Goal: Task Accomplishment & Management: Manage account settings

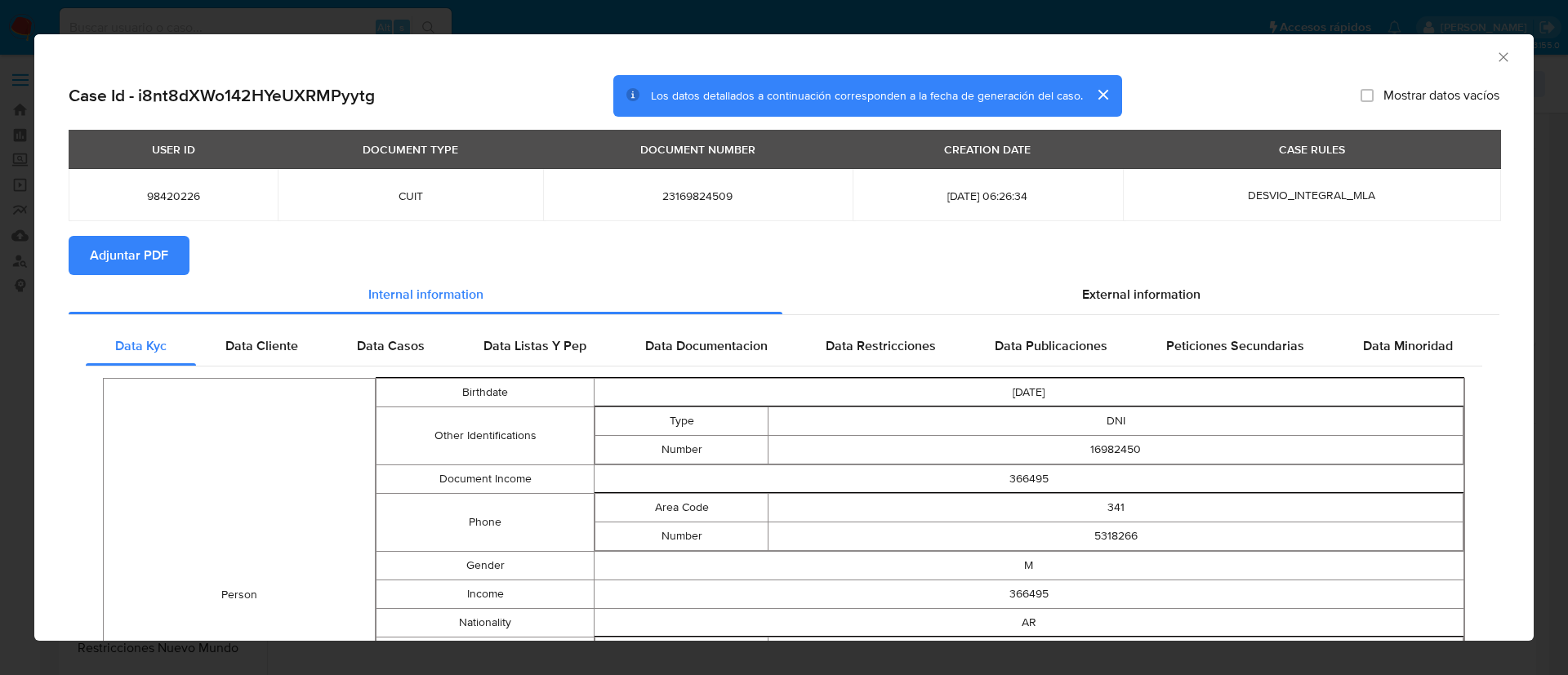
select select "10"
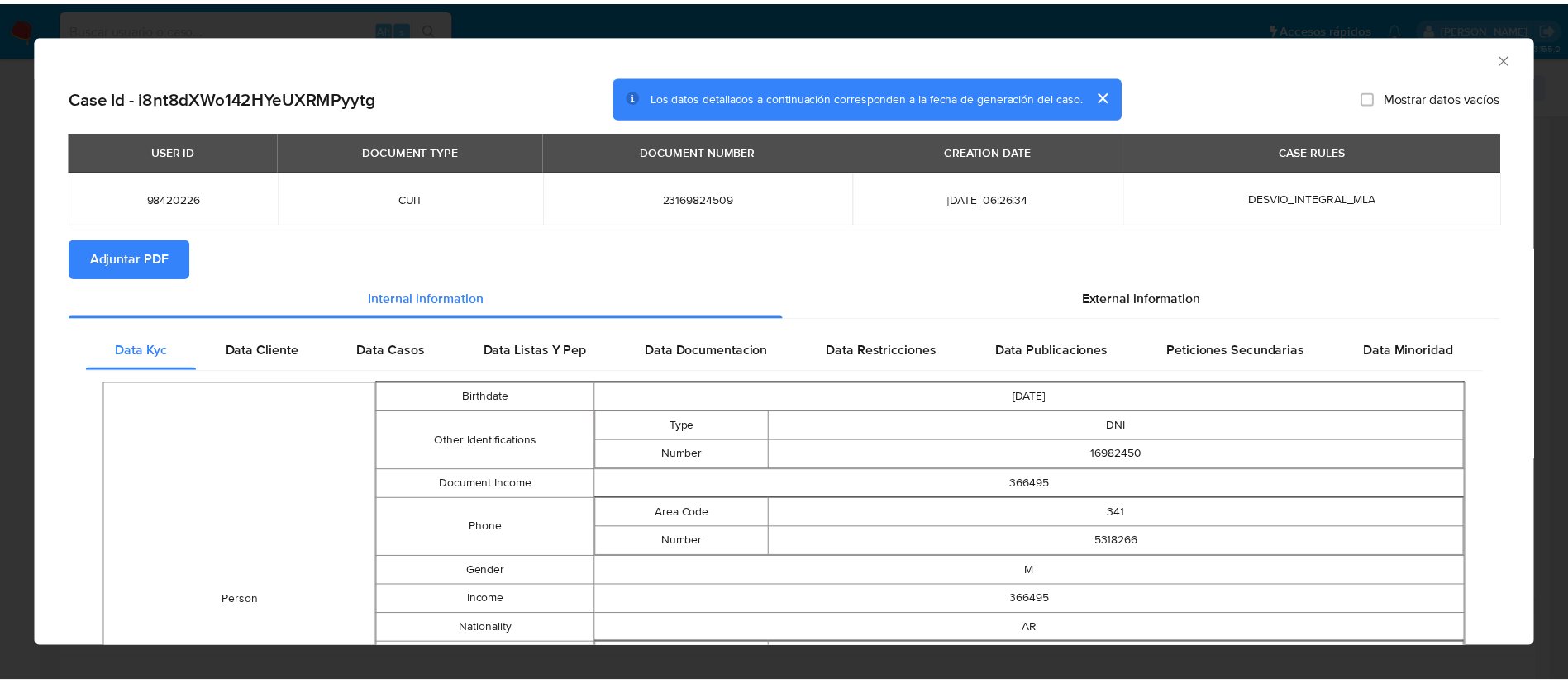
scroll to position [1642, 0]
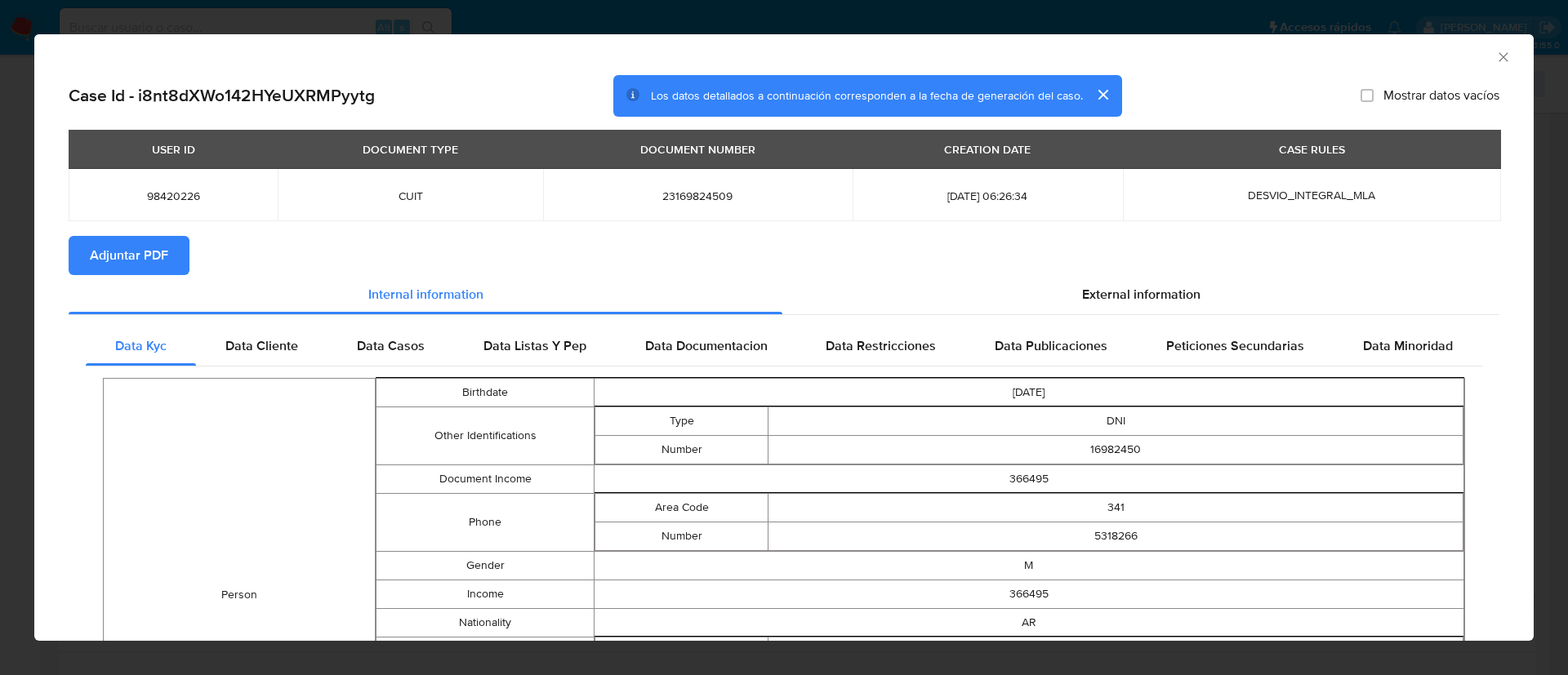
click at [1495, 58] on icon "Cerrar ventana" at bounding box center [1503, 56] width 16 height 16
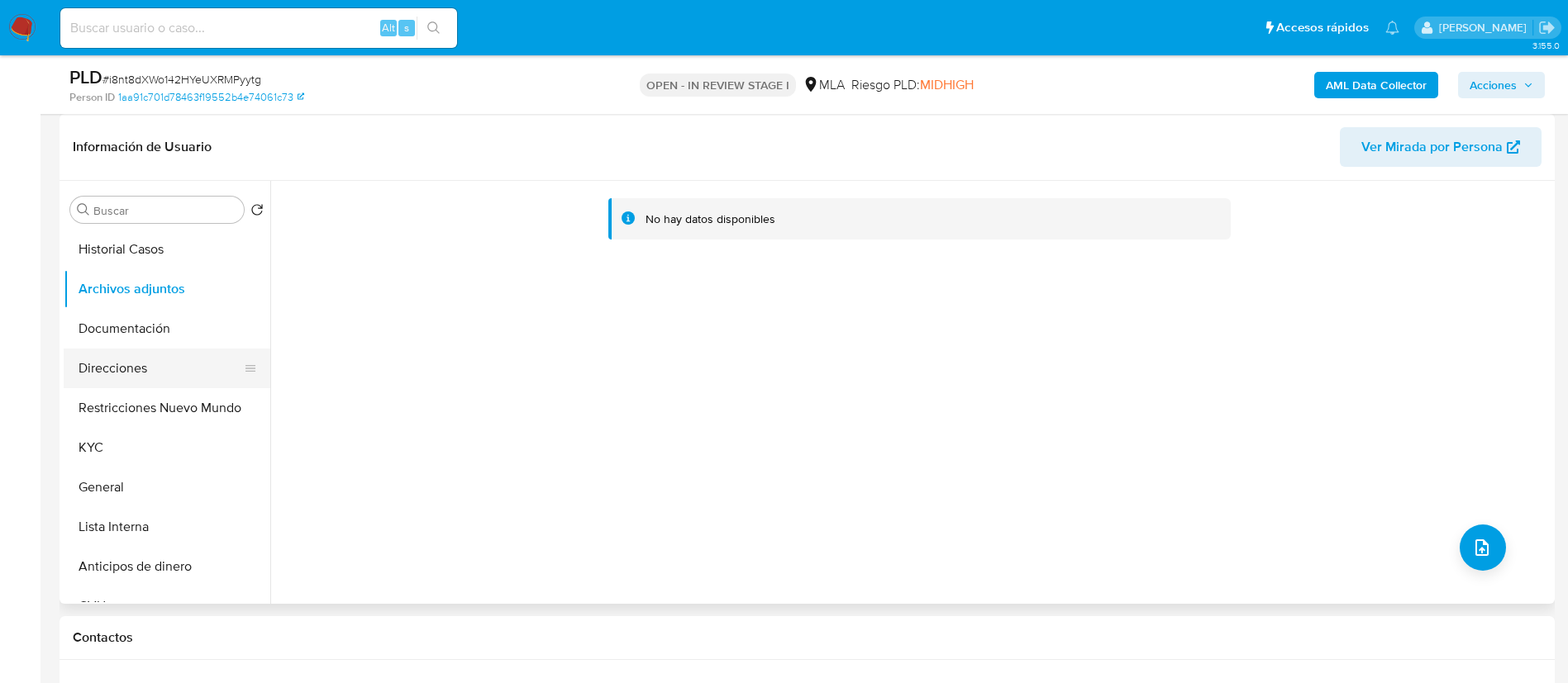
click at [115, 367] on button "Direcciones" at bounding box center [161, 369] width 194 height 40
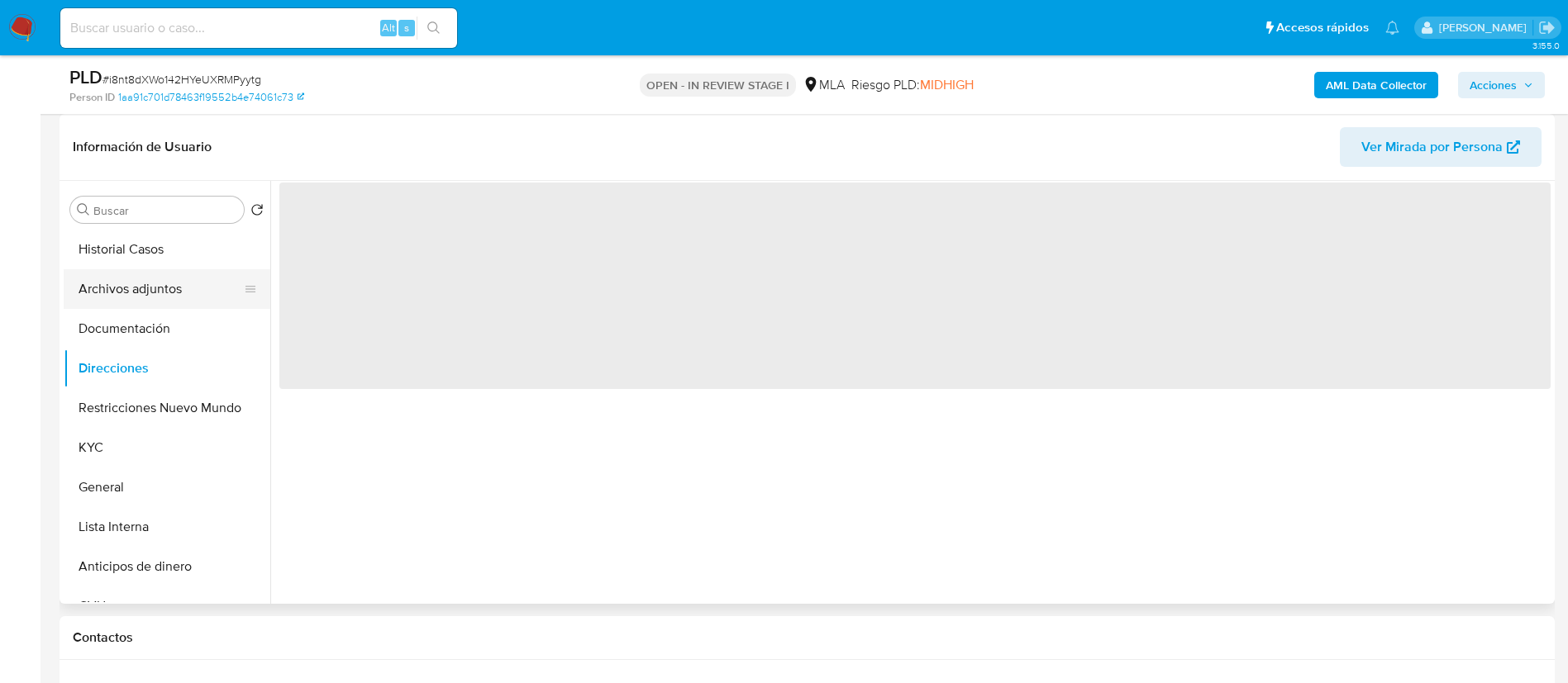
click at [104, 288] on button "Archivos adjuntos" at bounding box center [161, 289] width 194 height 40
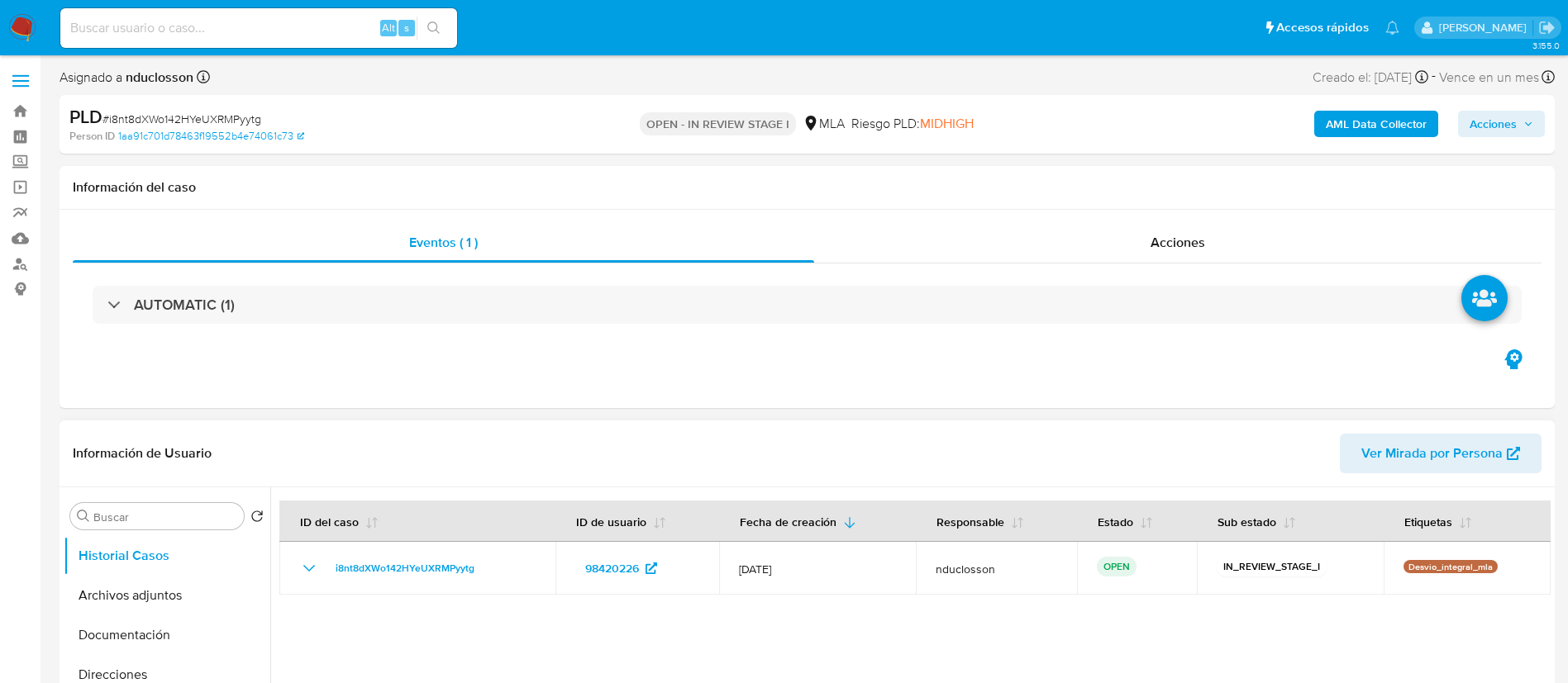
select select "10"
click at [181, 585] on button "Archivos adjuntos" at bounding box center [161, 596] width 194 height 40
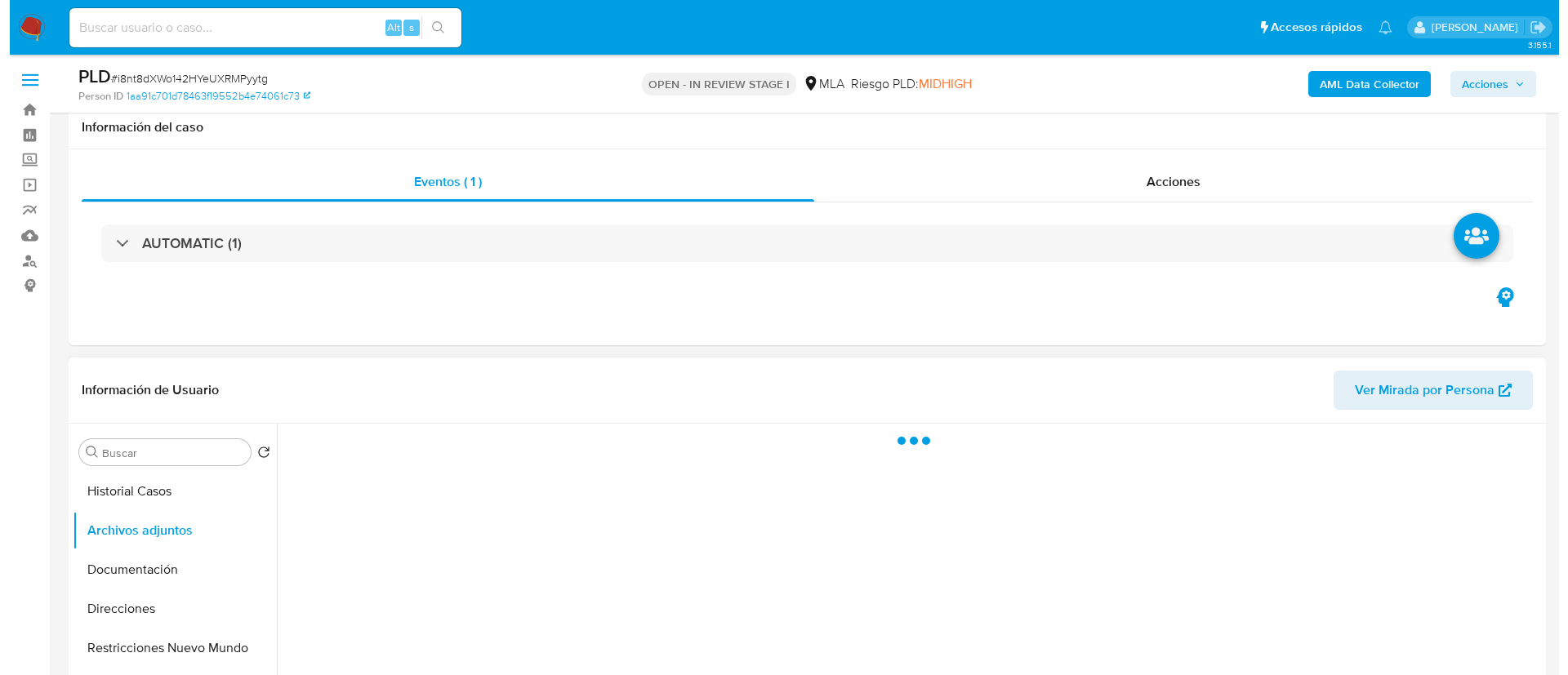
scroll to position [245, 0]
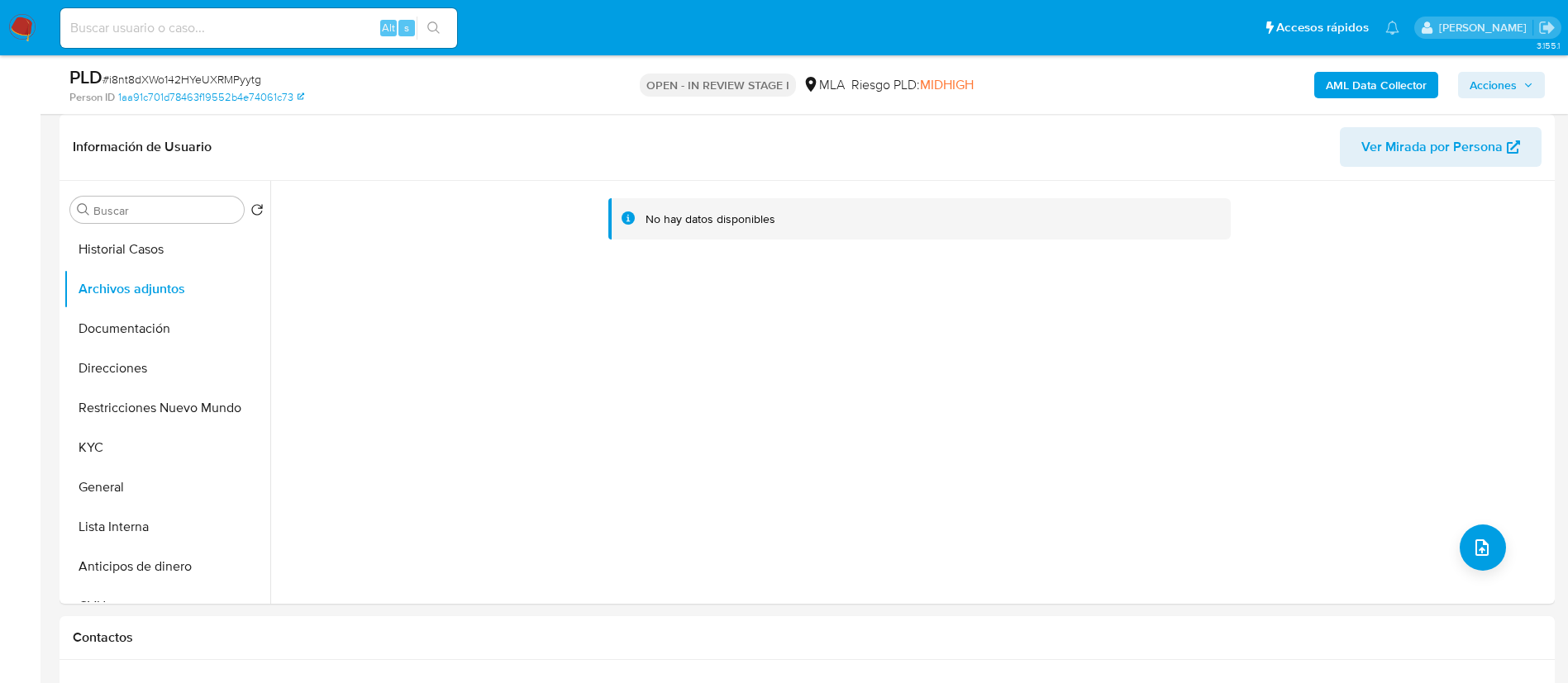
click at [1380, 79] on b "AML Data Collector" at bounding box center [1376, 85] width 101 height 27
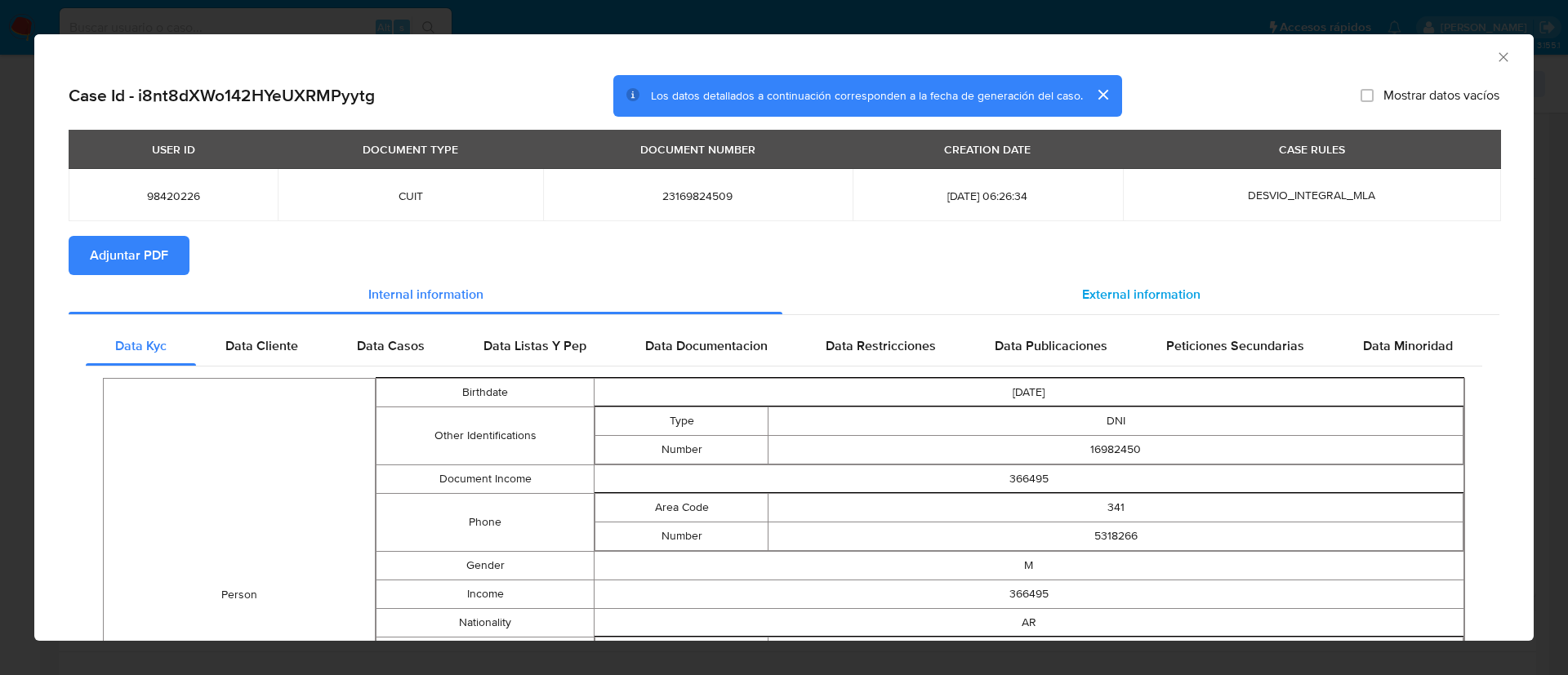
click at [1169, 293] on span "External information" at bounding box center [1141, 294] width 119 height 19
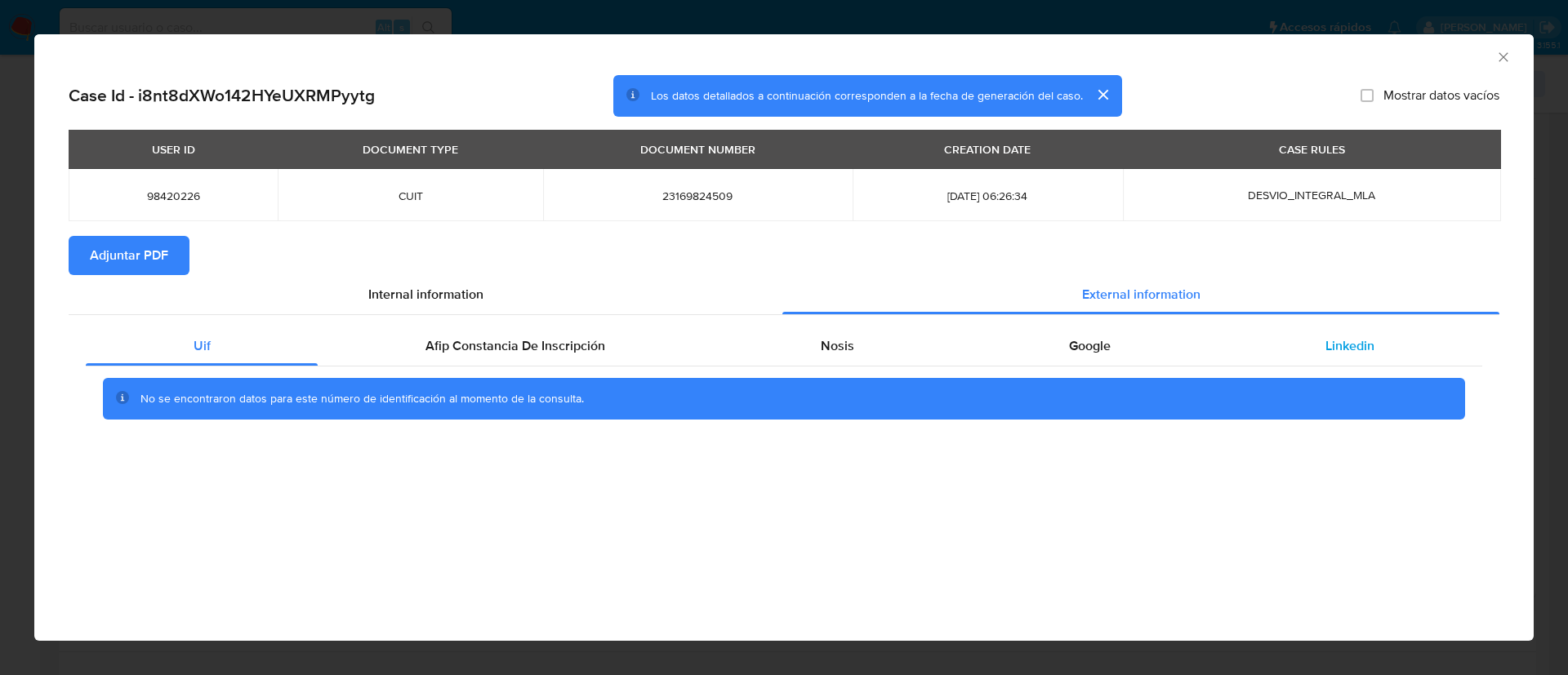
click at [1350, 341] on span "Linkedin" at bounding box center [1349, 346] width 49 height 19
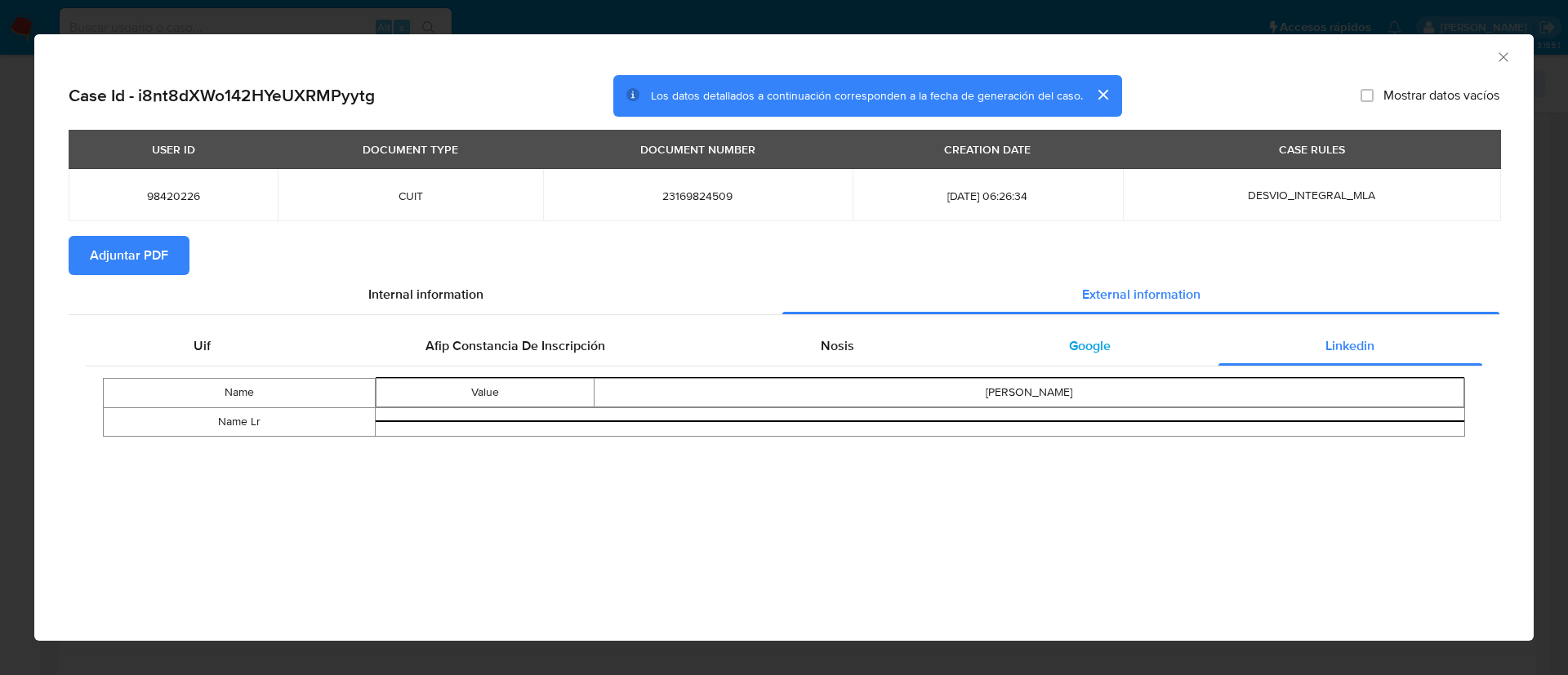
click at [1146, 347] on div "Google" at bounding box center [1089, 346] width 256 height 39
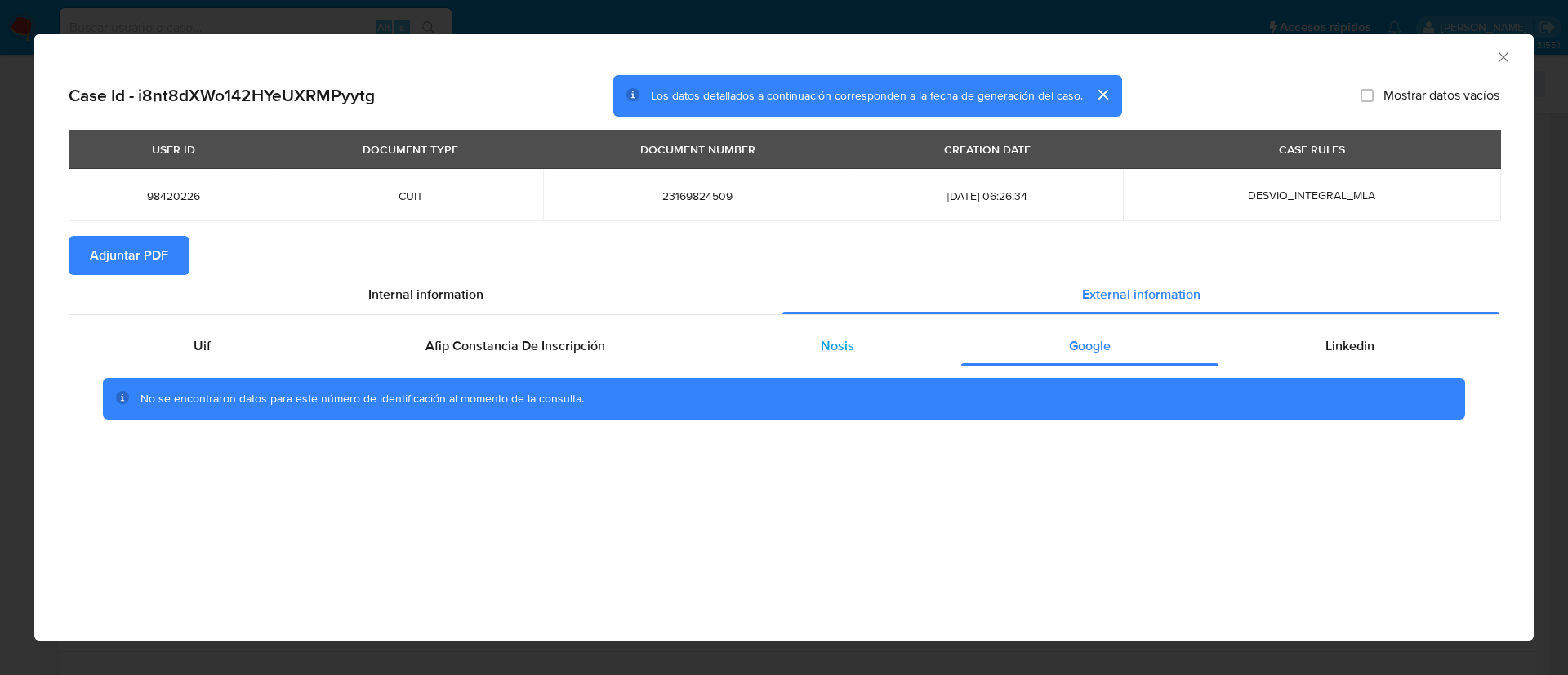
click at [807, 347] on div "Nosis" at bounding box center [836, 346] width 248 height 39
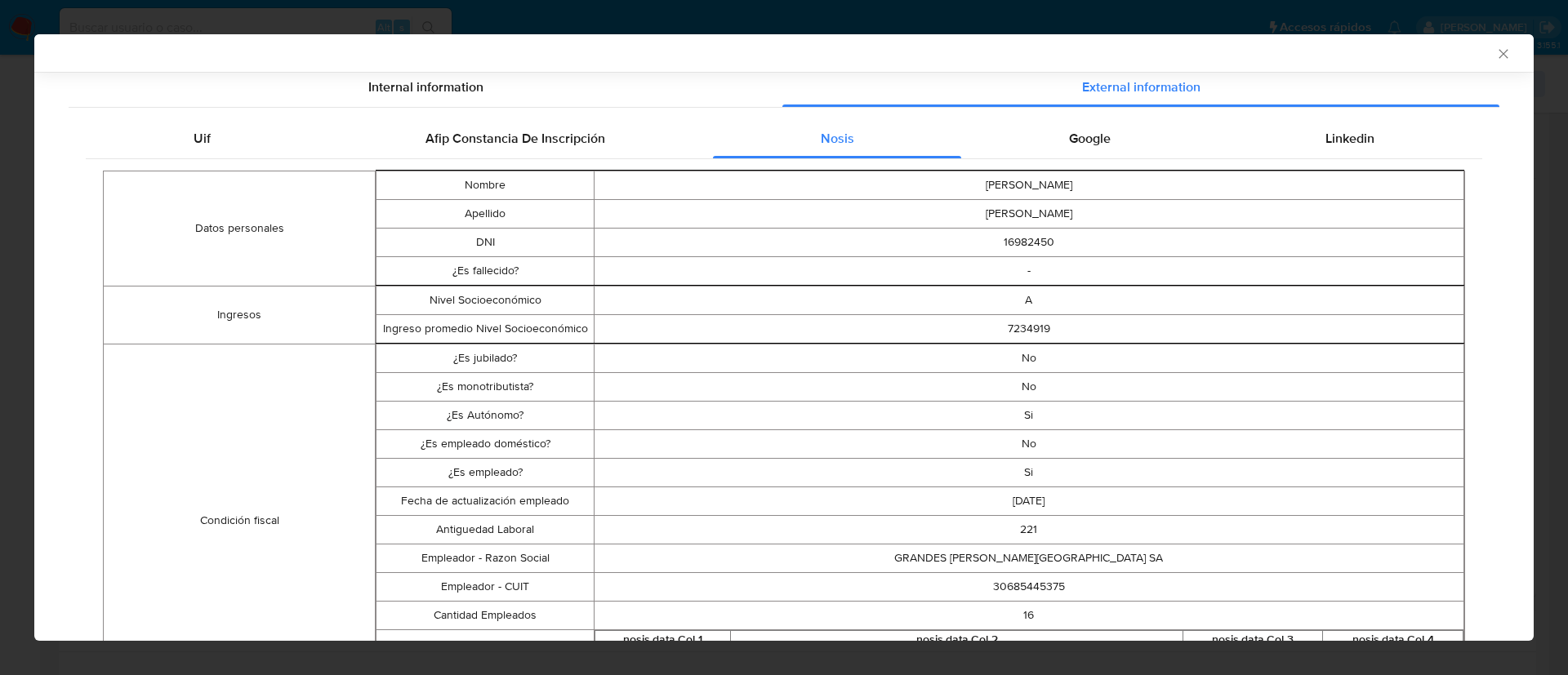
scroll to position [0, 0]
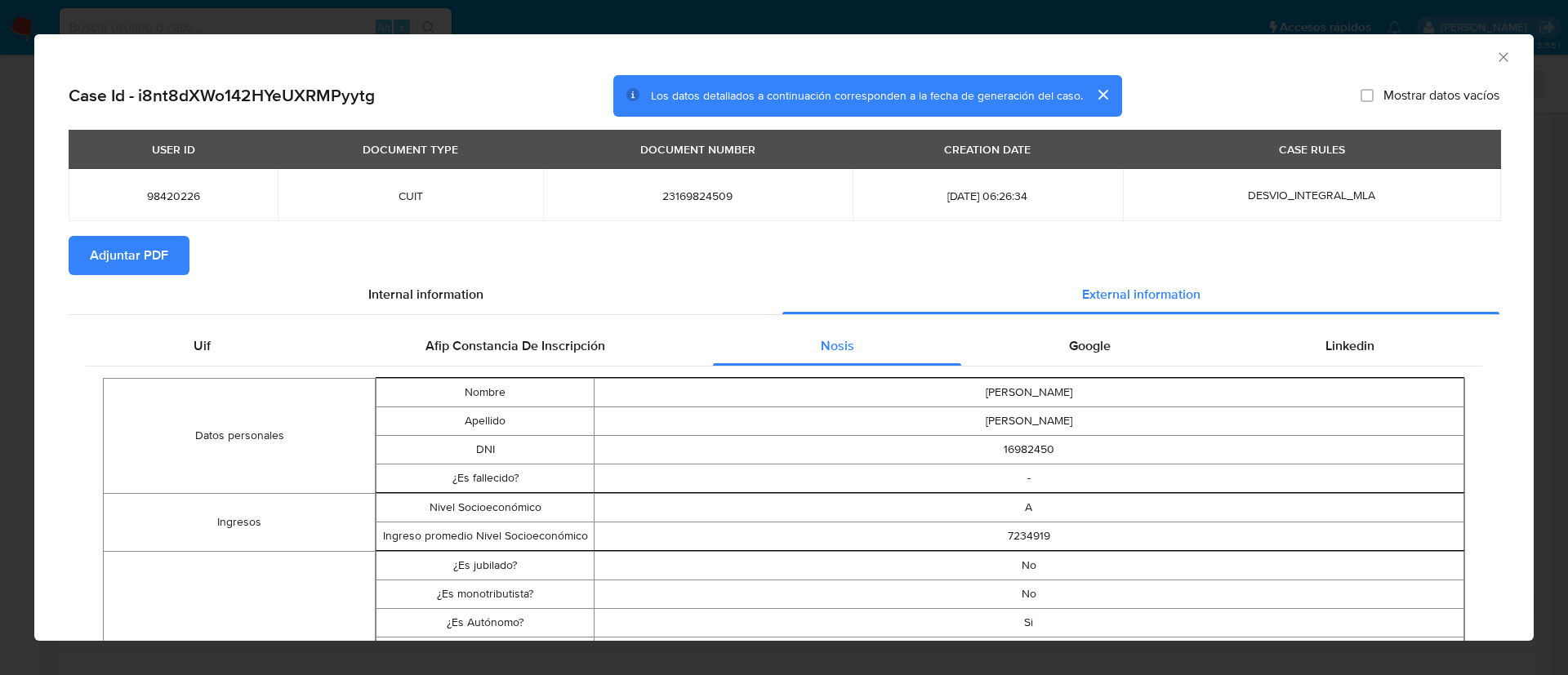
click at [141, 254] on span "Adjuntar PDF" at bounding box center [129, 255] width 79 height 36
click at [1495, 58] on icon "Cerrar ventana" at bounding box center [1503, 56] width 16 height 16
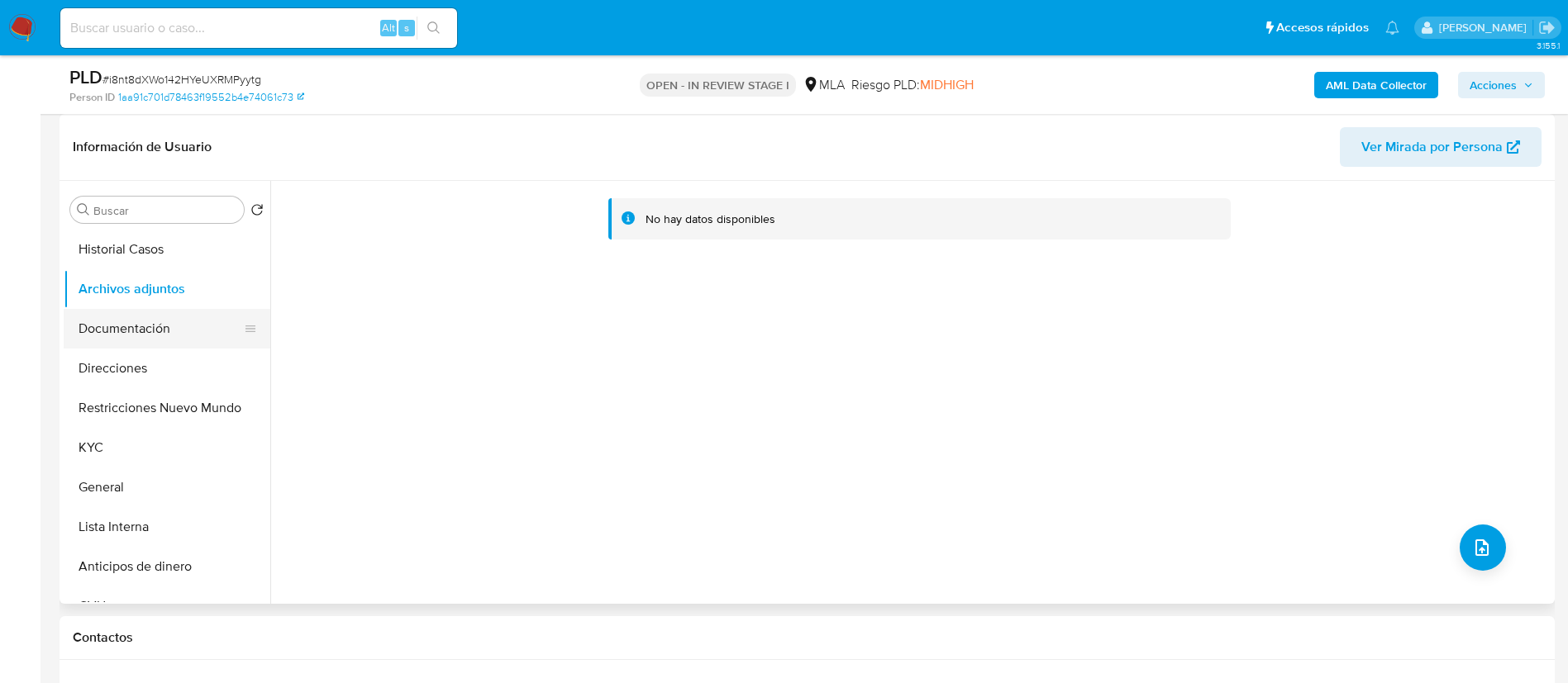
click at [92, 312] on button "Documentación" at bounding box center [161, 329] width 194 height 40
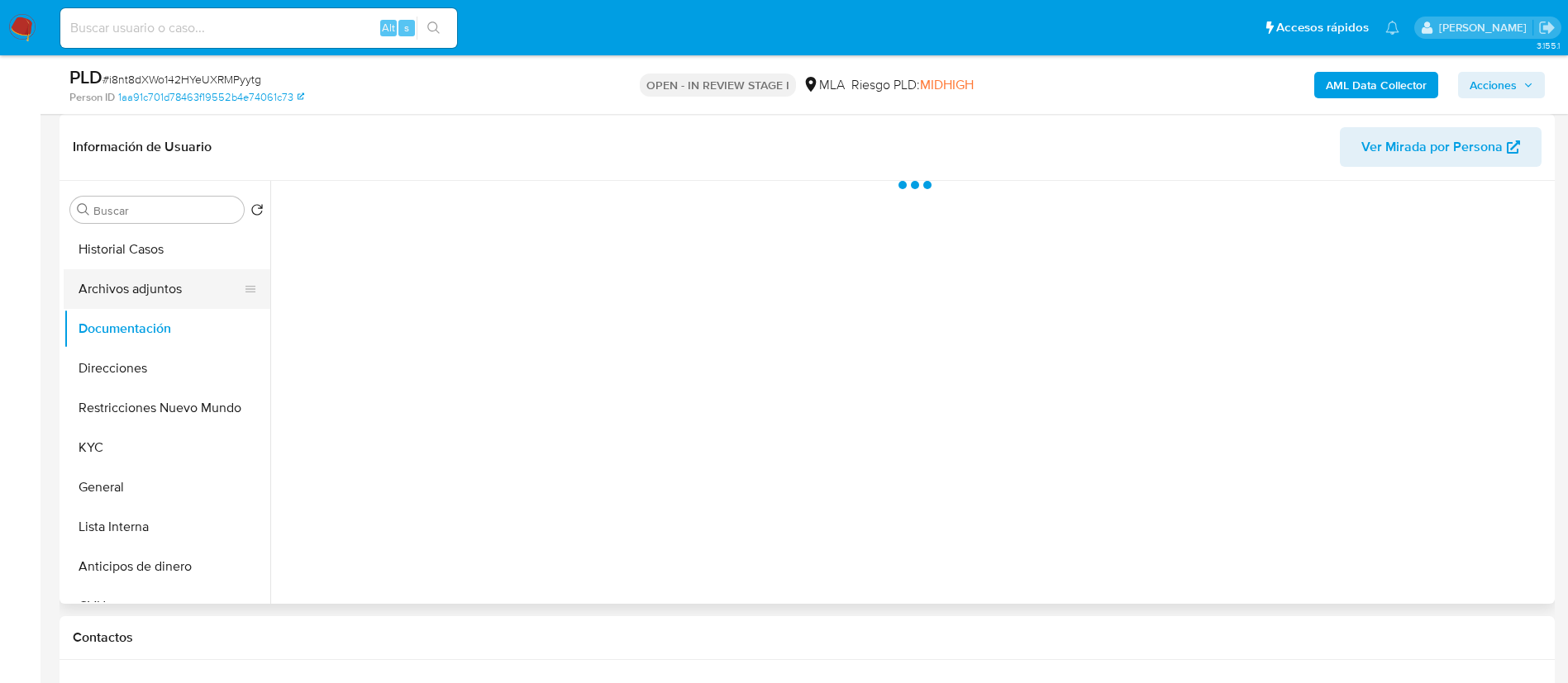
click at [102, 286] on button "Archivos adjuntos" at bounding box center [161, 289] width 194 height 40
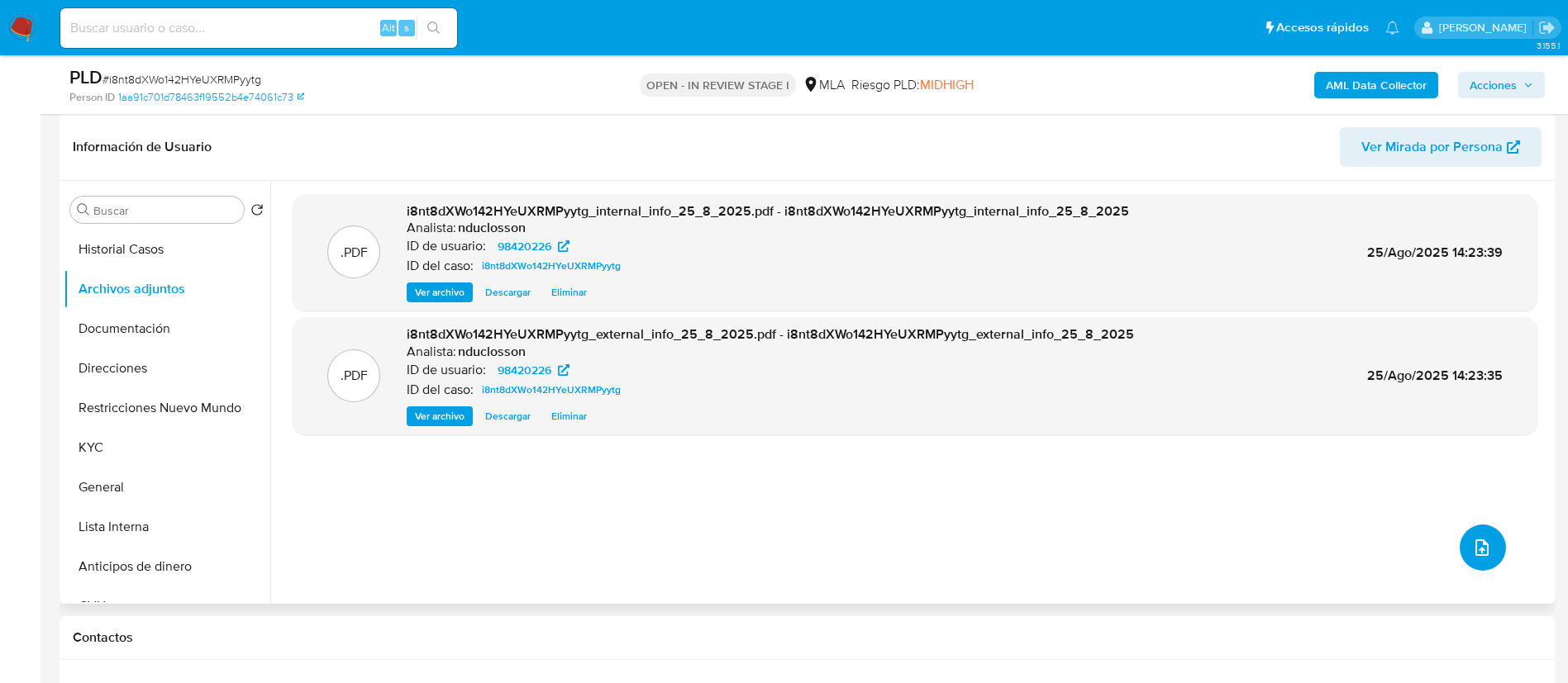
click at [1487, 546] on button "upload-file" at bounding box center [1483, 548] width 47 height 47
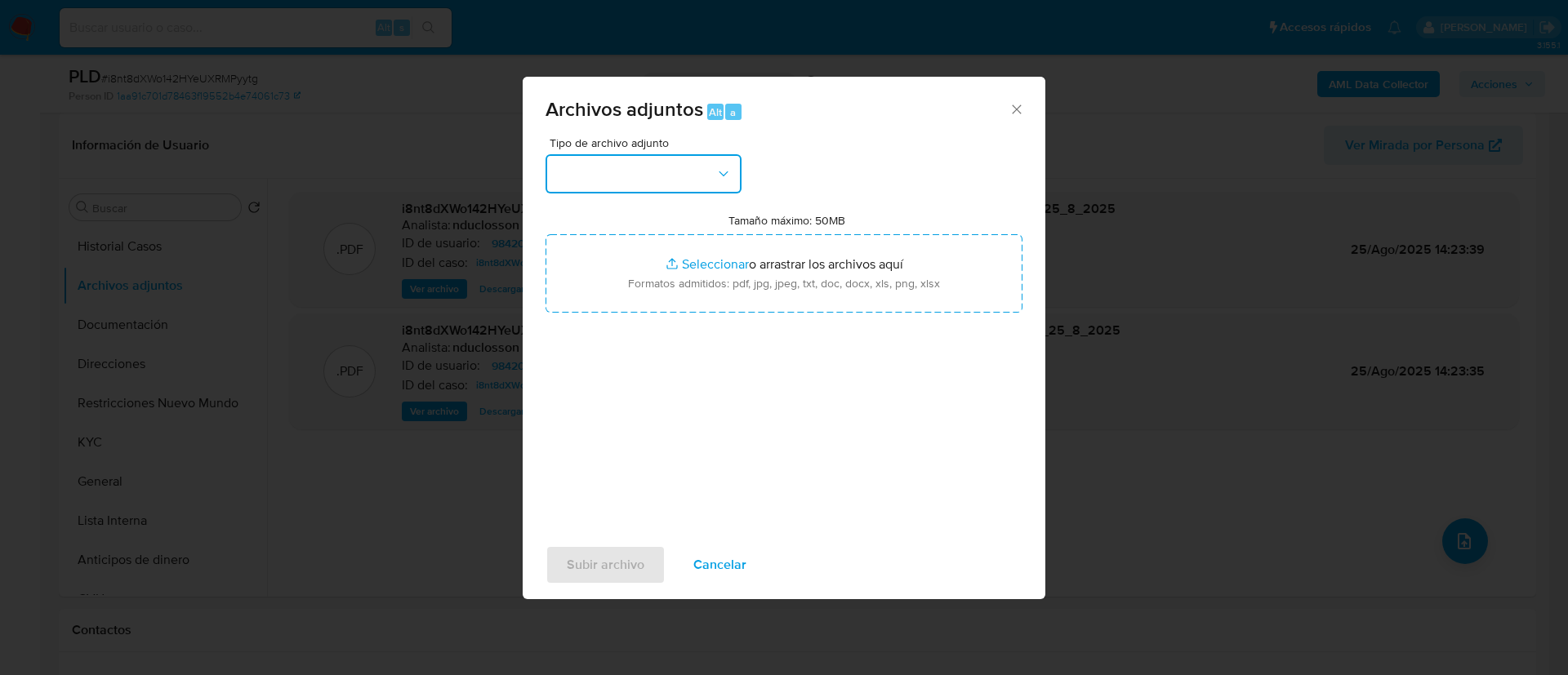
click at [654, 170] on button "button" at bounding box center [644, 174] width 196 height 39
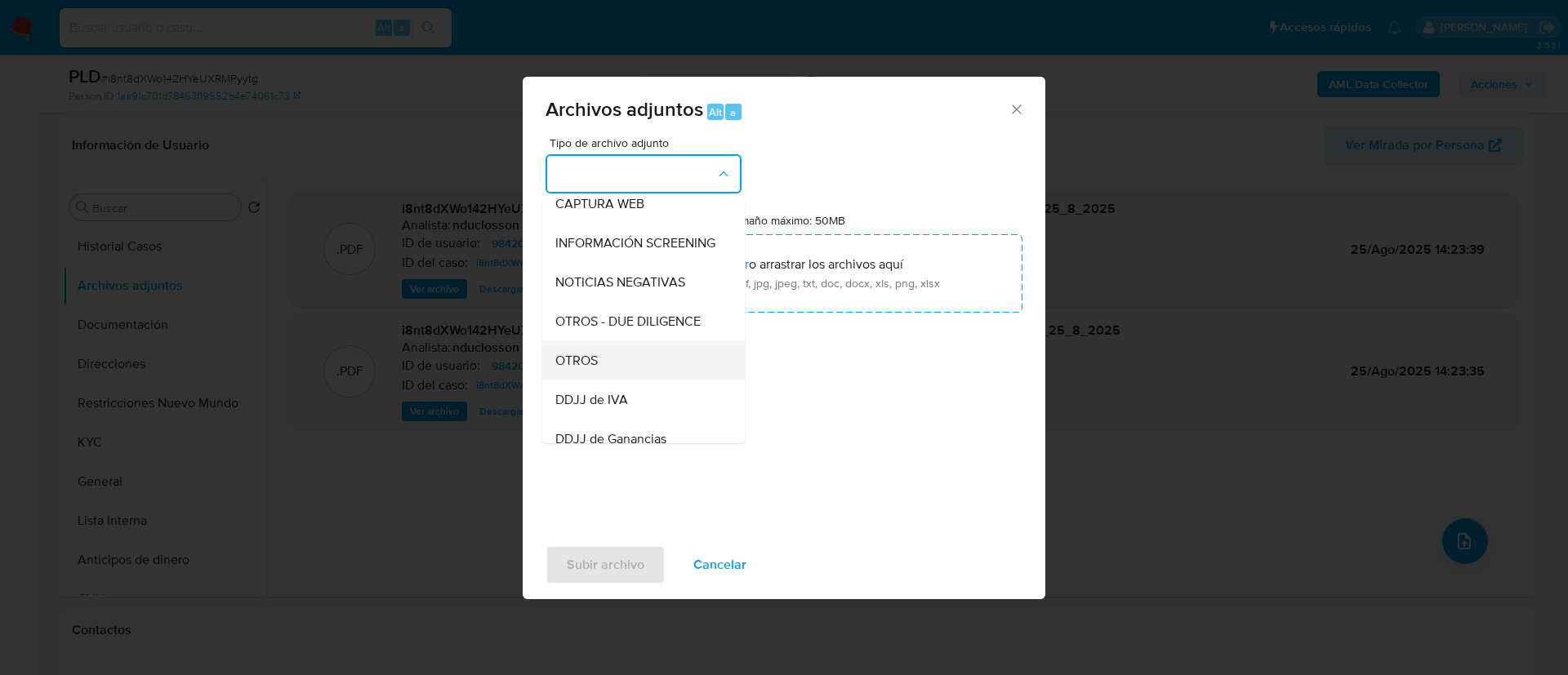
scroll to position [207, 0]
click at [626, 338] on div "OTROS" at bounding box center [638, 324] width 166 height 39
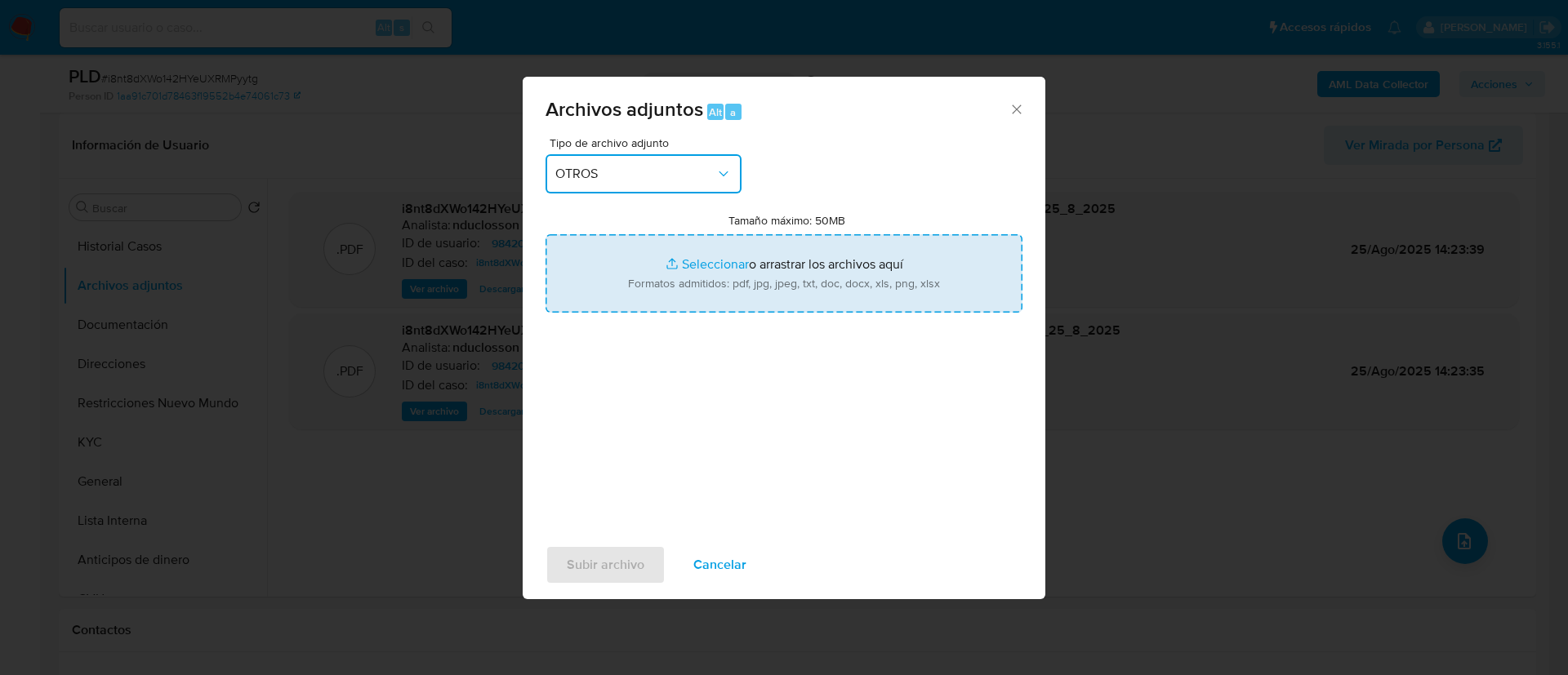
type input "C:\fakepath\98420226 recibo de sueldo 2.pdf"
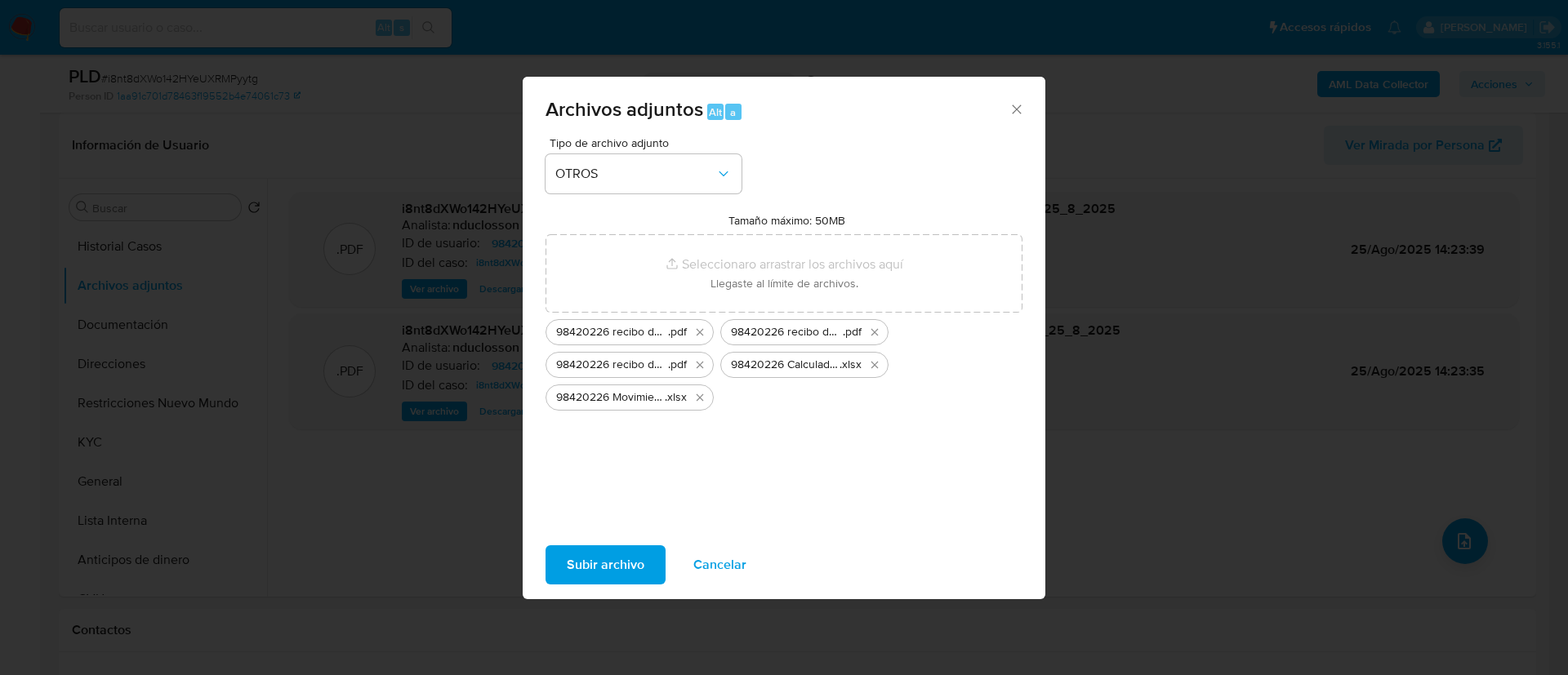
click at [802, 436] on div "Tipo de archivo adjunto OTROS Tamaño máximo: 50MB Seleccionar archivos Seleccio…" at bounding box center [784, 330] width 477 height 386
click at [617, 572] on span "Subir archivo" at bounding box center [605, 565] width 78 height 36
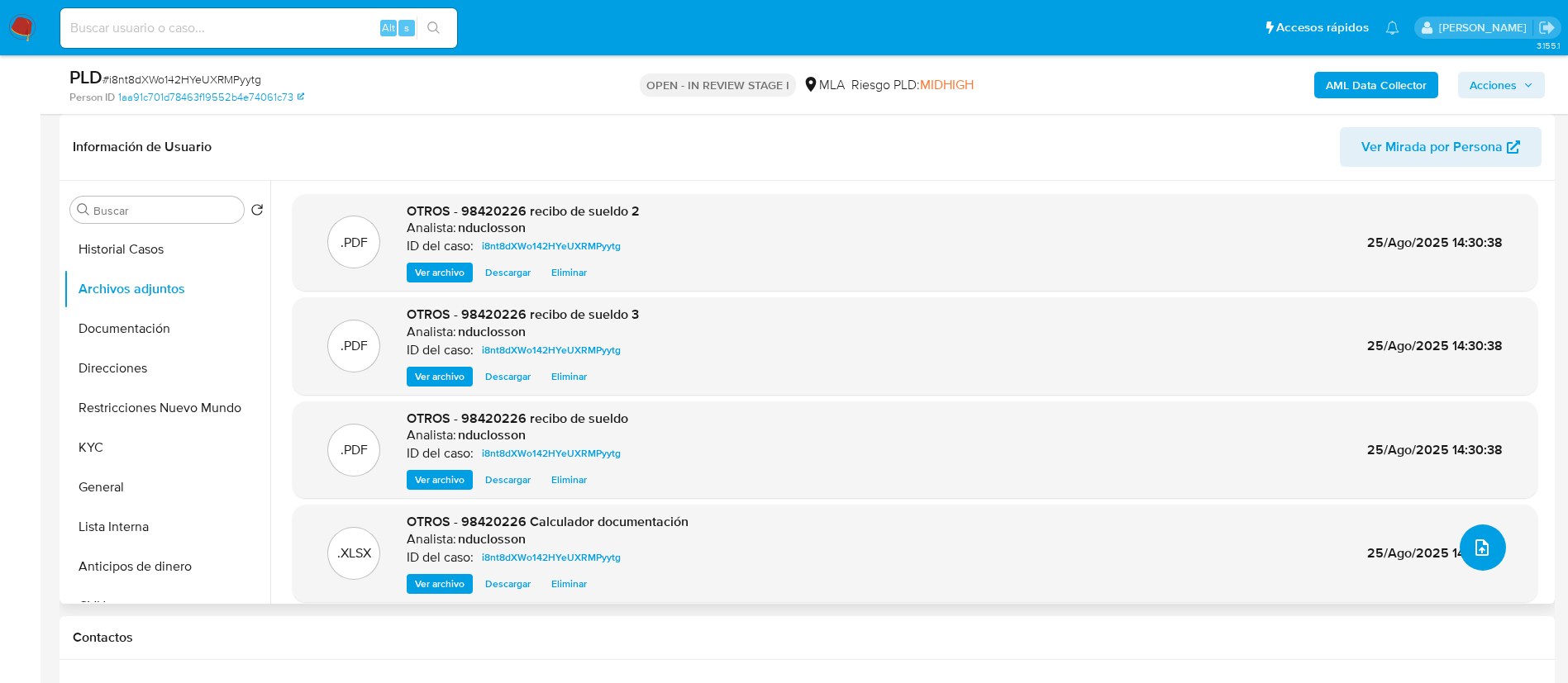
click at [1498, 549] on button "upload-file" at bounding box center [1483, 548] width 47 height 47
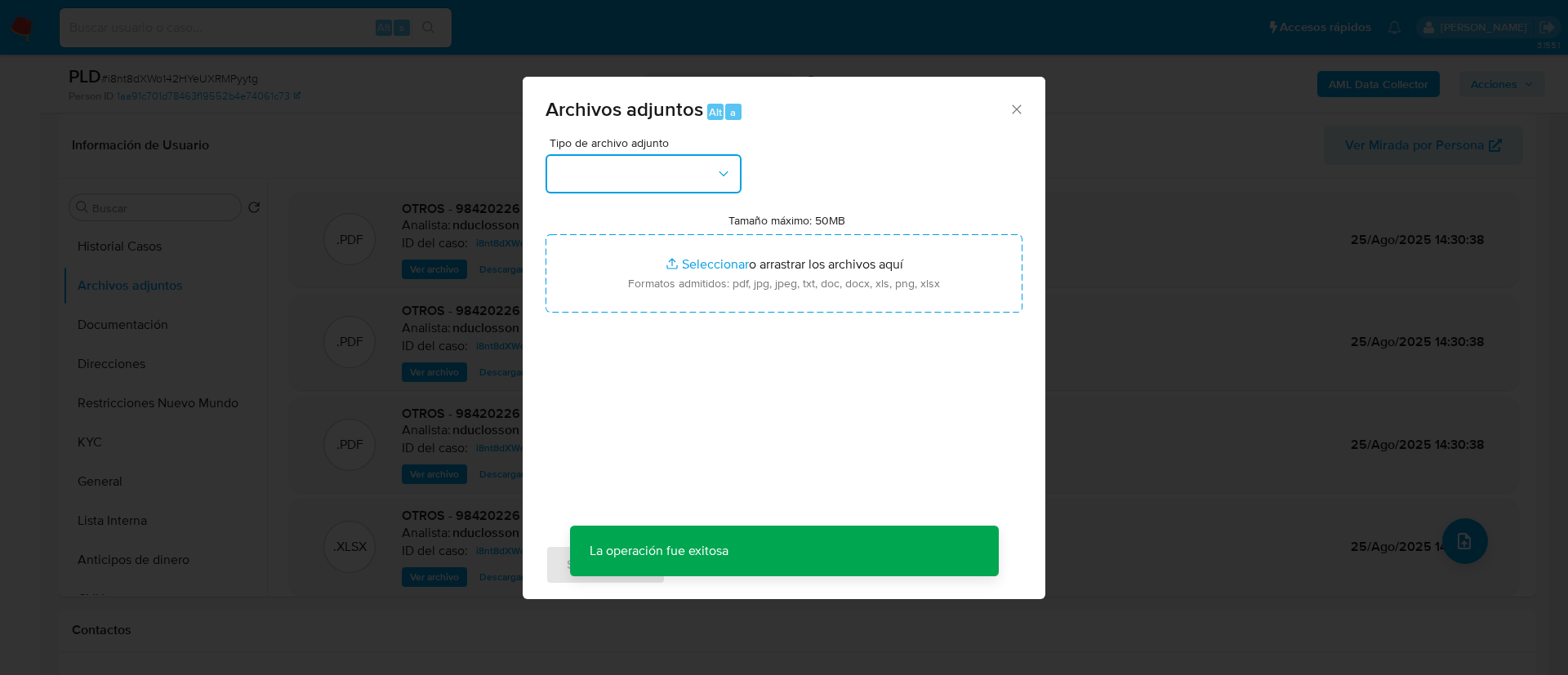
click at [644, 170] on button "button" at bounding box center [644, 174] width 196 height 39
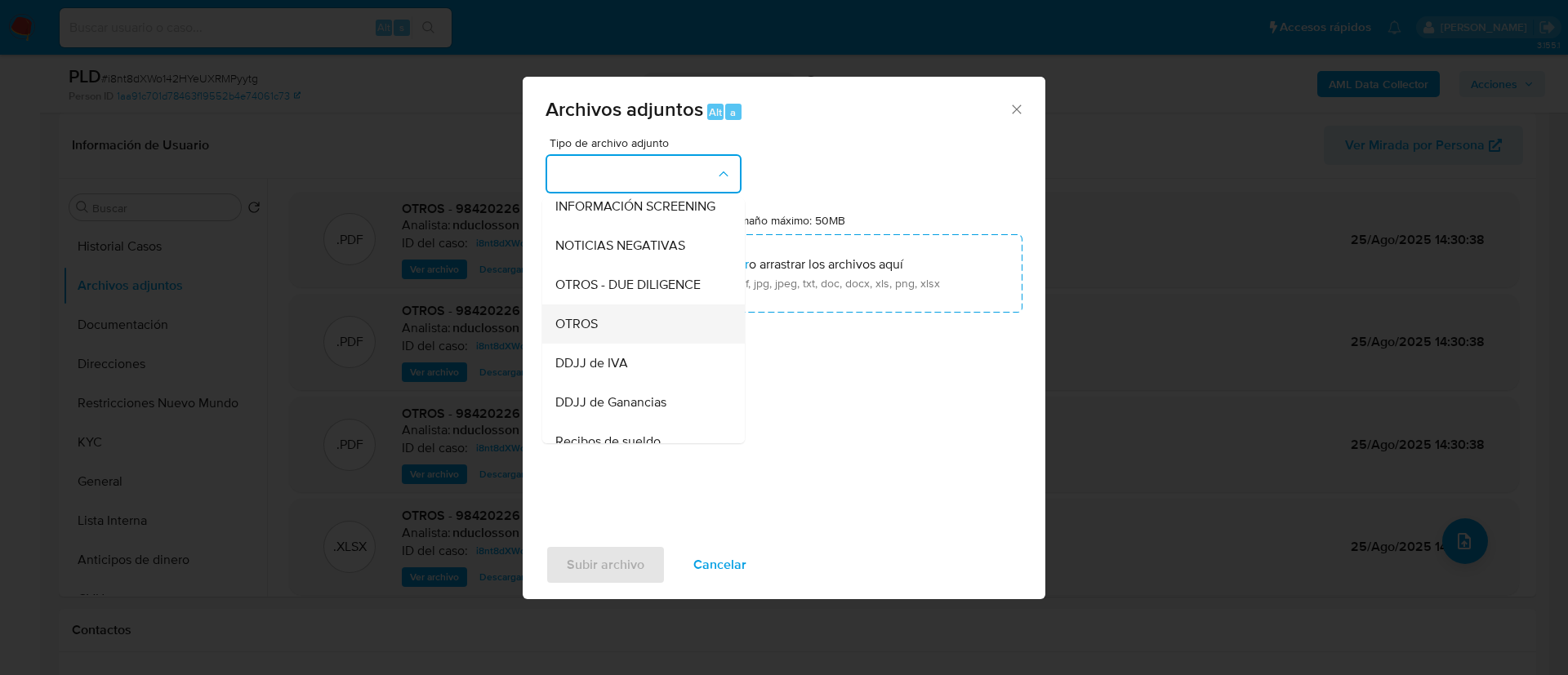
click at [580, 332] on span "OTROS" at bounding box center [577, 323] width 43 height 16
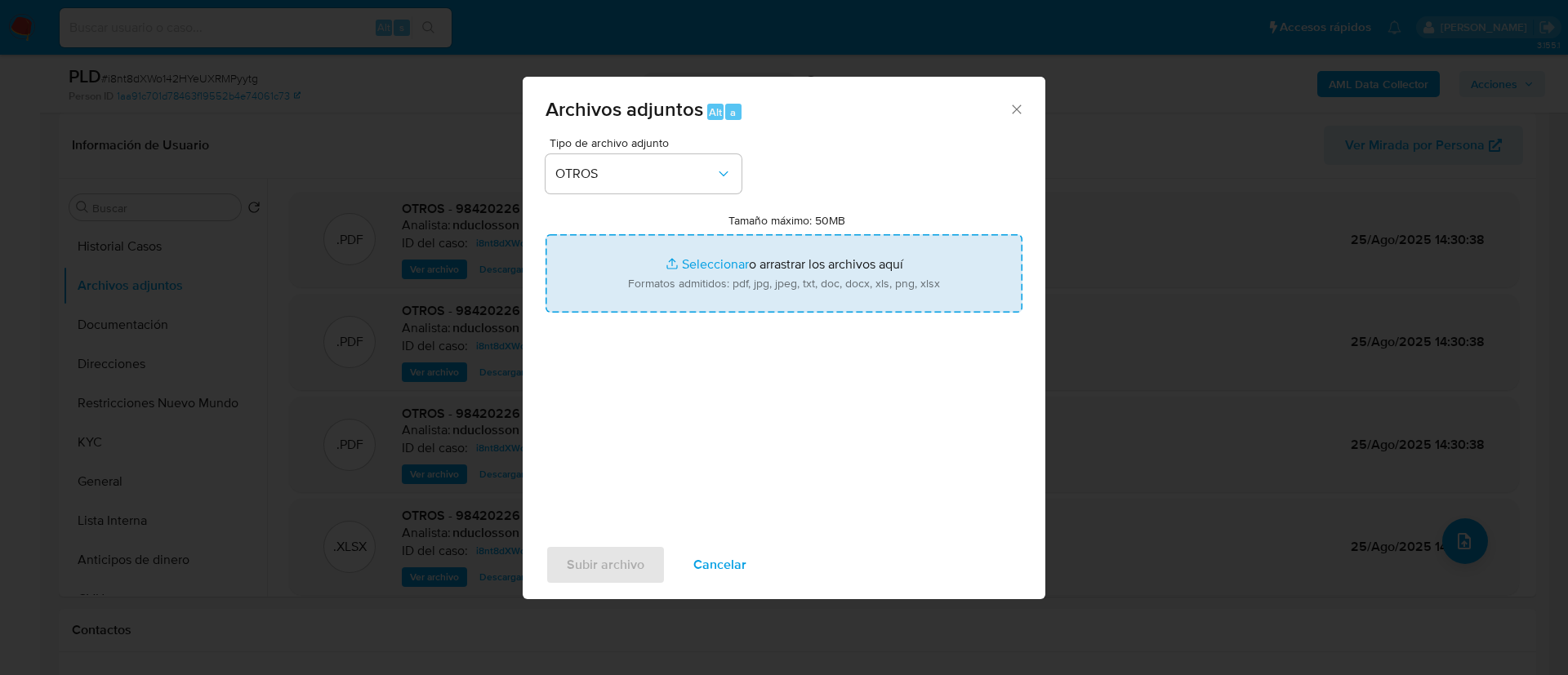
type input "C:\fakepath\Caselog i8nt8dXWo142HYeUXRMPyytg.docx"
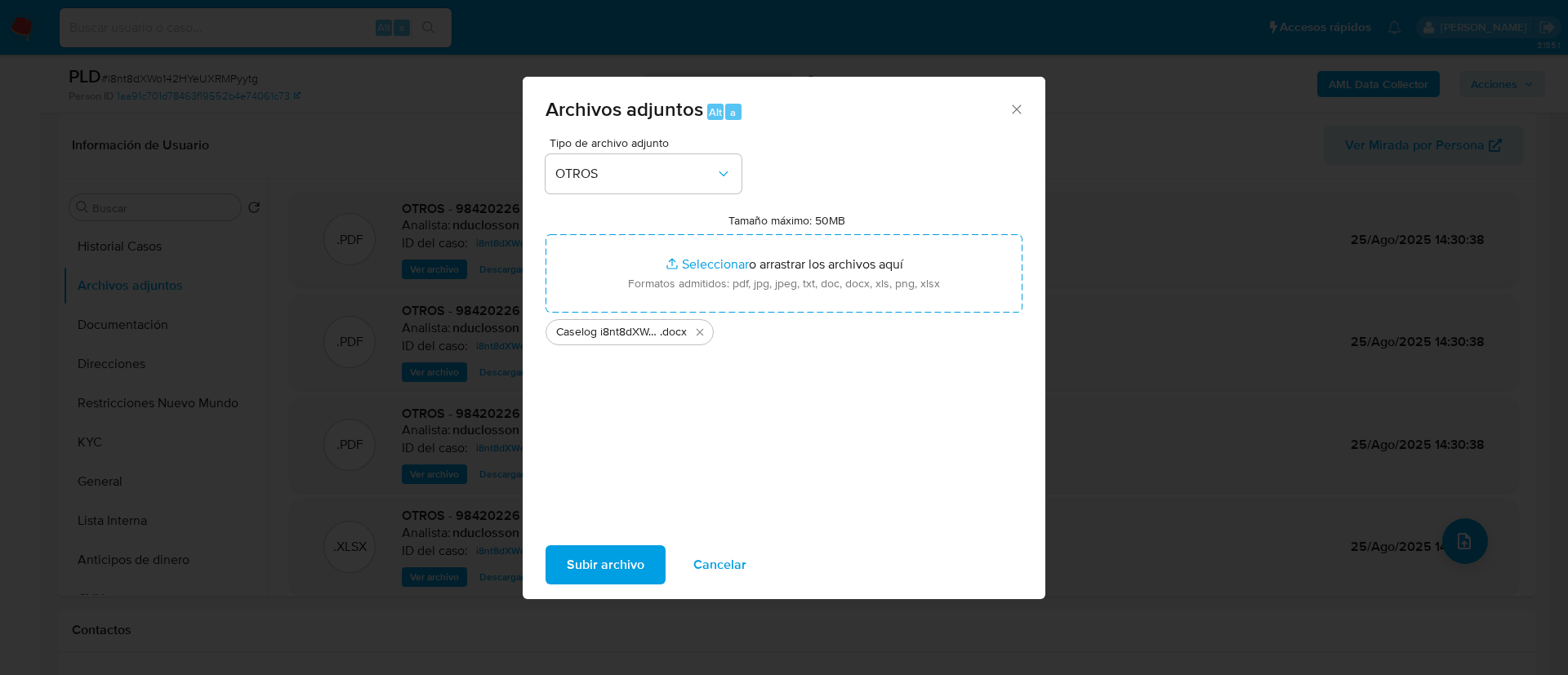
click at [654, 567] on button "Subir archivo" at bounding box center [605, 565] width 120 height 39
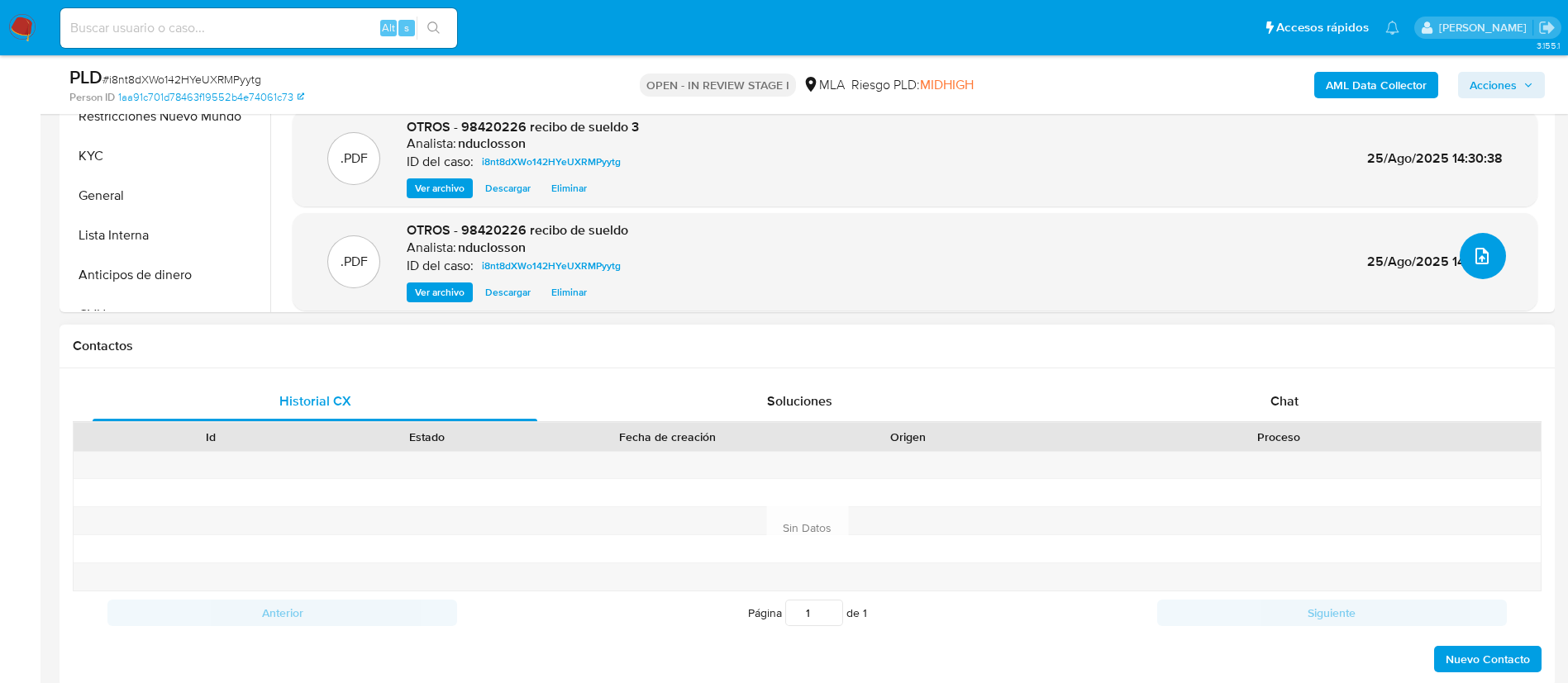
scroll to position [496, 0]
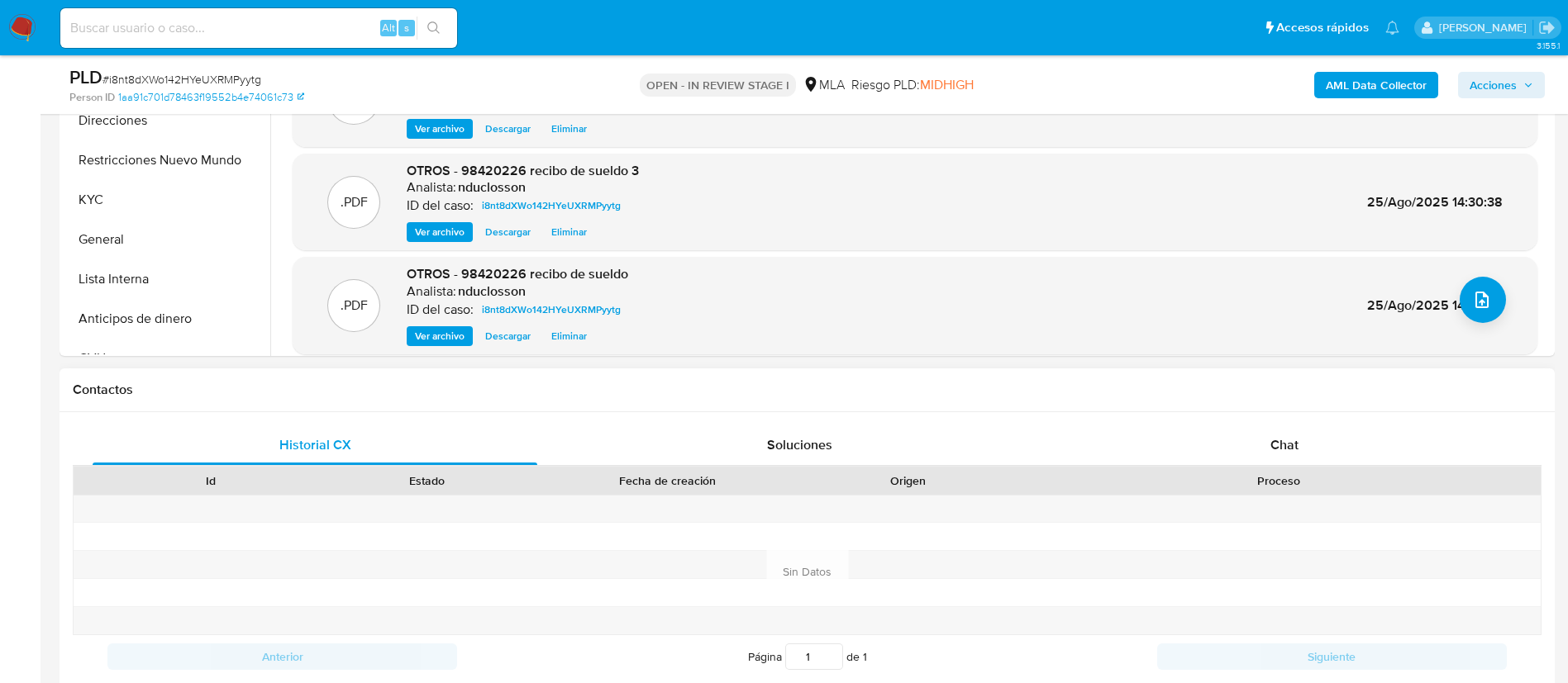
drag, startPoint x: 1242, startPoint y: 427, endPoint x: 1234, endPoint y: 421, distance: 10.0
click at [1243, 427] on div "Chat" at bounding box center [1285, 446] width 445 height 40
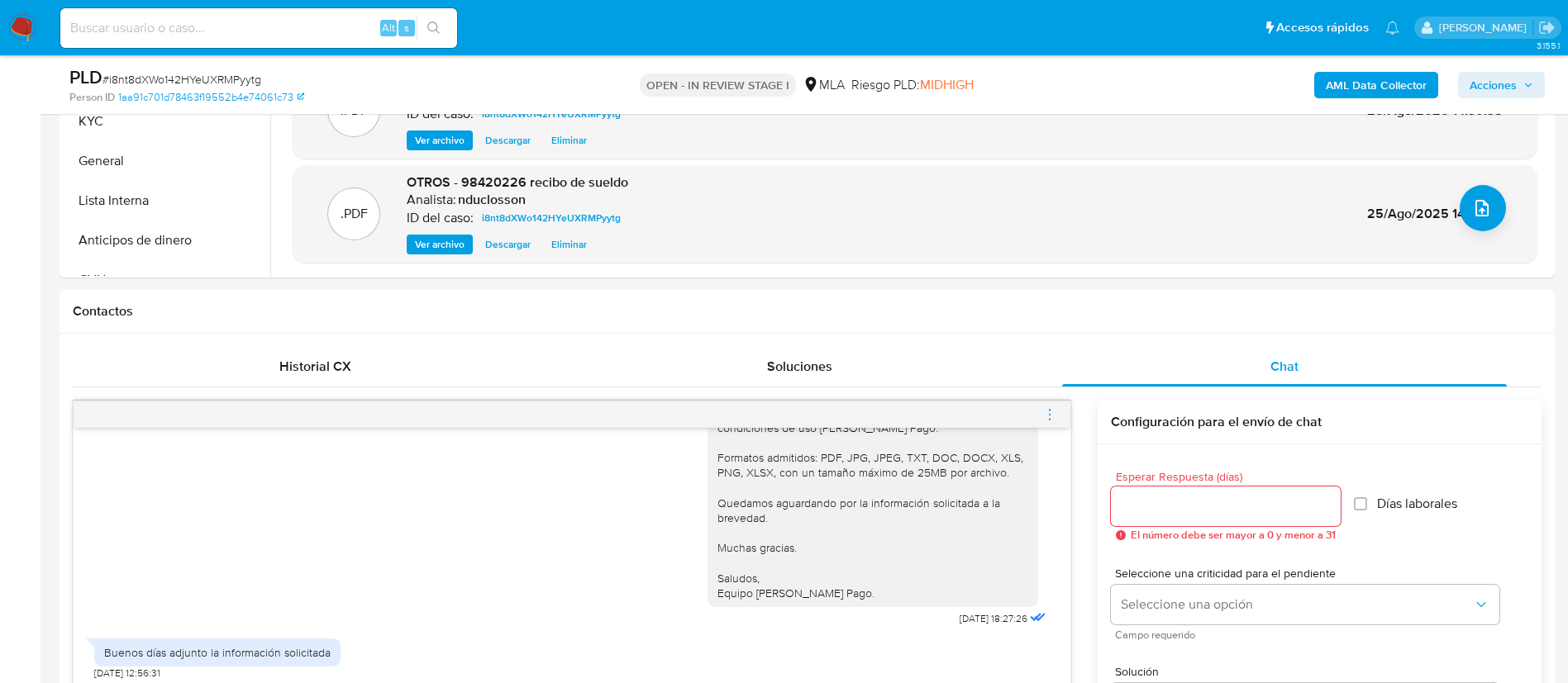
scroll to position [372, 0]
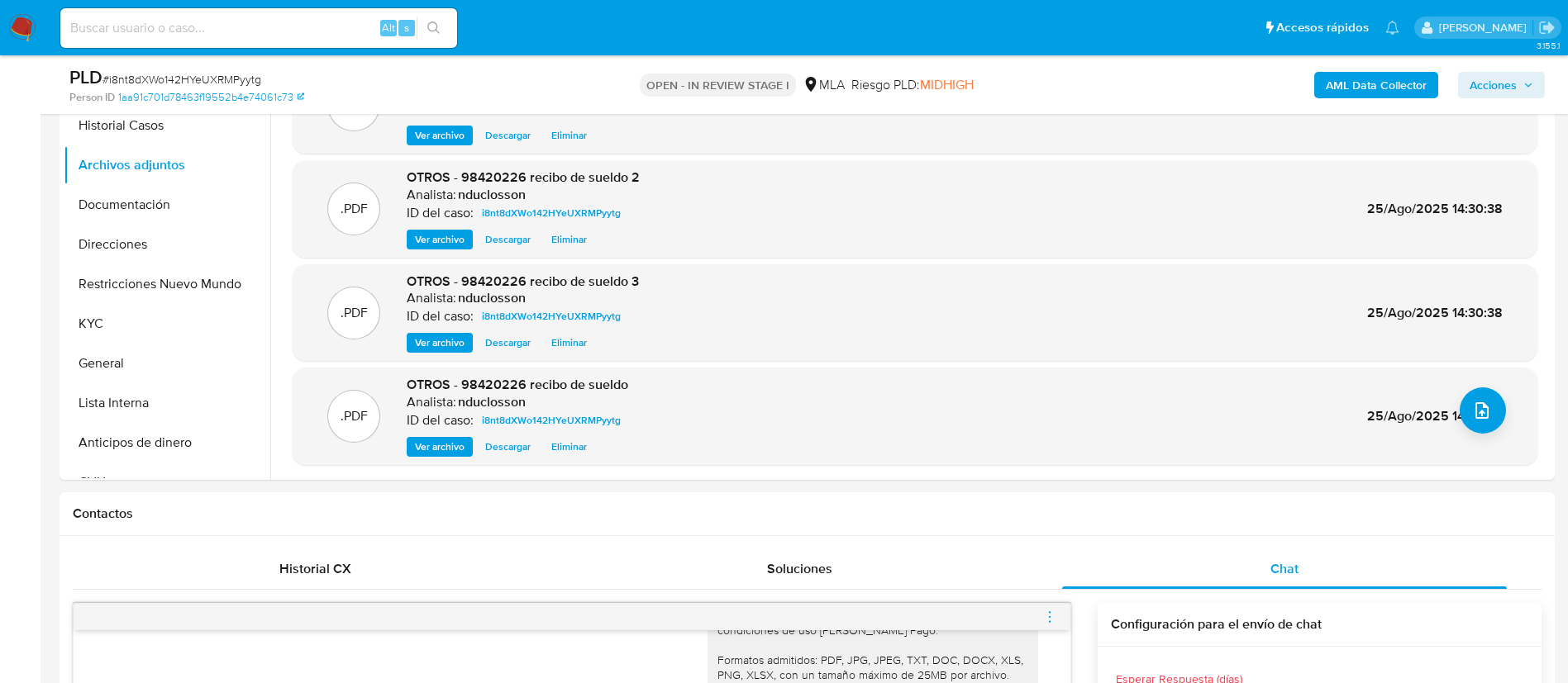
click at [197, 76] on span "# i8nt8dXWo142HYeUXRMPyytg" at bounding box center [182, 79] width 159 height 16
copy span "i8nt8dXWo142HYeUXRMPyytg"
click at [165, 73] on span "# i8nt8dXWo142HYeUXRMPyytg" at bounding box center [182, 79] width 159 height 16
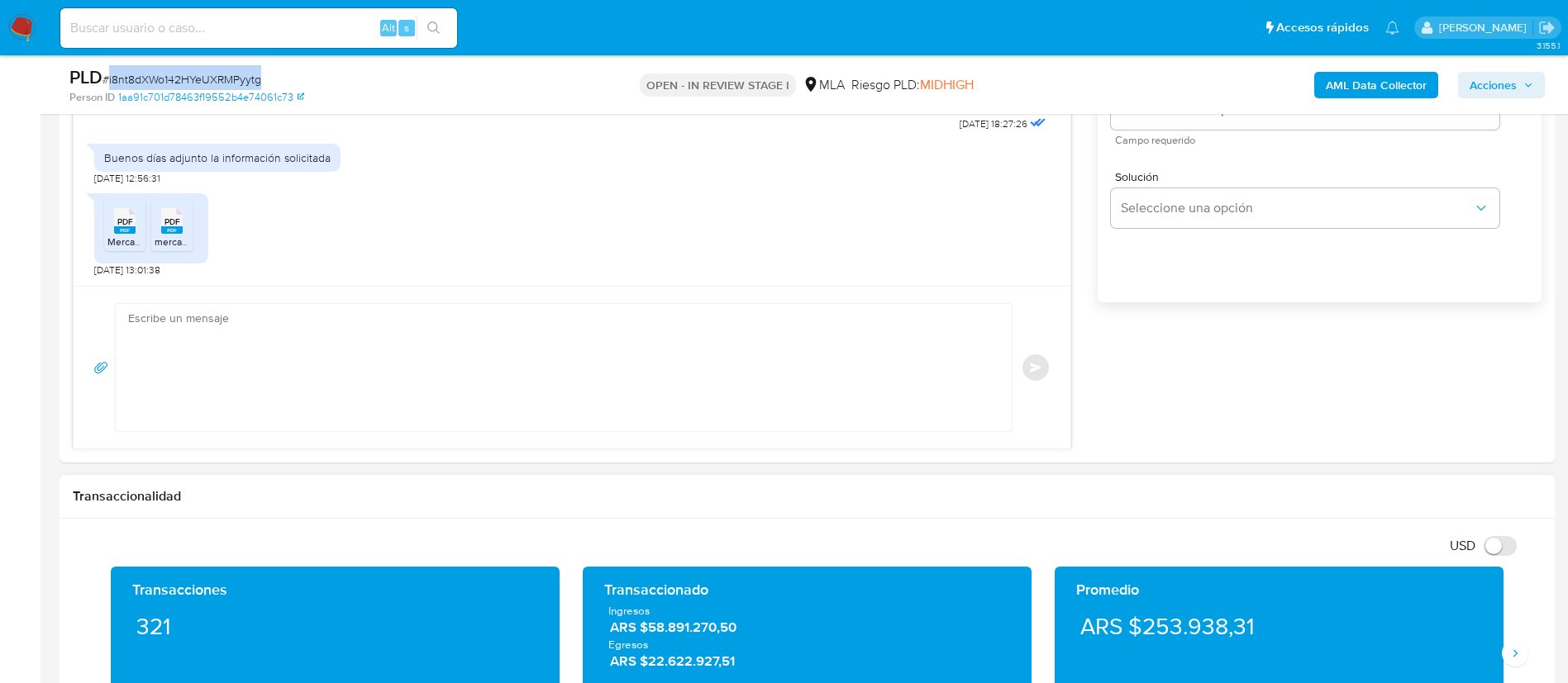
scroll to position [991, 0]
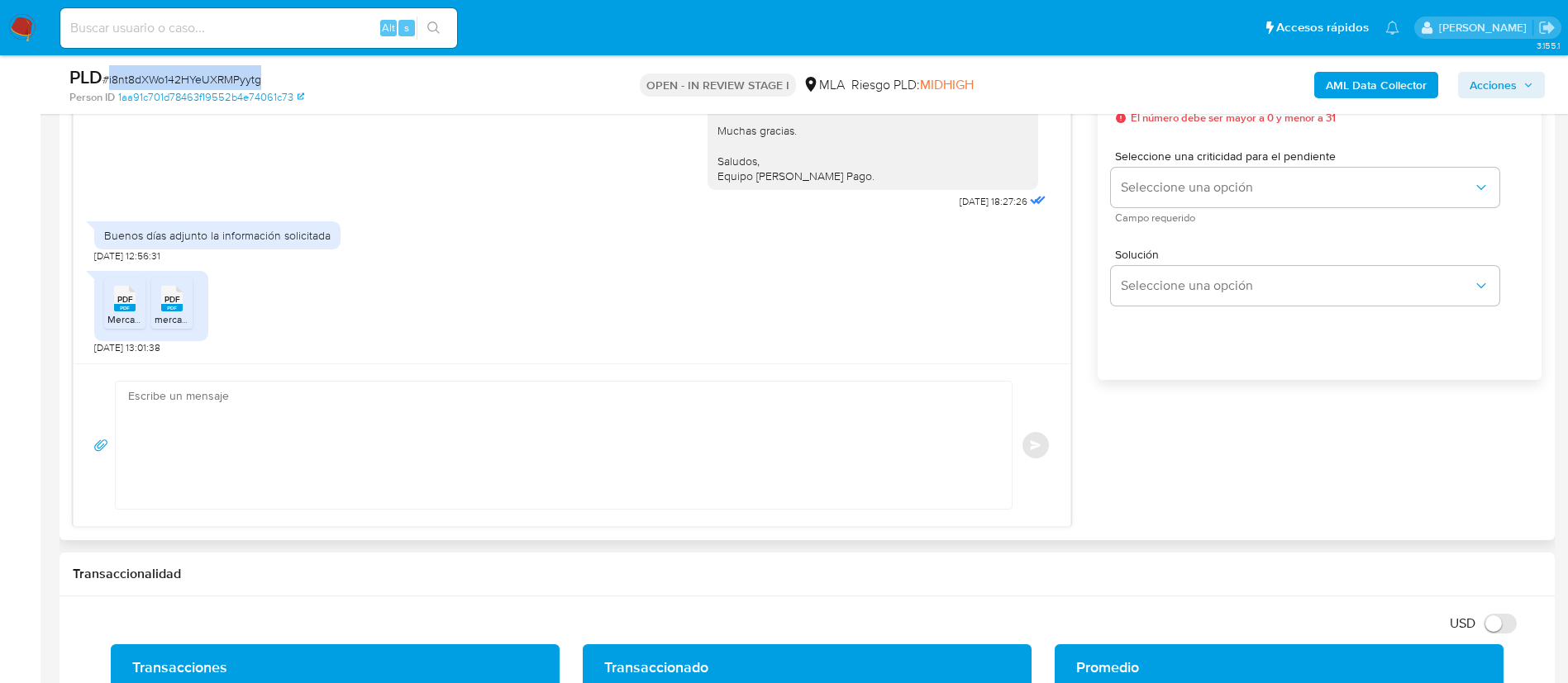
click at [681, 458] on textarea at bounding box center [559, 445] width 863 height 127
paste textarea "Hola, ¡Muchas gracias por tu respuesta! Confirmamos la recepción de la document…"
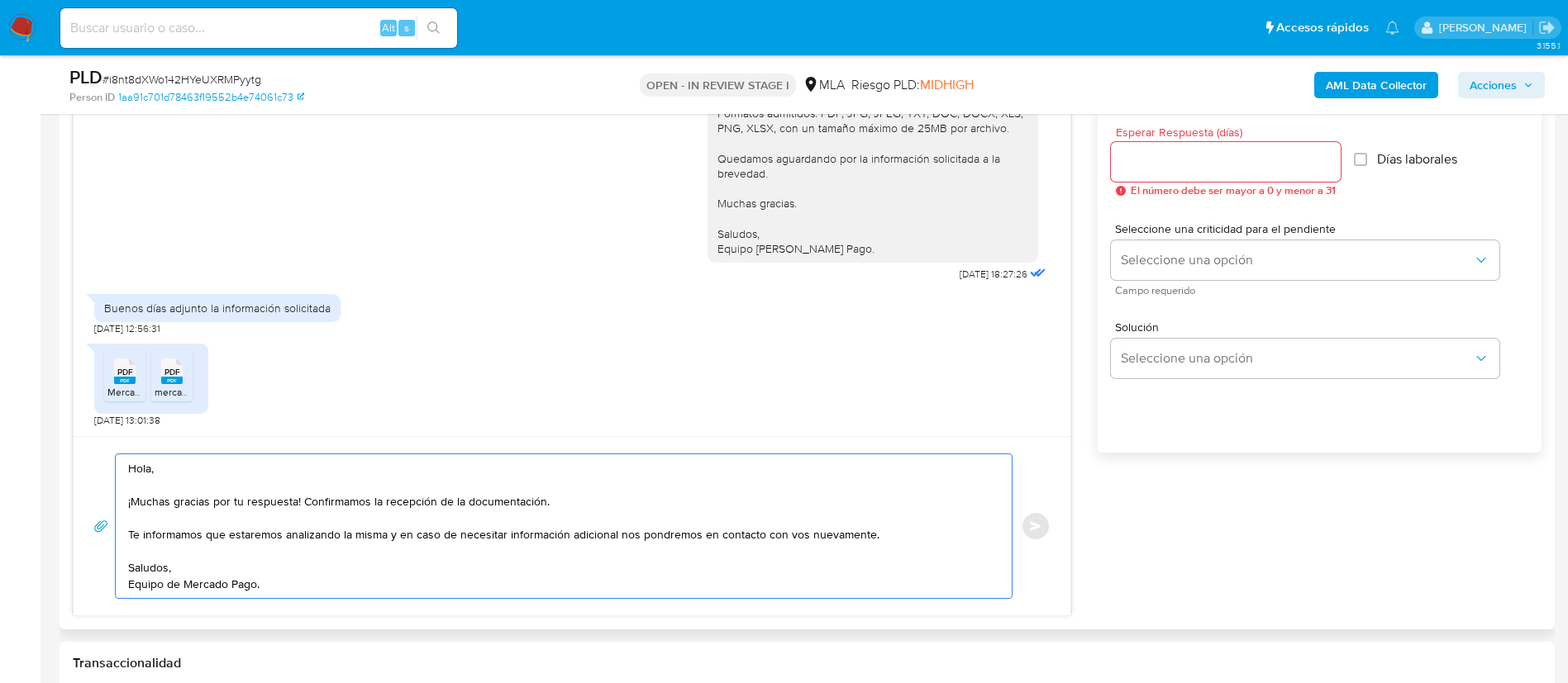
scroll to position [868, 0]
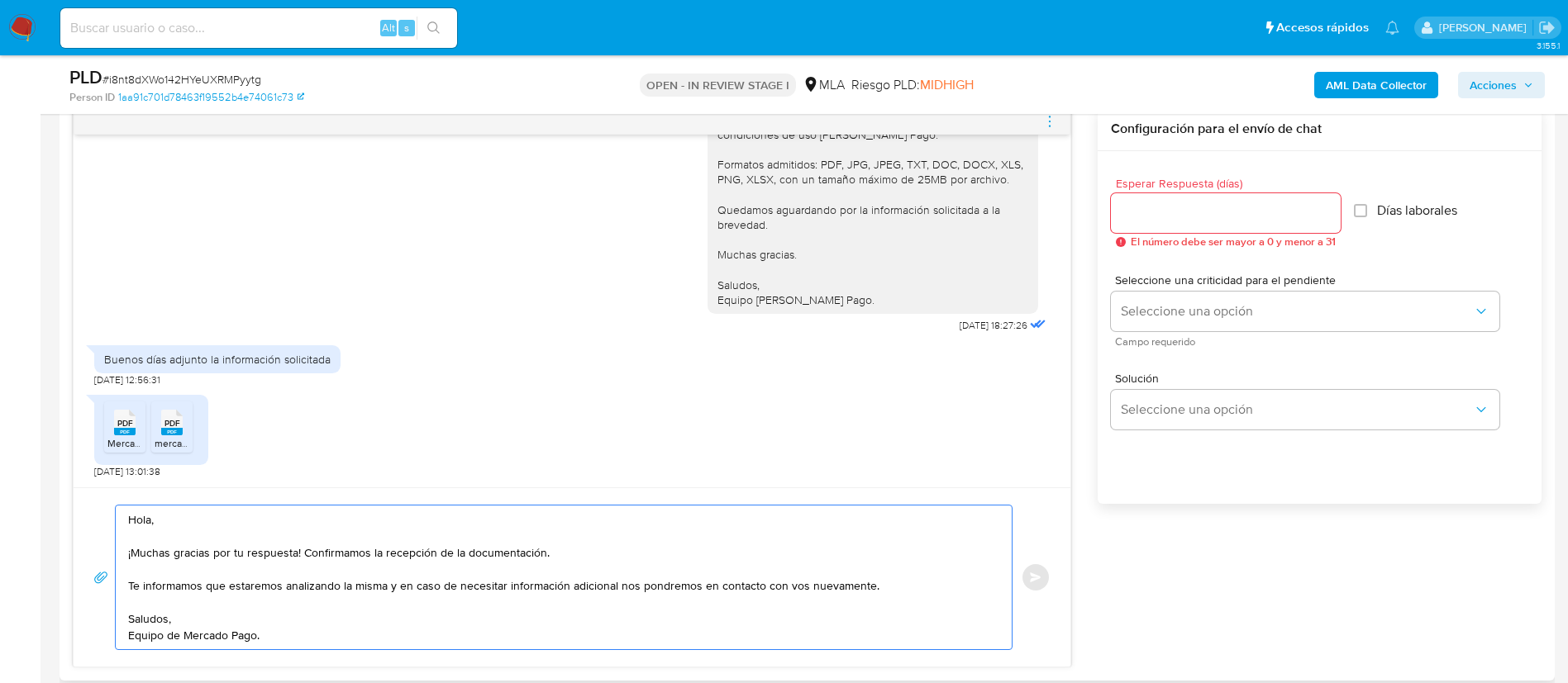
type textarea "Hola, ¡Muchas gracias por tu respuesta! Confirmamos la recepción de la document…"
click at [1156, 210] on input "Esperar Respuesta (días)" at bounding box center [1226, 212] width 230 height 22
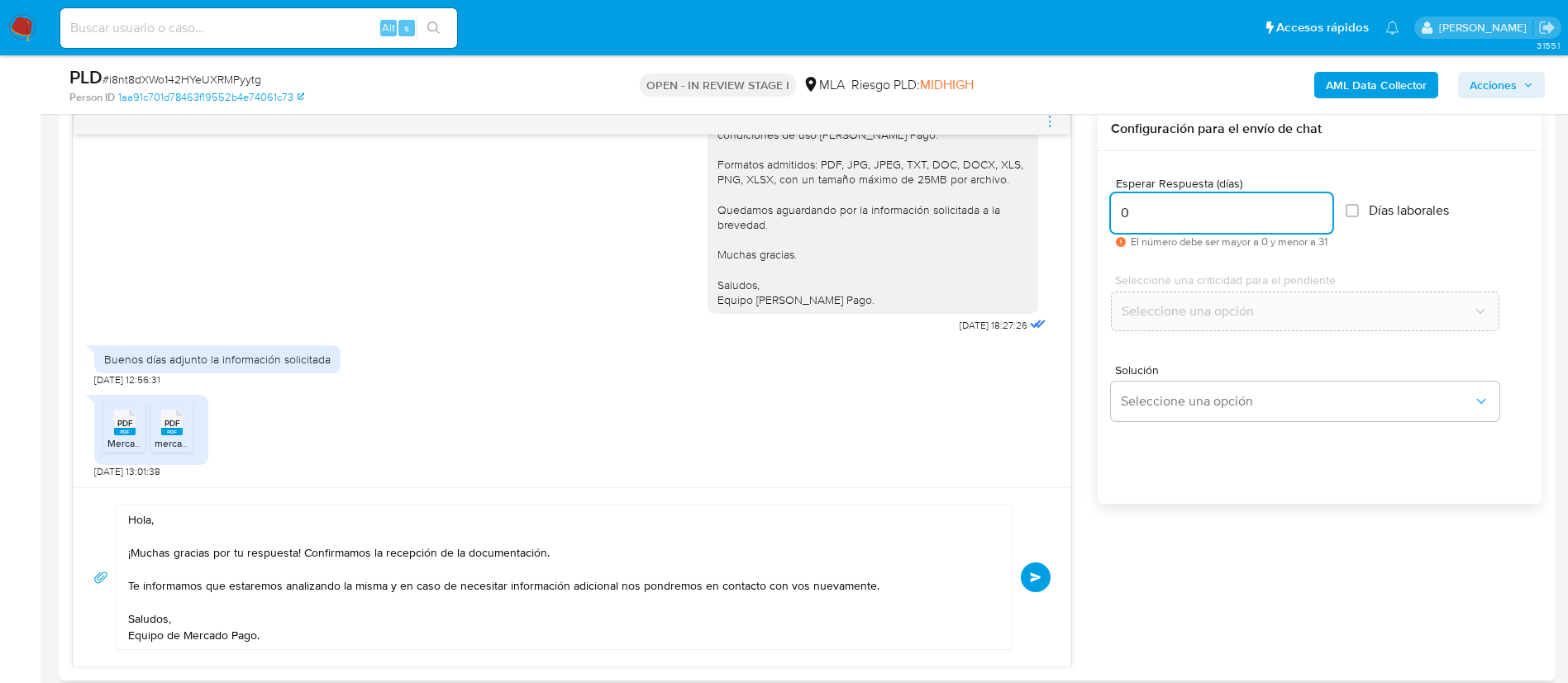
type input "0"
click at [1198, 637] on div "17/07/2025 19:55:47 La uso como cuenta principal pasando a la misma todos mis i…" at bounding box center [807, 387] width 1469 height 560
click at [1027, 580] on button "Enviar" at bounding box center [1036, 578] width 29 height 29
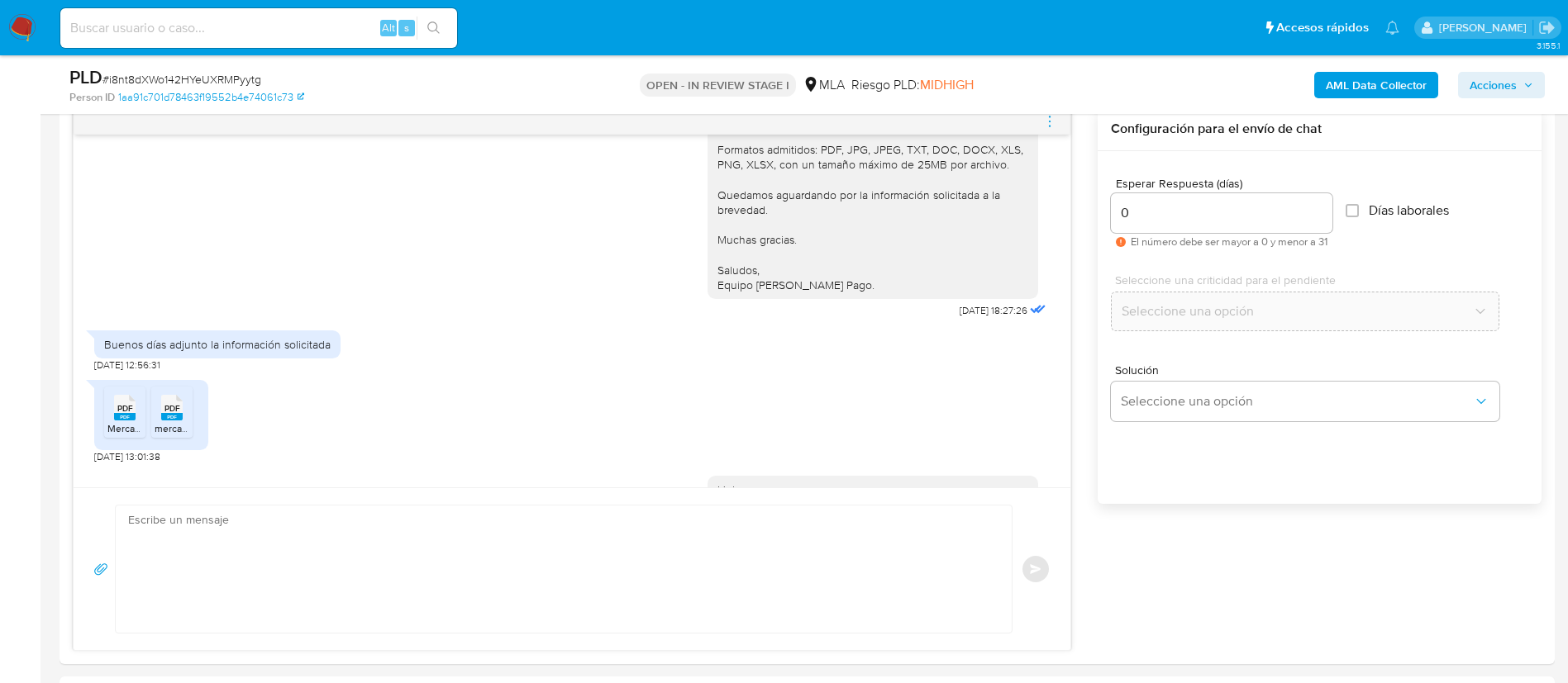
scroll to position [1856, 0]
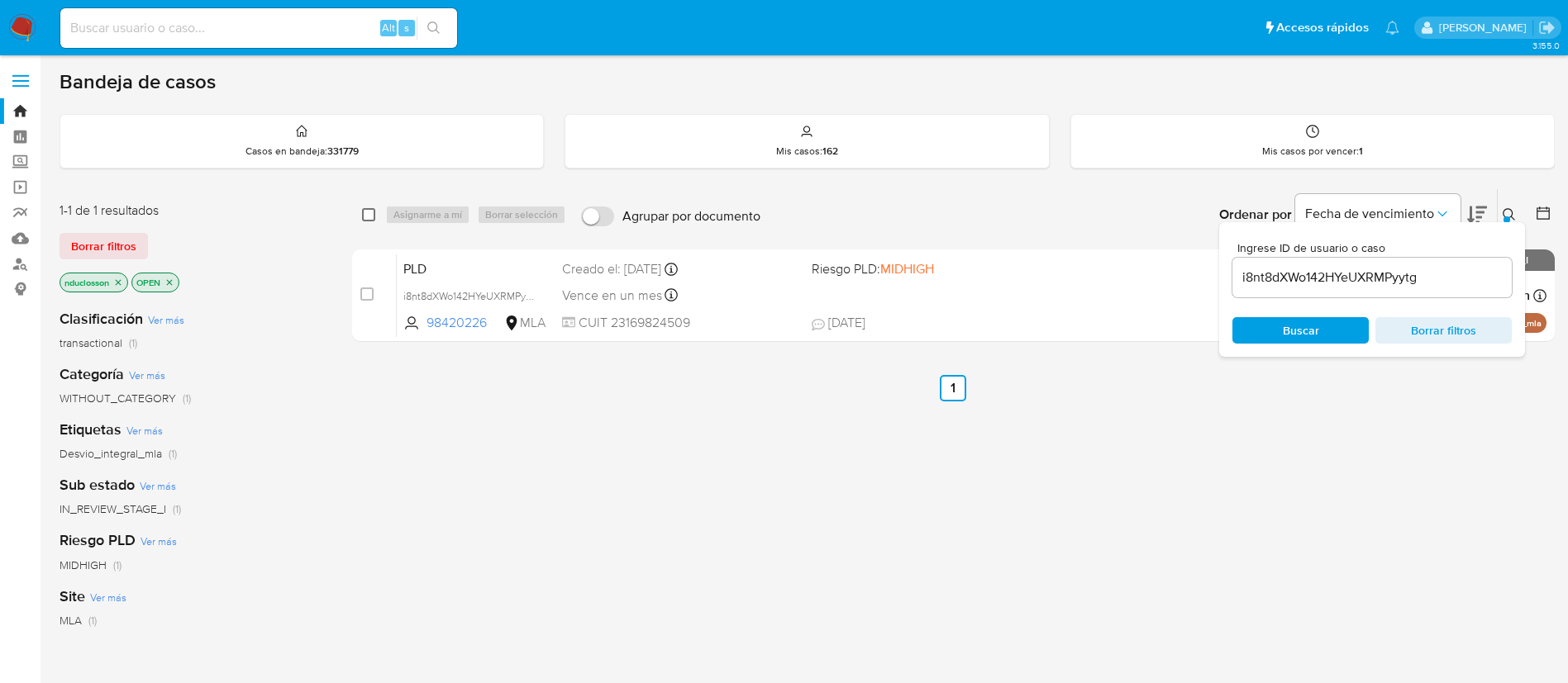
click at [370, 216] on input "checkbox" at bounding box center [368, 214] width 13 height 13
checkbox input "true"
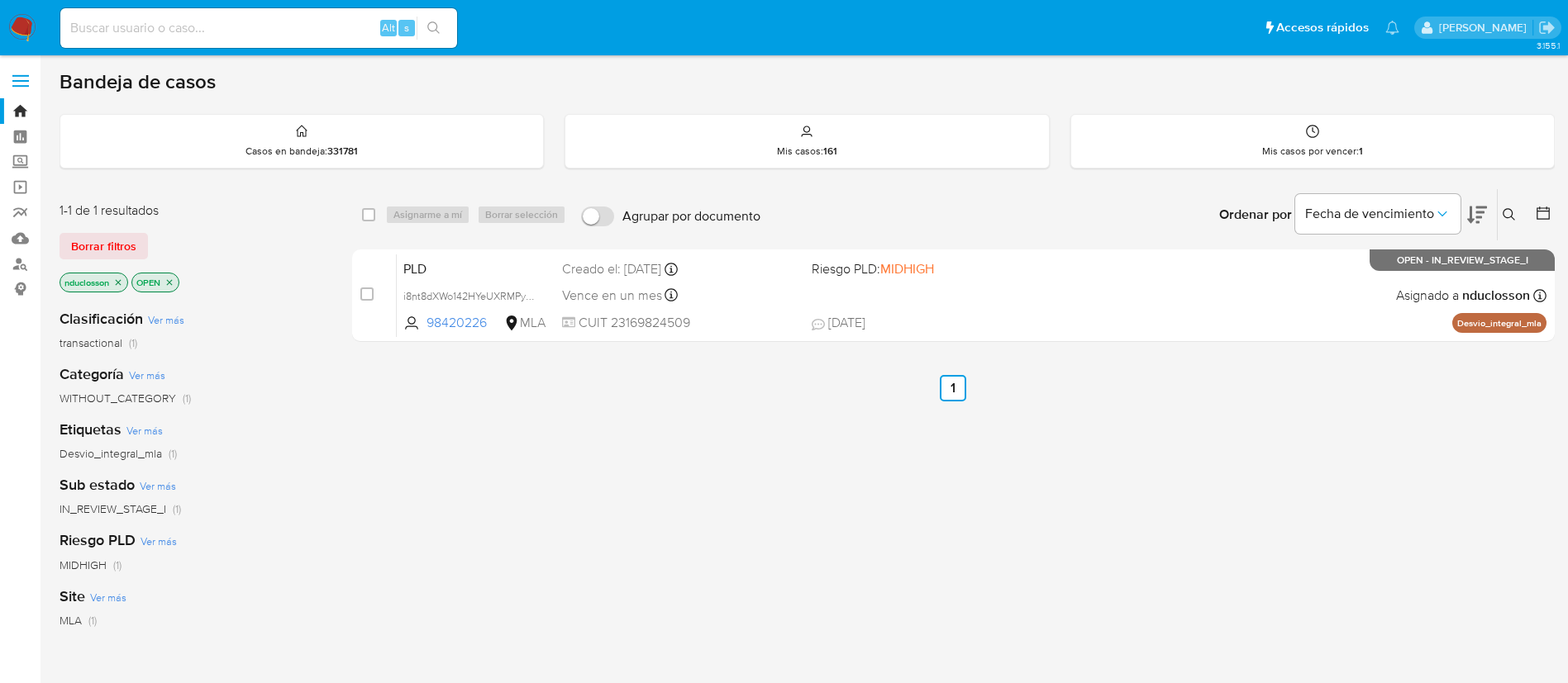
click at [1501, 218] on button at bounding box center [1512, 214] width 28 height 20
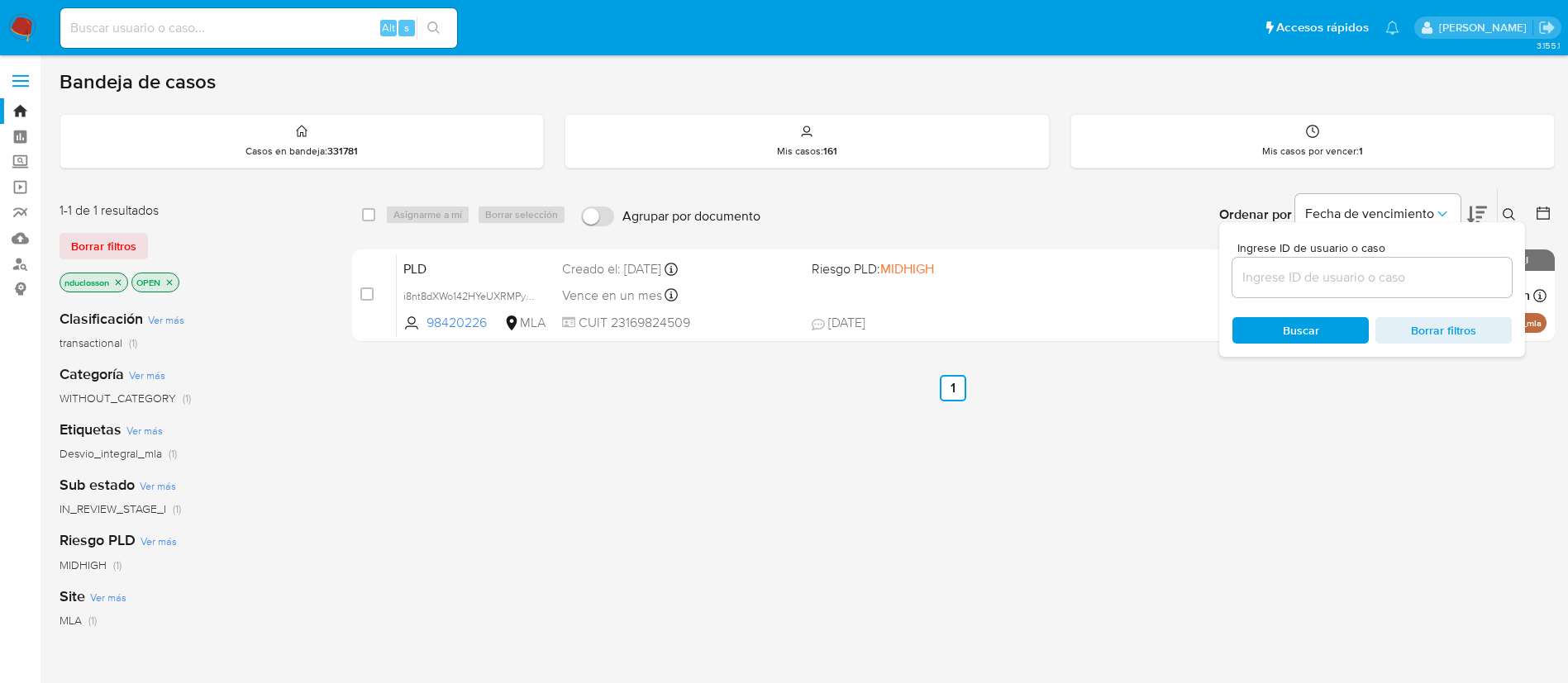
click at [375, 221] on div "select-all-cases-checkbox" at bounding box center [371, 214] width 20 height 20
click at [366, 208] on input "checkbox" at bounding box center [368, 214] width 13 height 13
checkbox input "true"
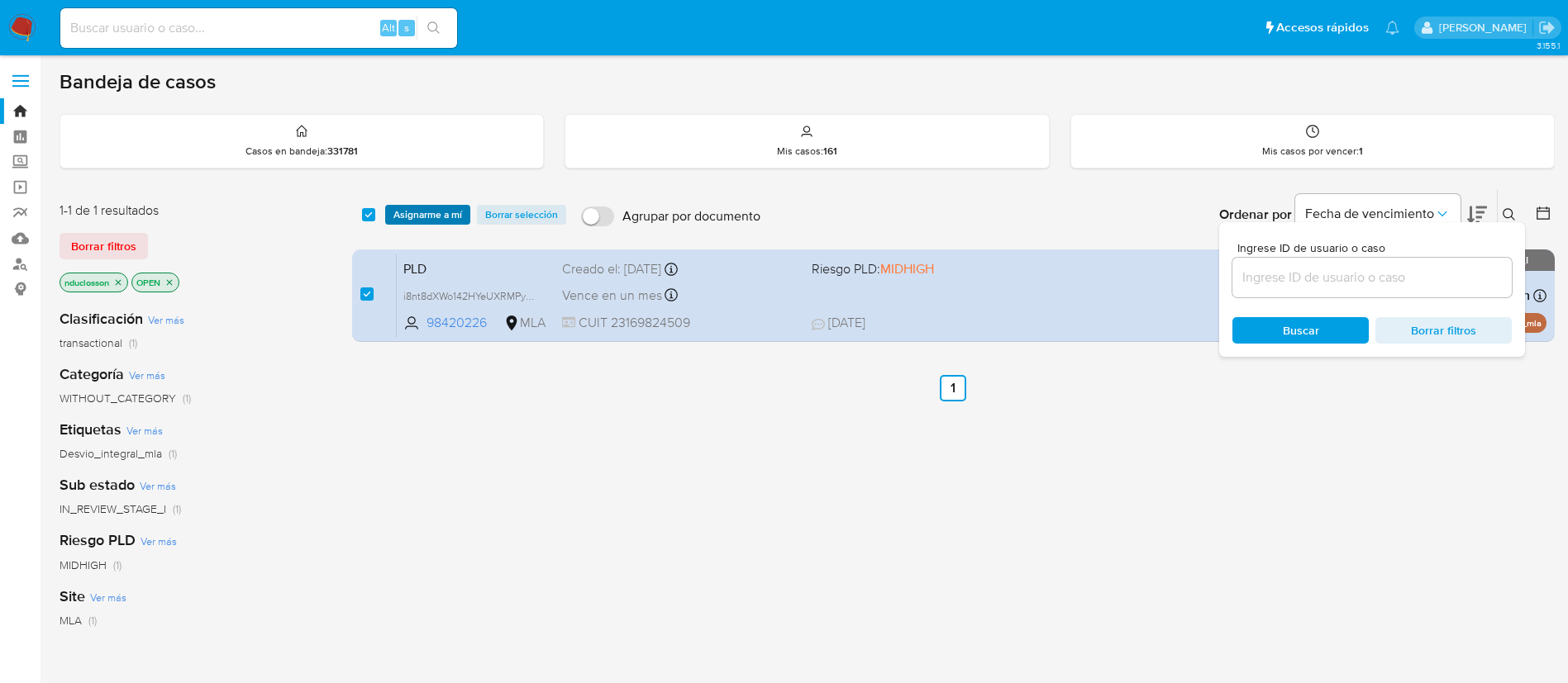
click at [420, 213] on span "Asignarme a mí" at bounding box center [427, 214] width 68 height 16
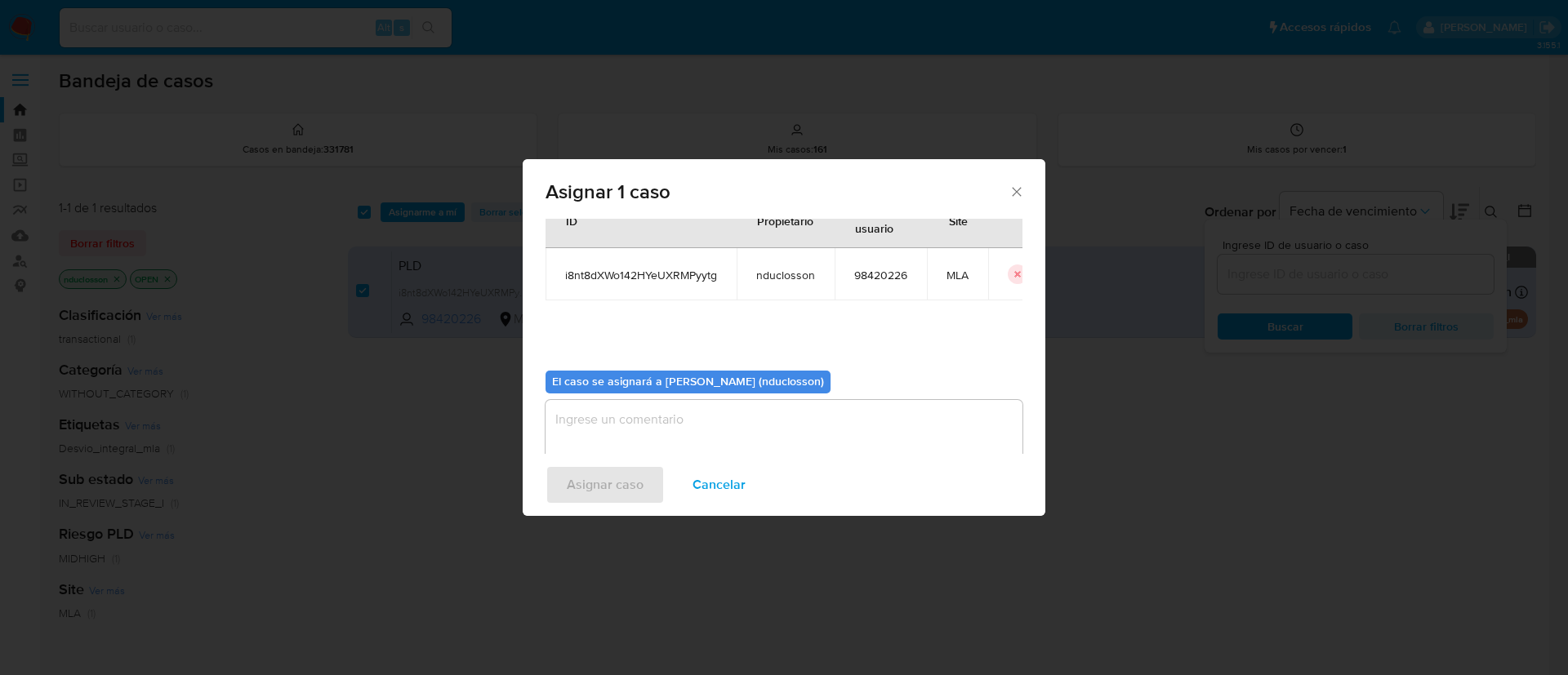
scroll to position [85, 0]
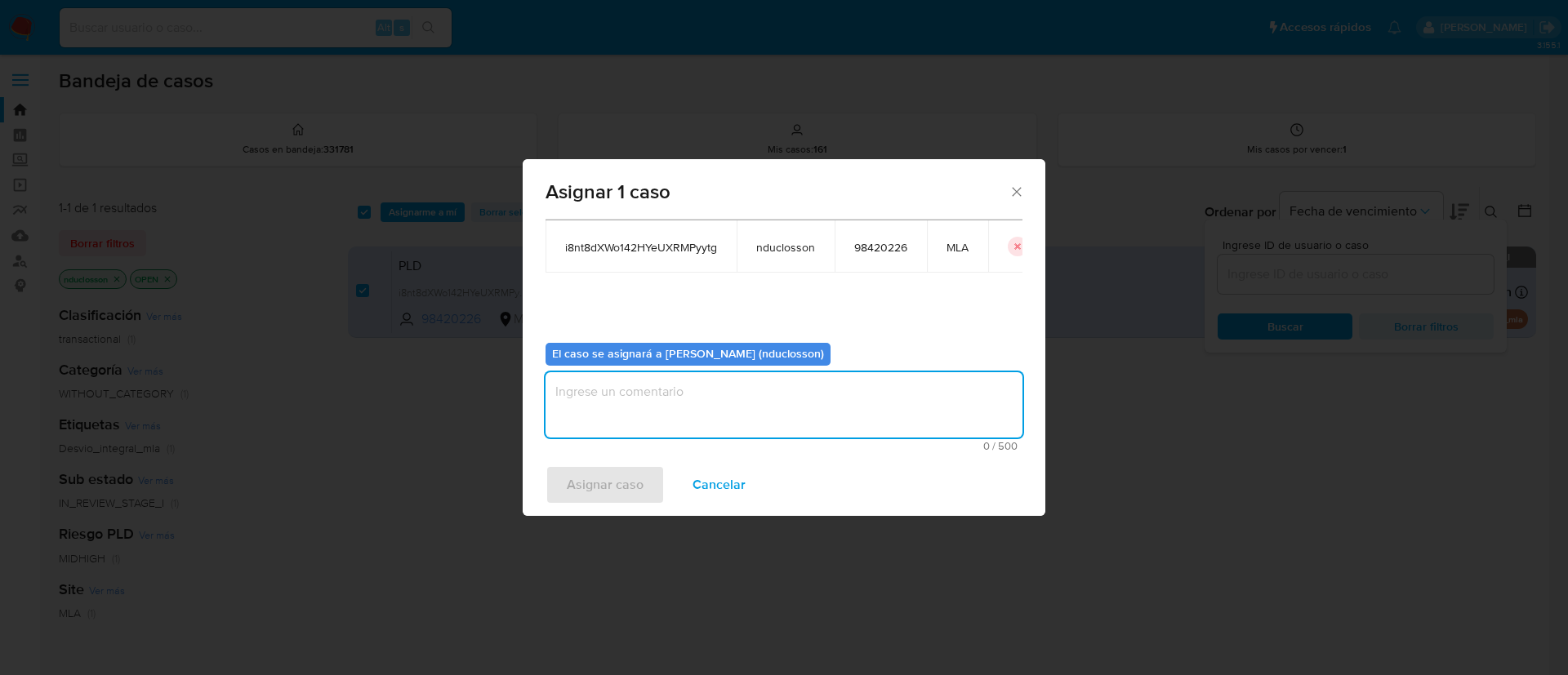
click at [708, 387] on textarea "assign-modal" at bounding box center [784, 404] width 477 height 66
click at [592, 476] on span "Asignar caso" at bounding box center [605, 485] width 77 height 36
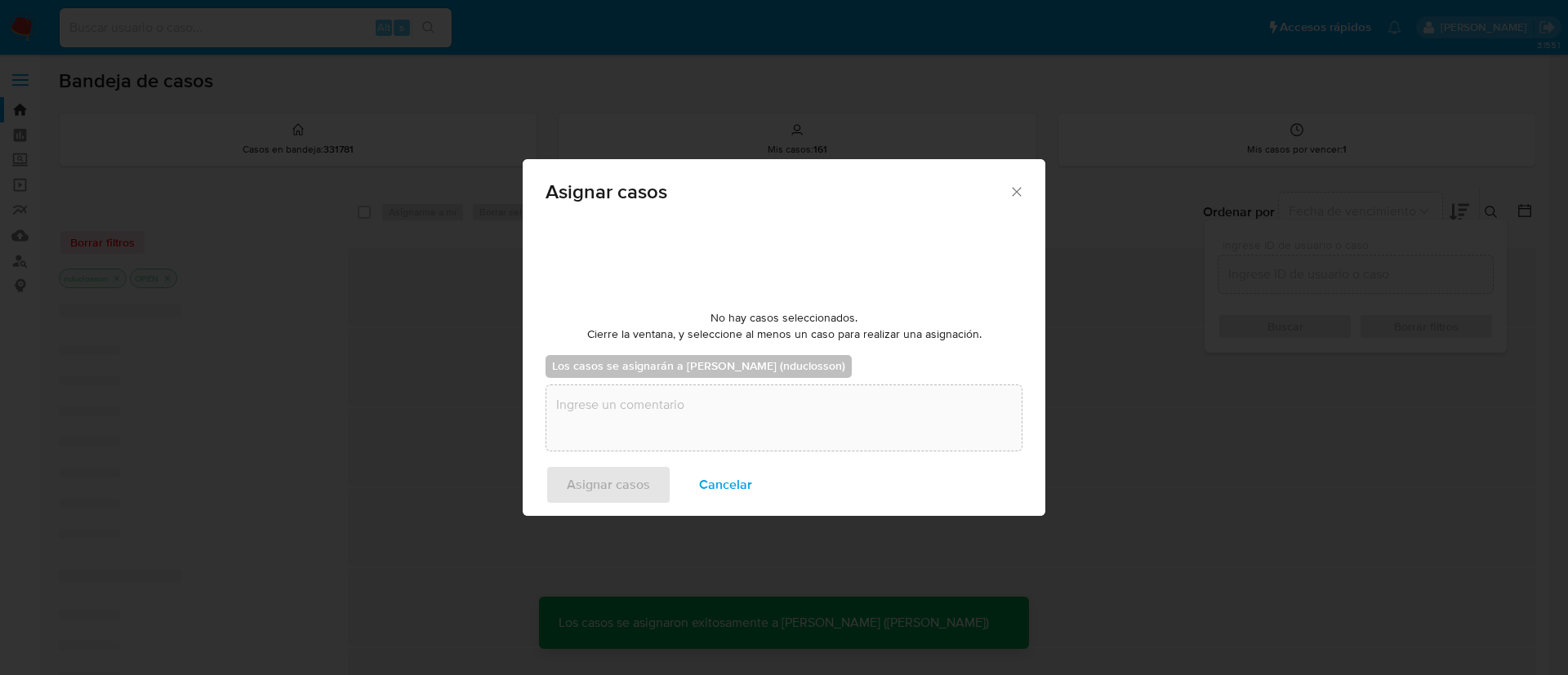
checkbox input "false"
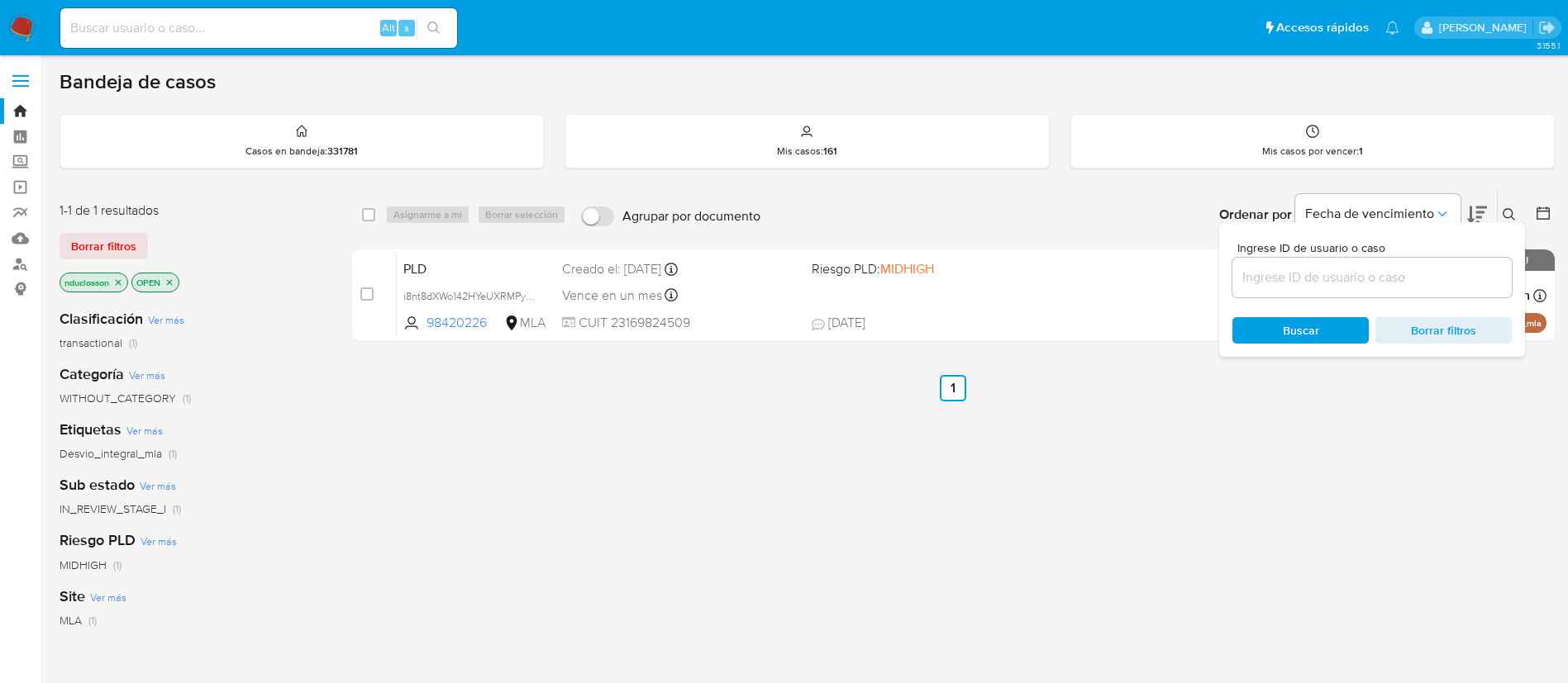
click at [1326, 291] on div at bounding box center [1372, 278] width 279 height 40
click at [1321, 287] on input at bounding box center [1372, 277] width 279 height 22
paste input "4DMdOyAAu0TNHR8Vgu5W2B2Y"
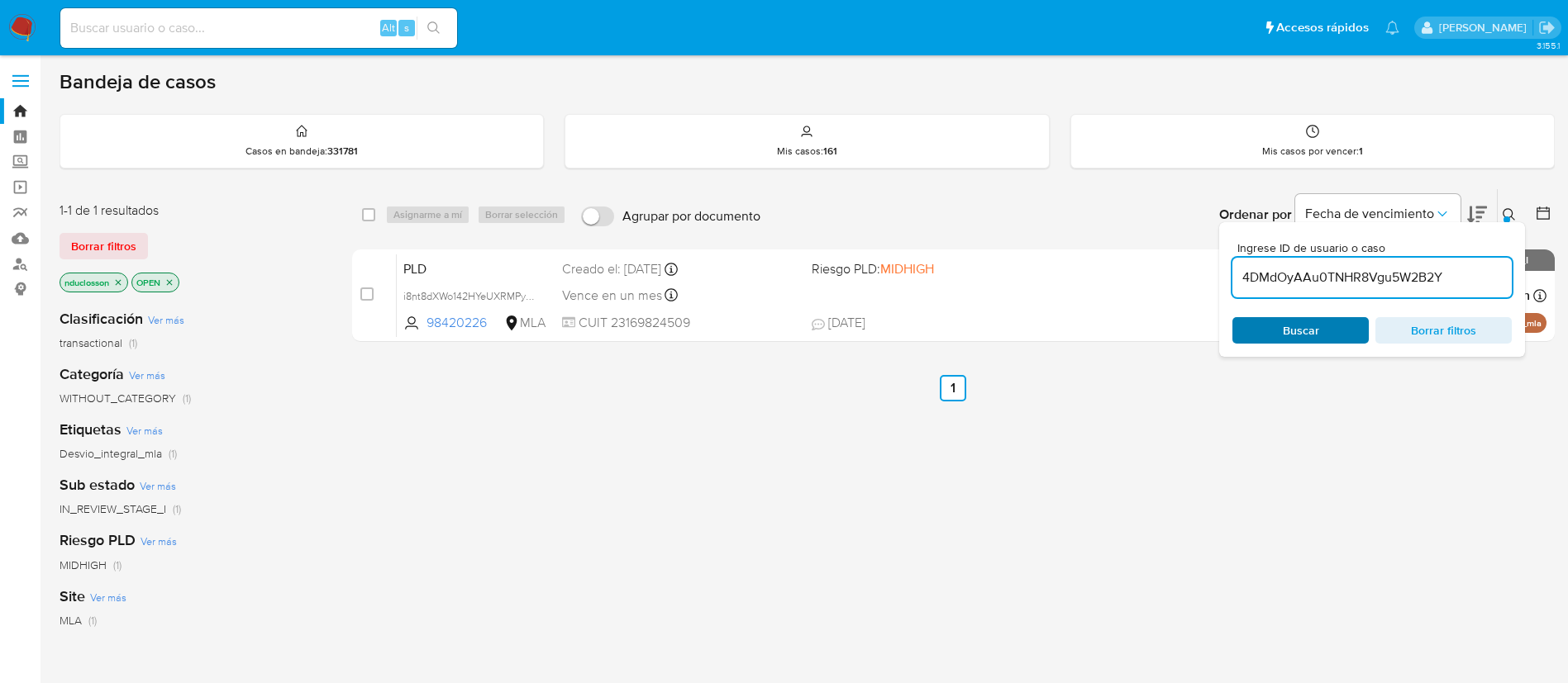
type input "4DMdOyAAu0TNHR8Vgu5W2B2Y"
click at [1275, 338] on span "Buscar" at bounding box center [1300, 330] width 113 height 23
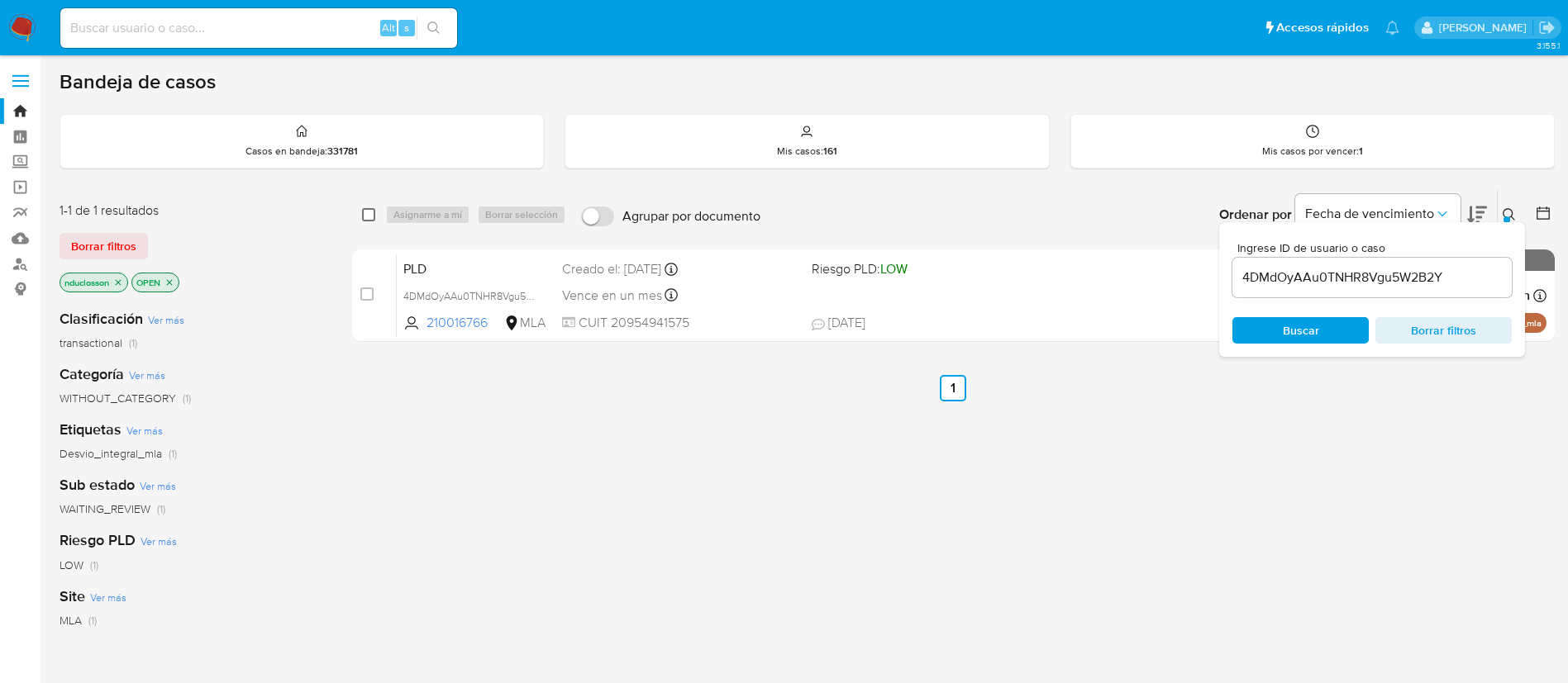
click at [372, 214] on input "checkbox" at bounding box center [368, 214] width 13 height 13
checkbox input "true"
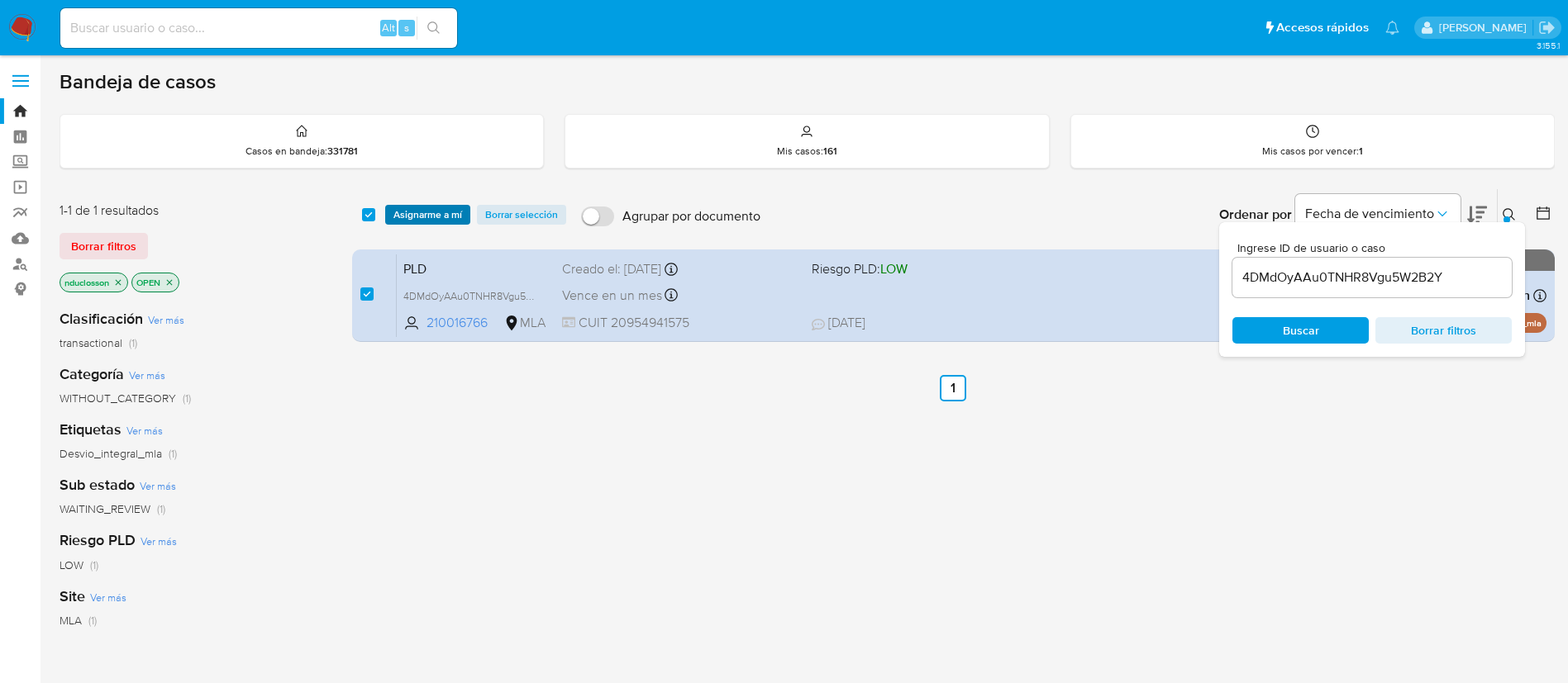
click at [415, 206] on span "Asignarme a mí" at bounding box center [427, 214] width 68 height 16
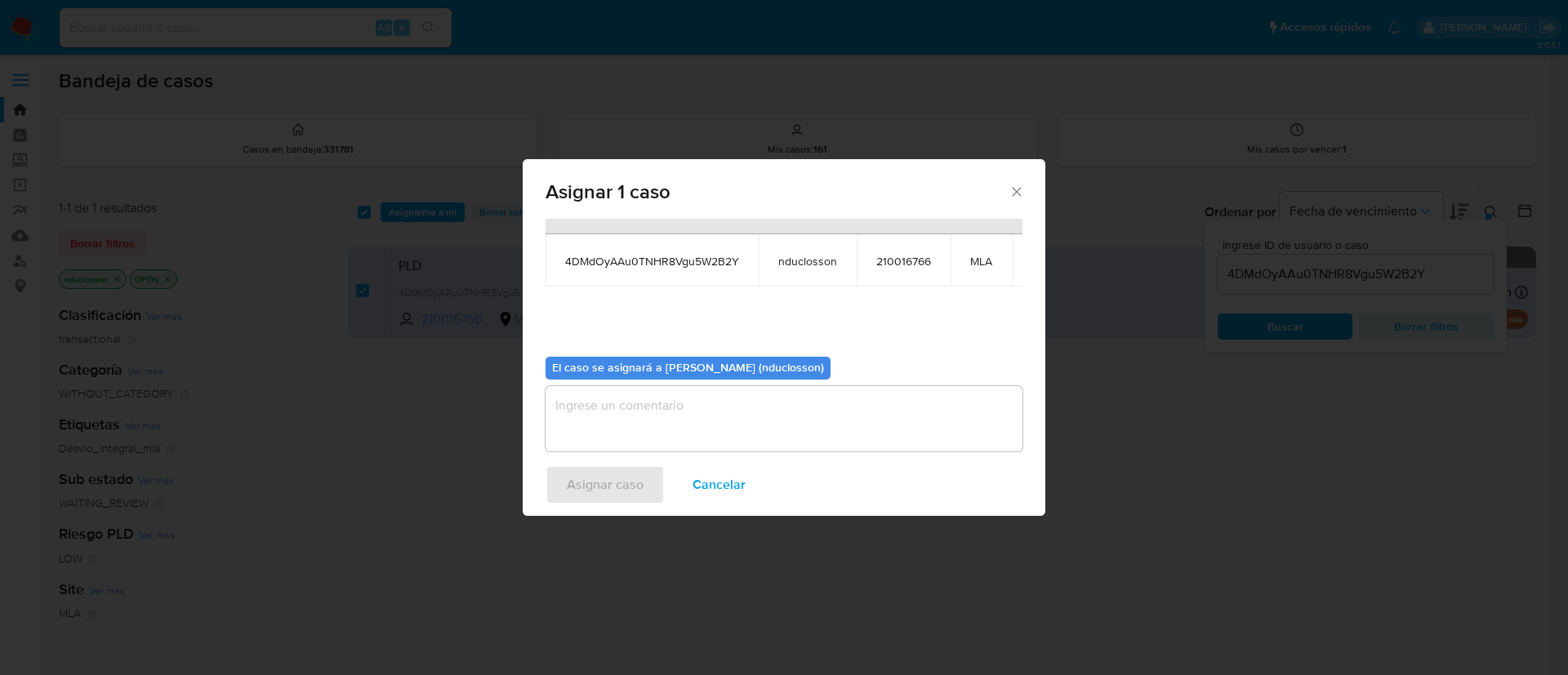
scroll to position [104, 0]
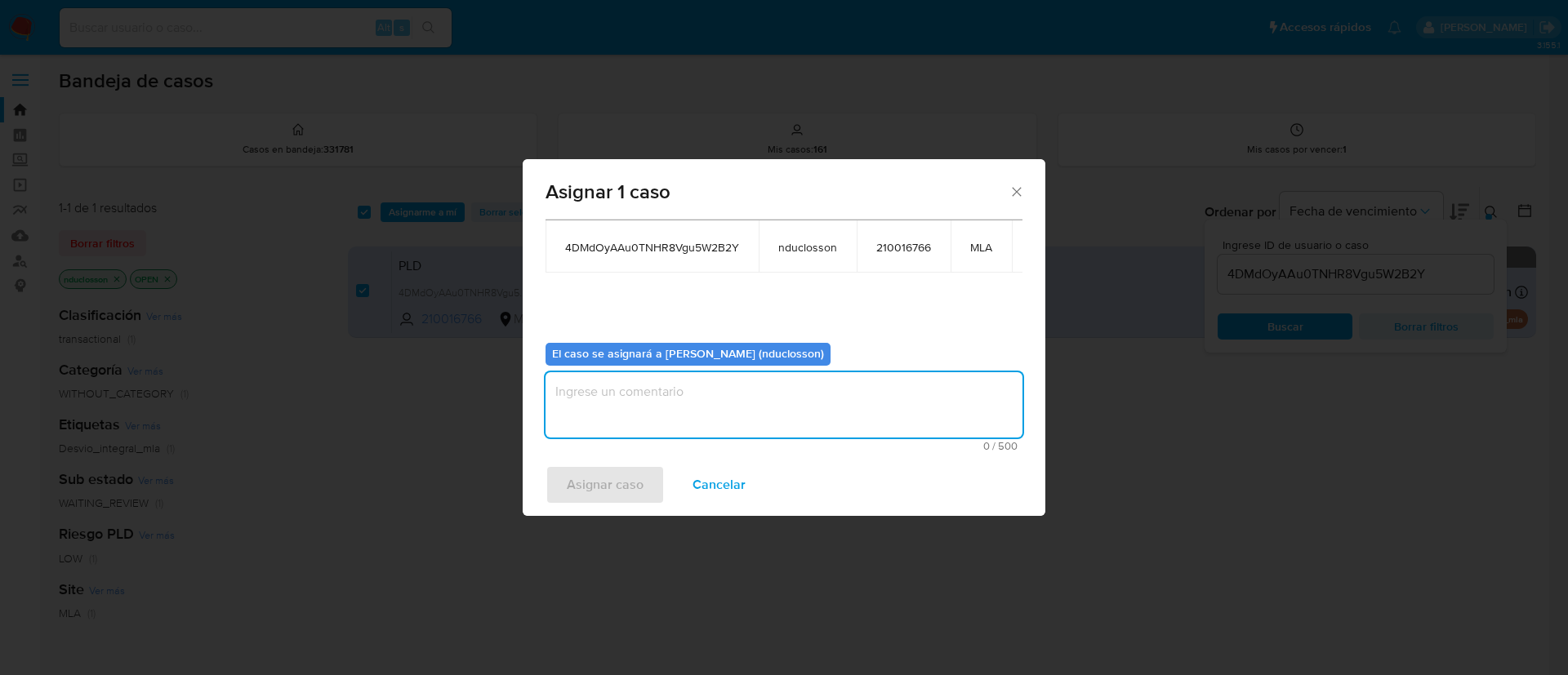
click at [644, 400] on textarea "assign-modal" at bounding box center [784, 404] width 477 height 66
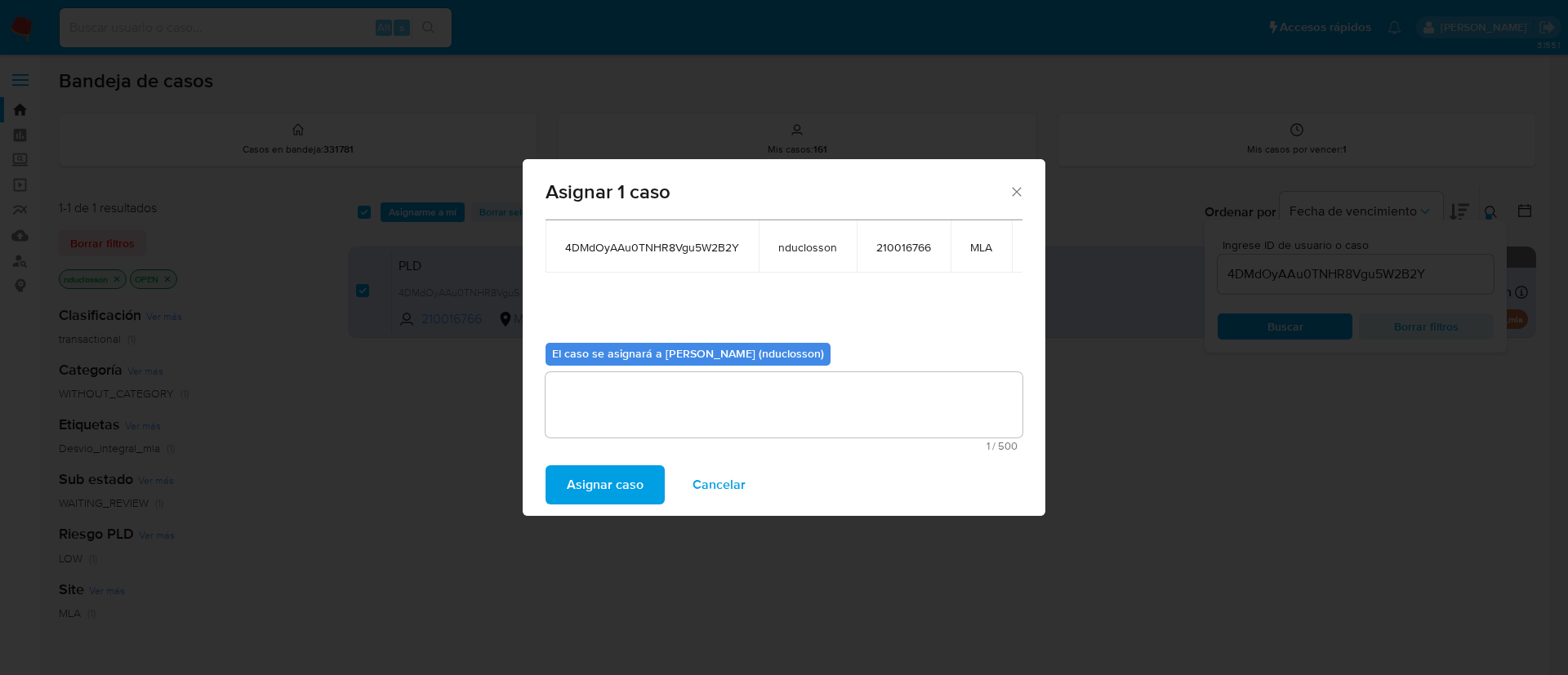
click at [593, 477] on span "Asignar caso" at bounding box center [605, 485] width 77 height 36
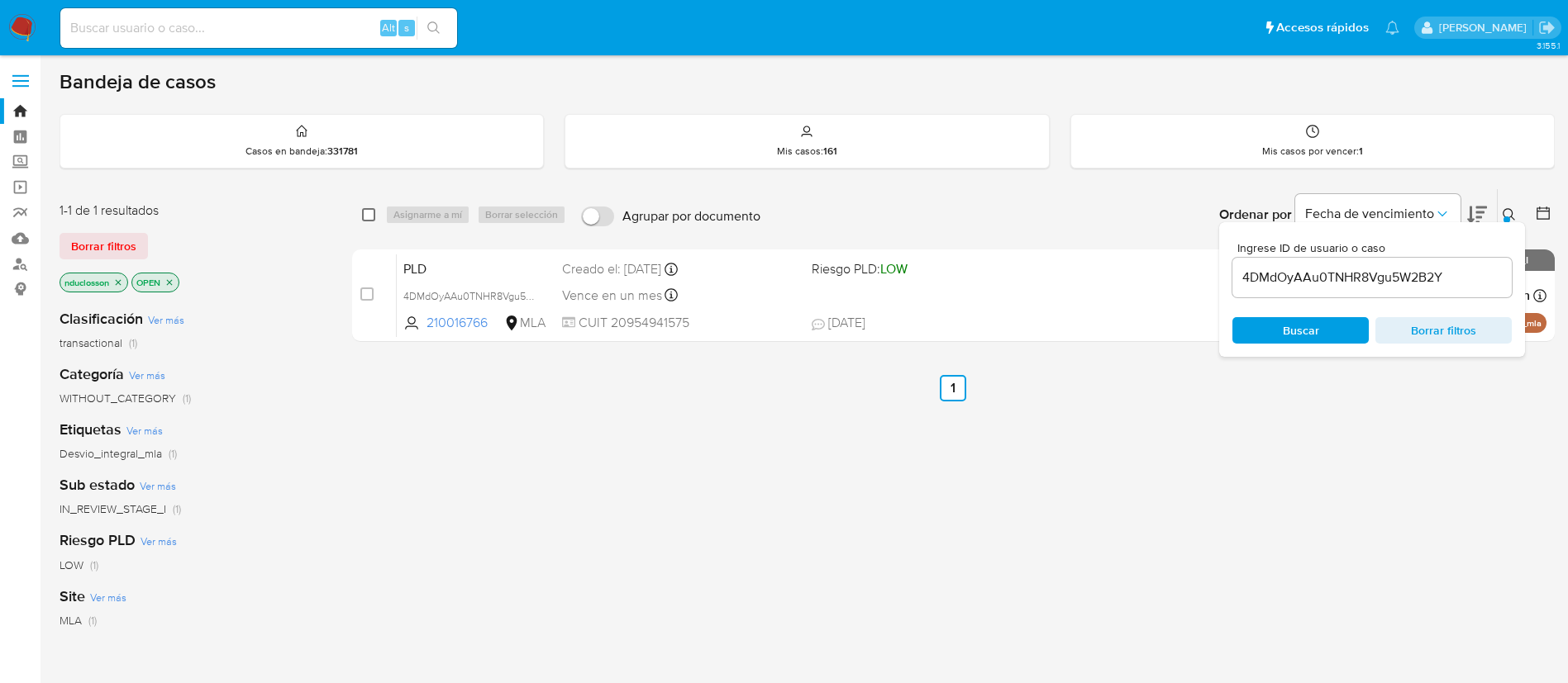
click at [367, 208] on input "checkbox" at bounding box center [368, 214] width 13 height 13
checkbox input "true"
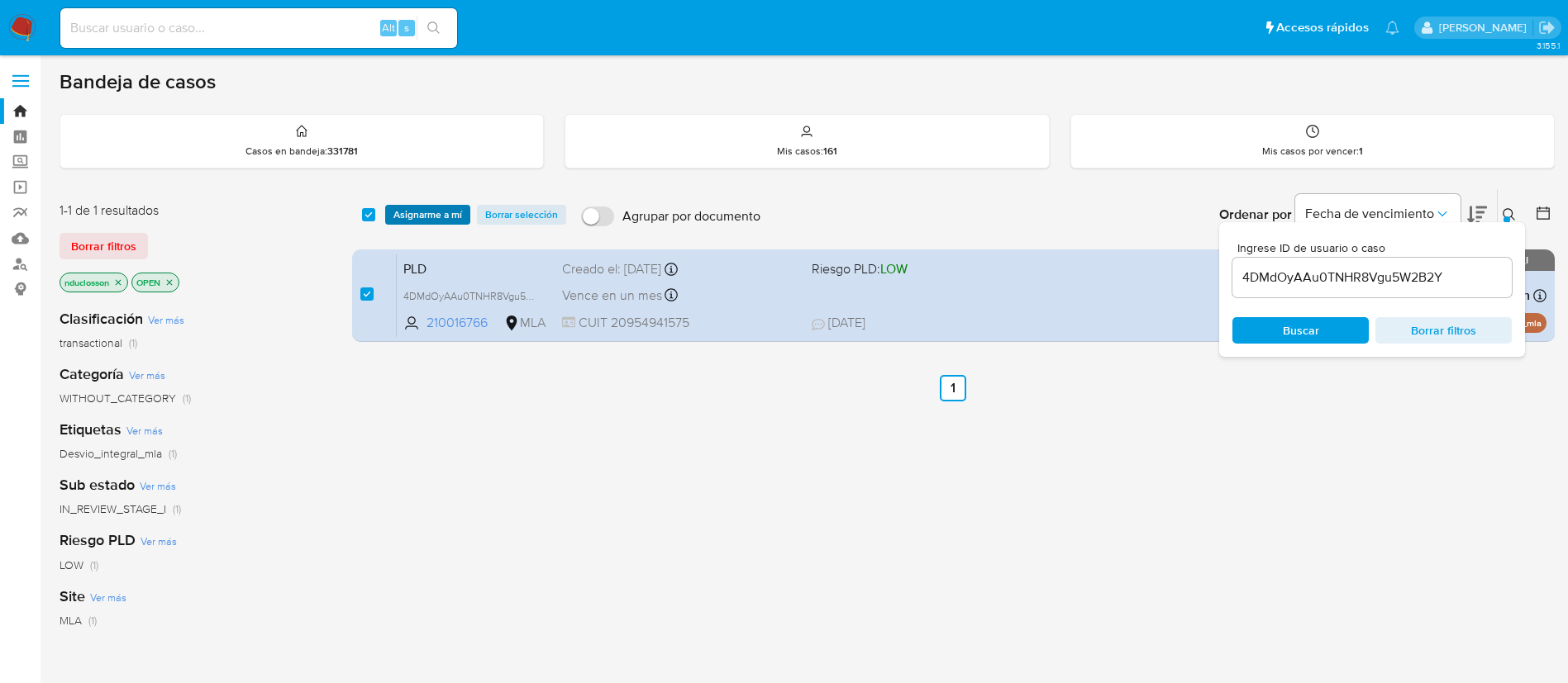
click at [395, 208] on span "Asignarme a mí" at bounding box center [427, 214] width 68 height 16
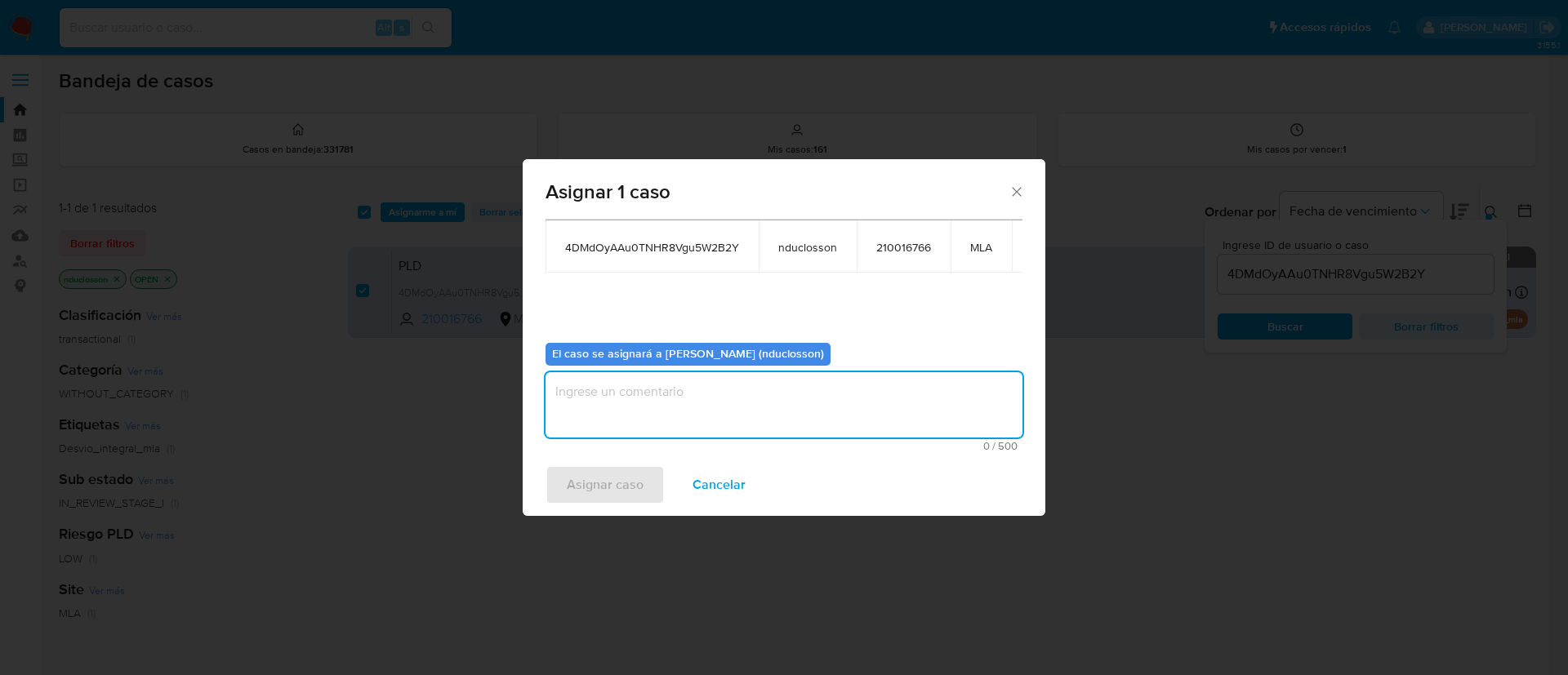
click at [728, 395] on textarea "assign-modal" at bounding box center [784, 404] width 477 height 66
click at [578, 491] on span "Asignar caso" at bounding box center [605, 485] width 77 height 36
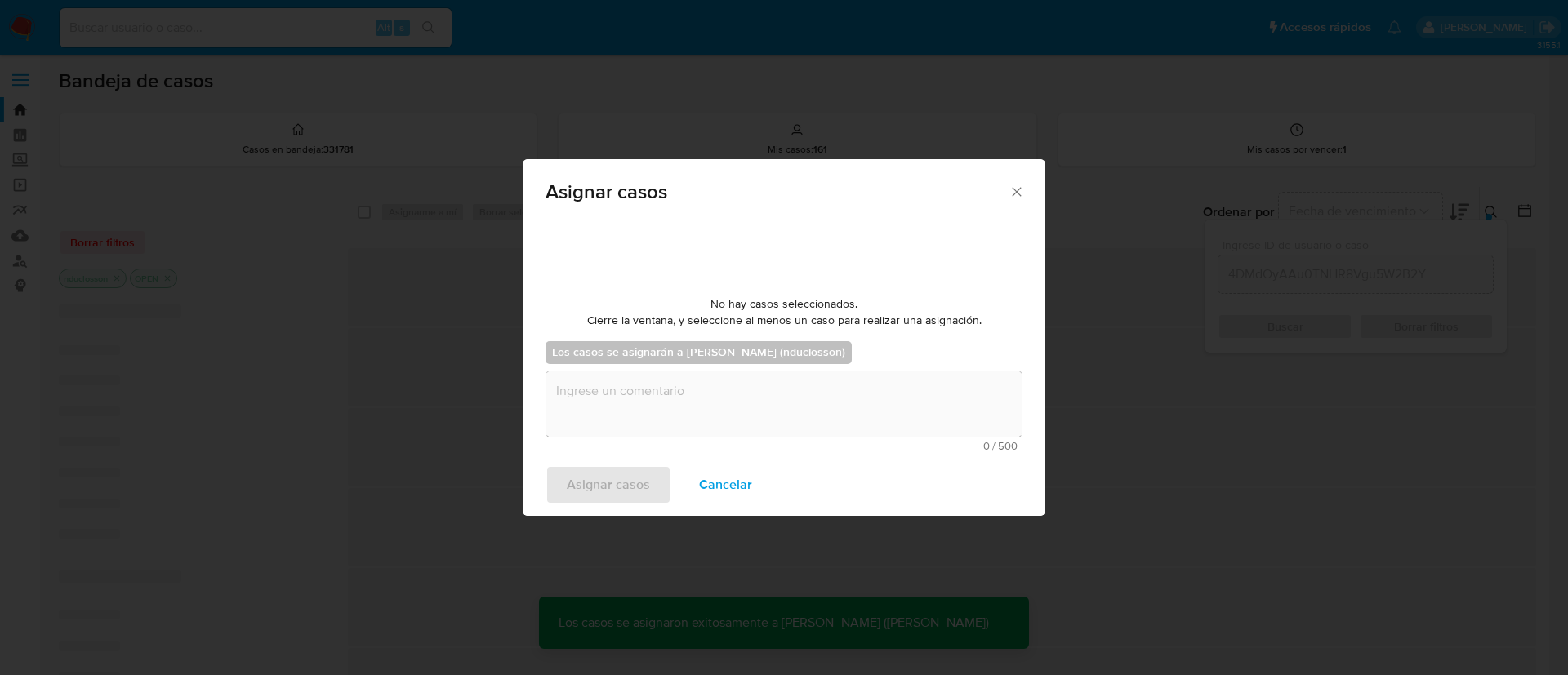
checkbox input "false"
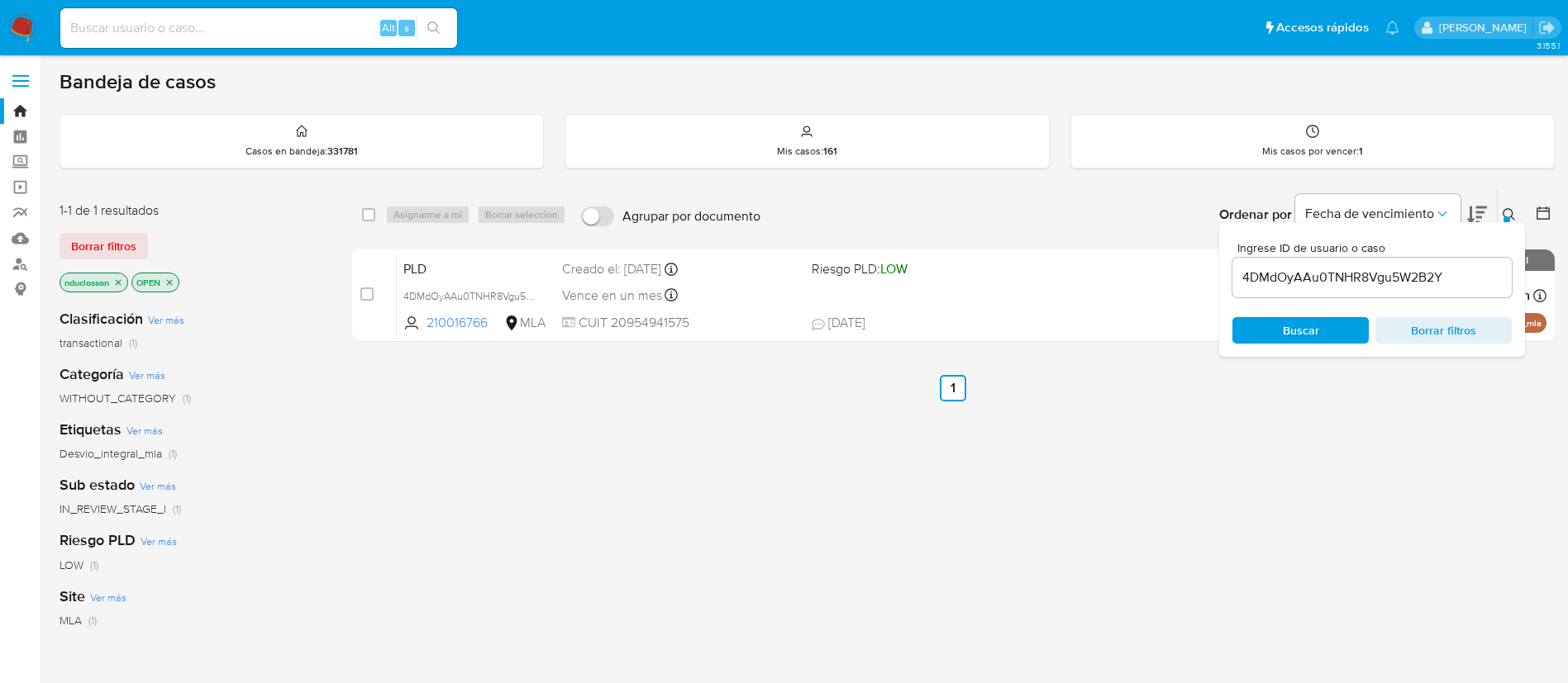
click at [1352, 281] on input "4DMdOyAAu0TNHR8Vgu5W2B2Y" at bounding box center [1372, 277] width 279 height 22
paste input "TsMu74Shr7LNsfpU6bCYciXo"
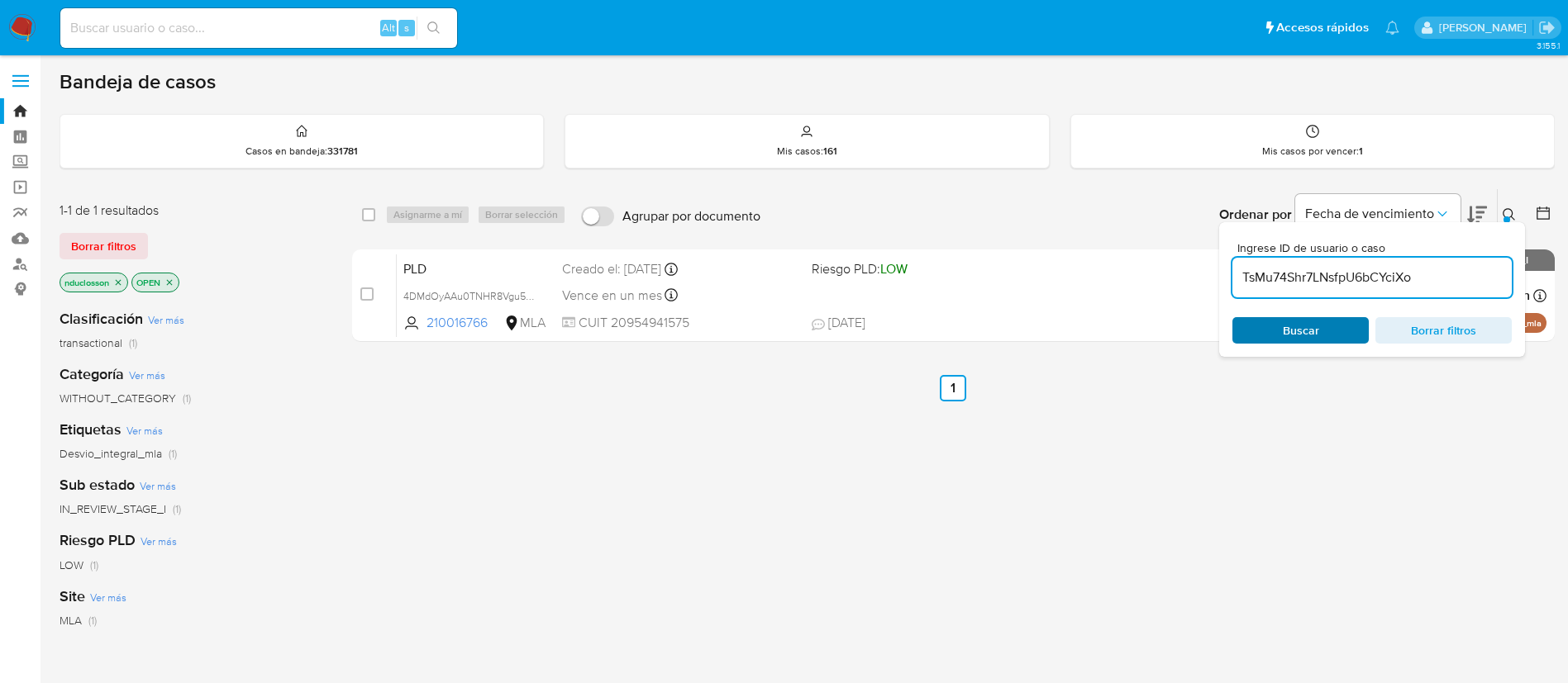
type input "TsMu74Shr7LNsfpU6bCYciXo"
click at [1275, 328] on span "Buscar" at bounding box center [1300, 330] width 113 height 23
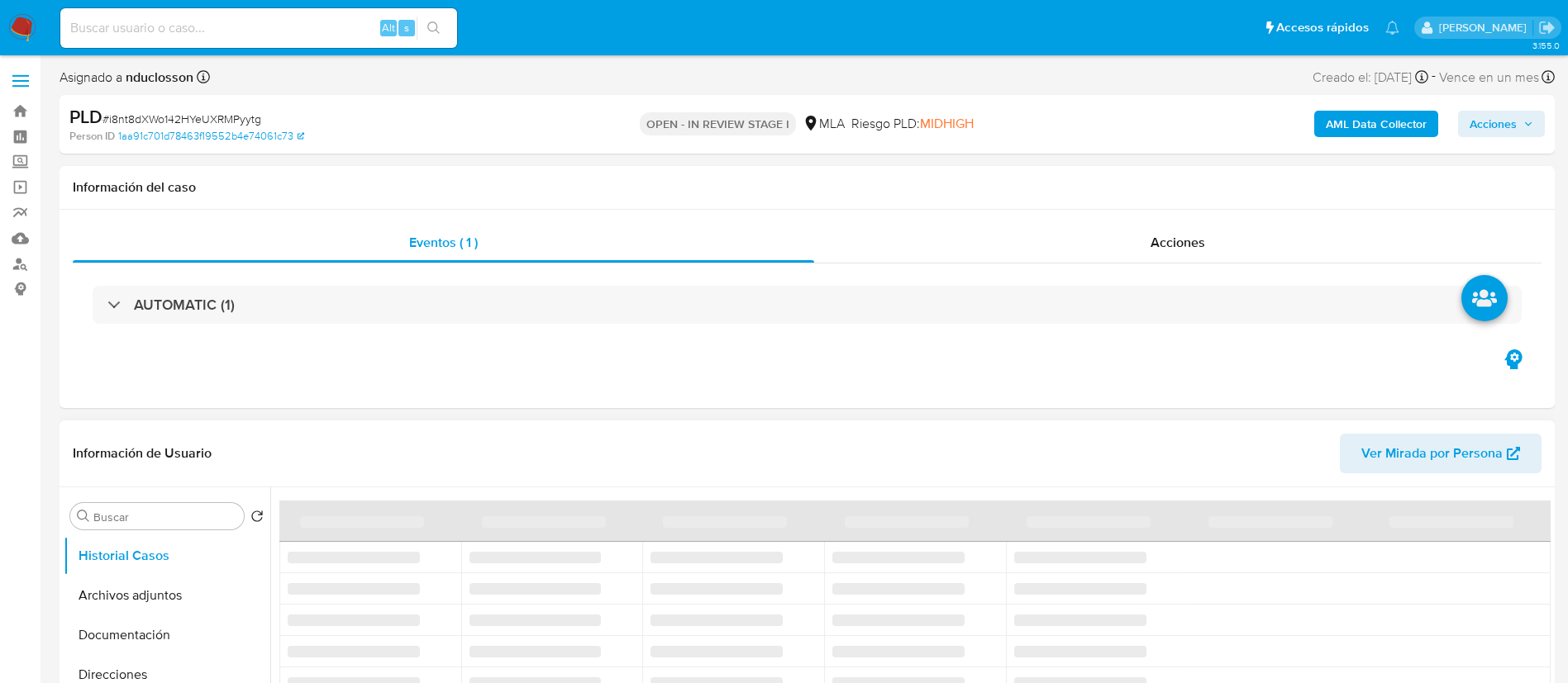
select select "10"
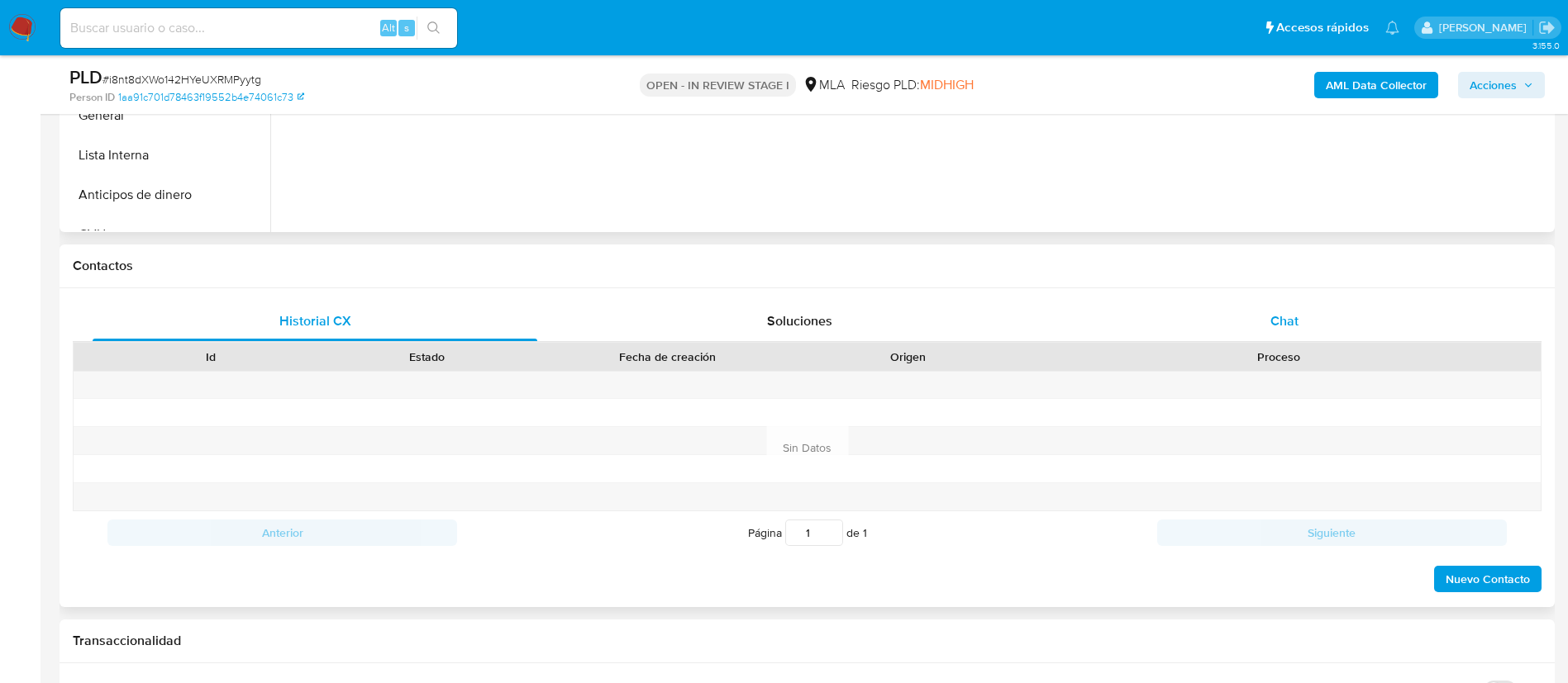
click at [1270, 328] on div "Chat" at bounding box center [1285, 321] width 445 height 40
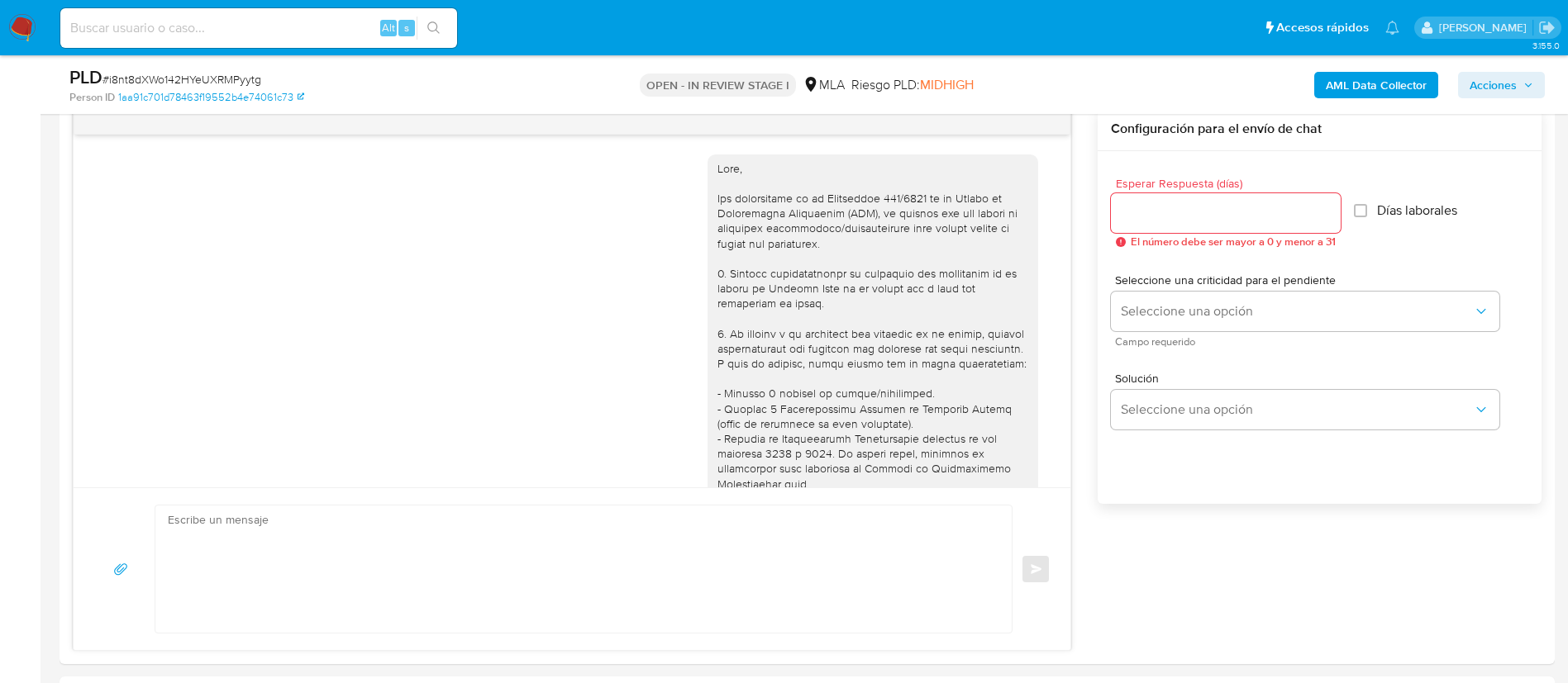
scroll to position [1856, 0]
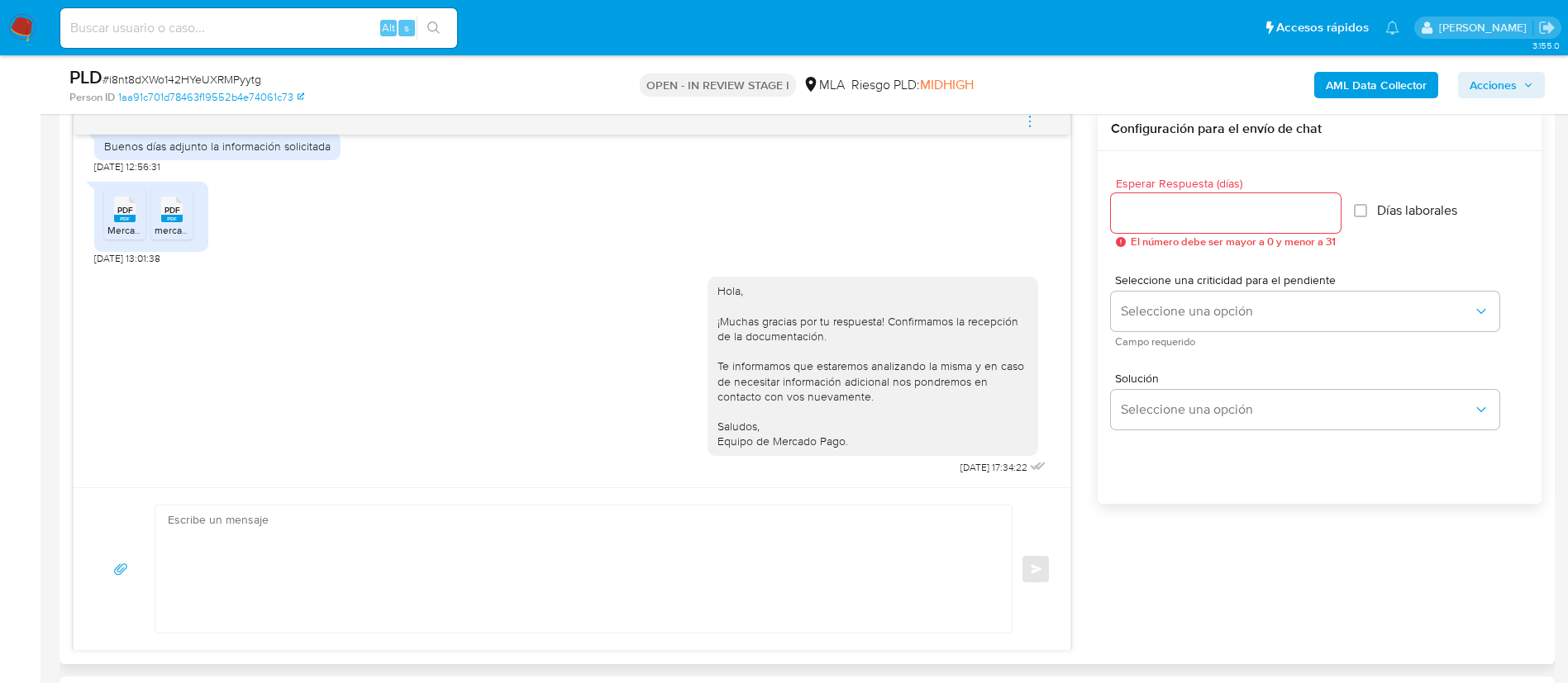
click at [1032, 118] on icon "menu-action" at bounding box center [1030, 121] width 15 height 15
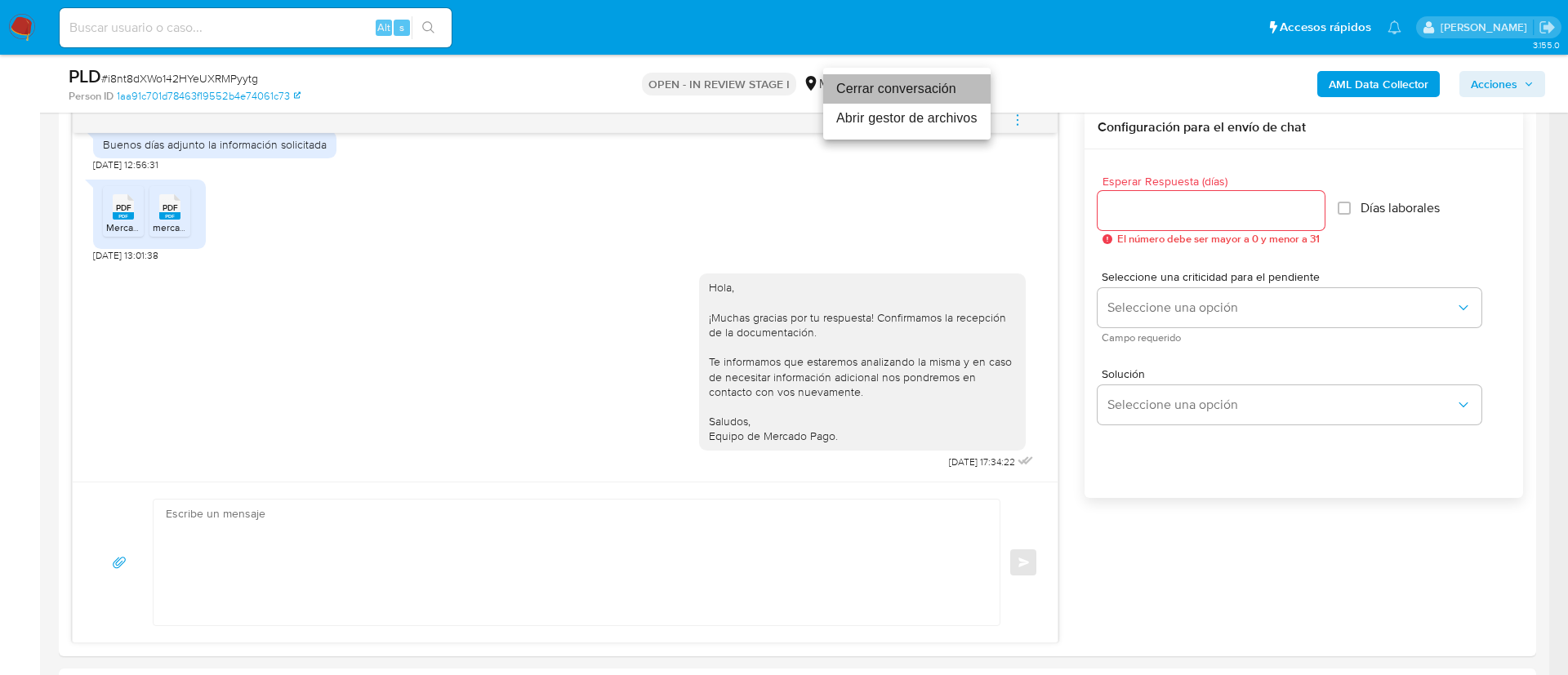
click at [883, 84] on li "Cerrar conversación" at bounding box center [907, 89] width 167 height 29
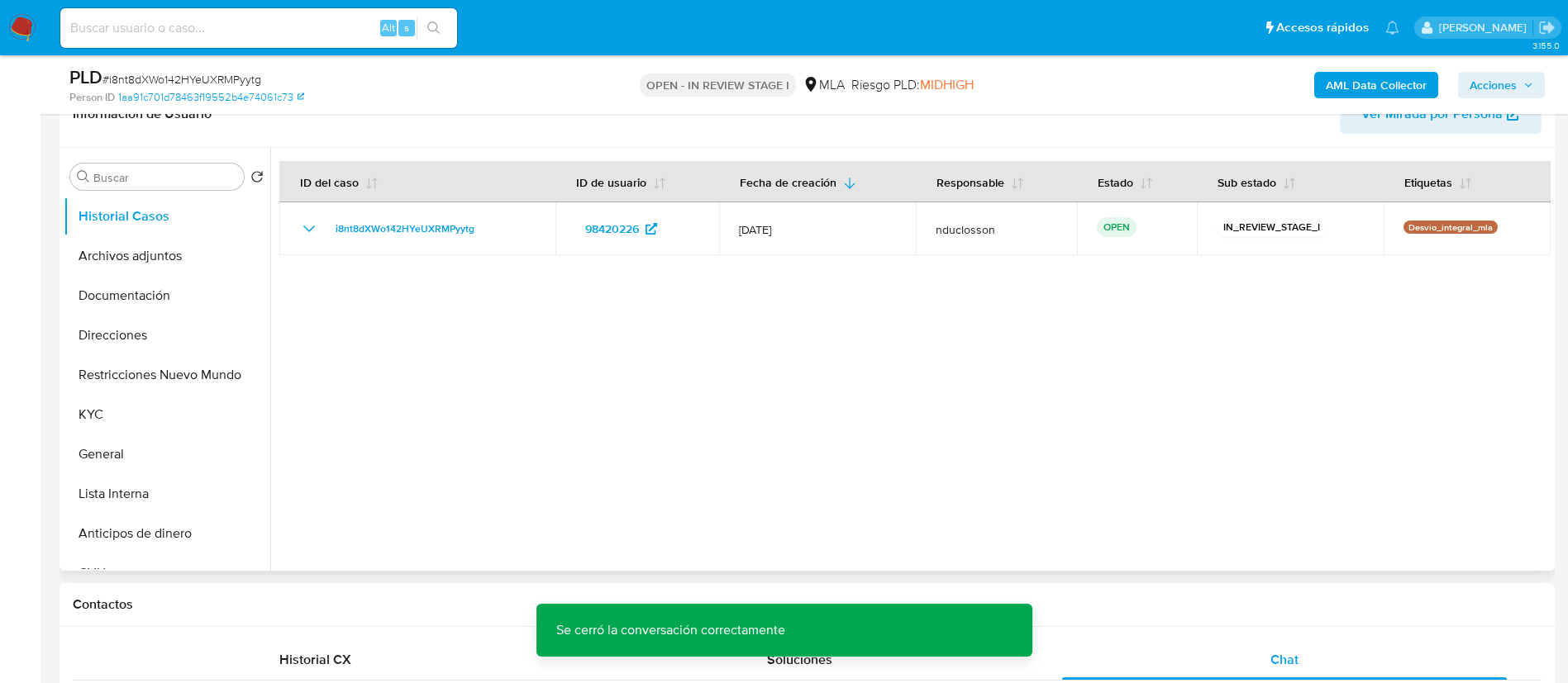
scroll to position [0, 0]
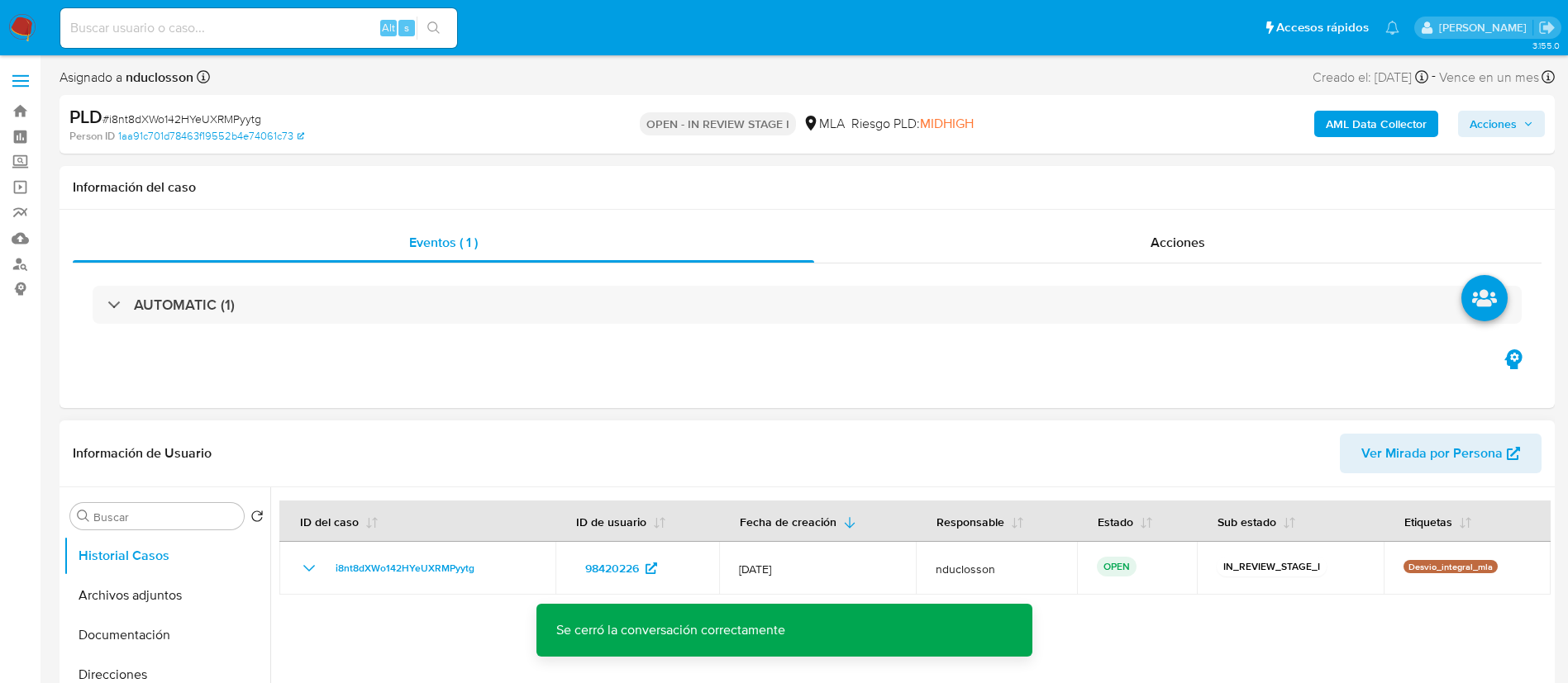
click at [1493, 124] on span "Acciones" at bounding box center [1493, 123] width 48 height 27
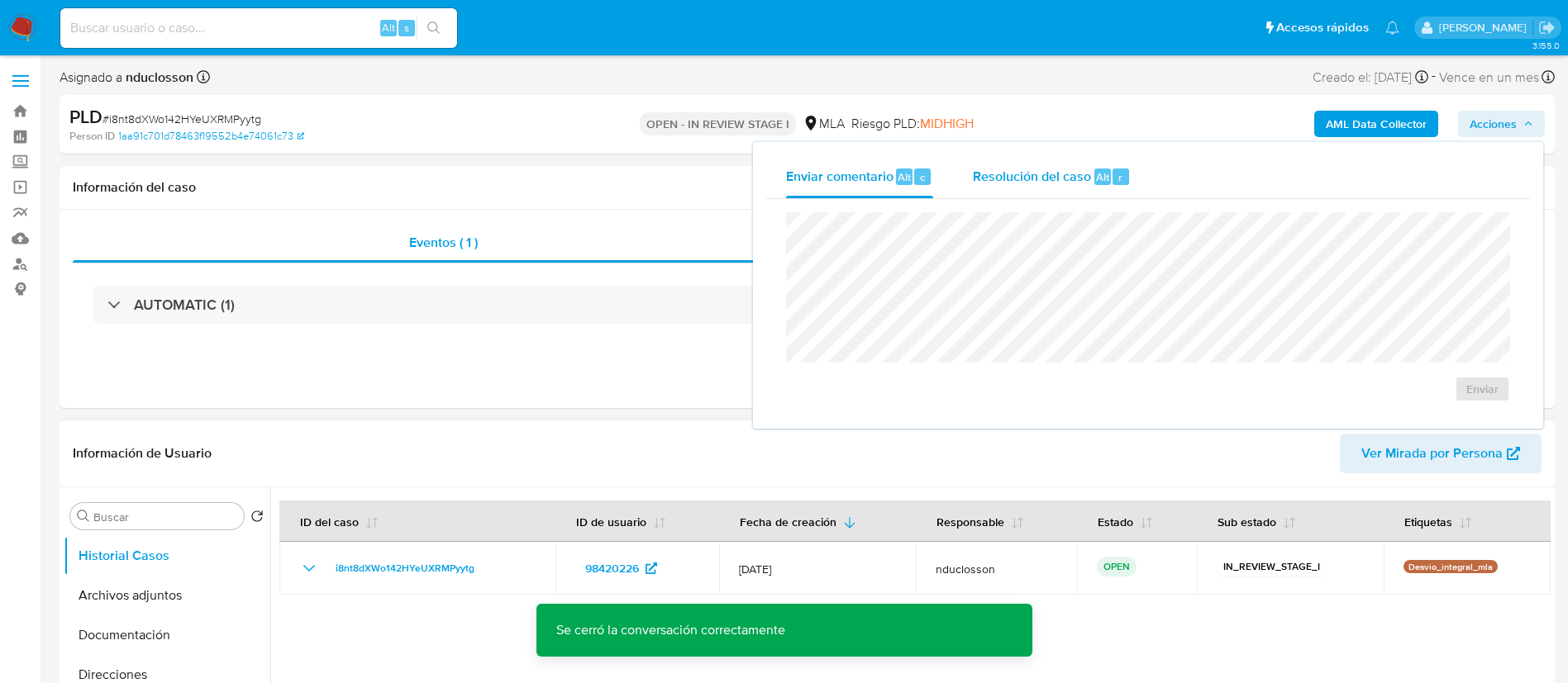
click at [1013, 182] on span "Resolución del caso" at bounding box center [1032, 176] width 118 height 19
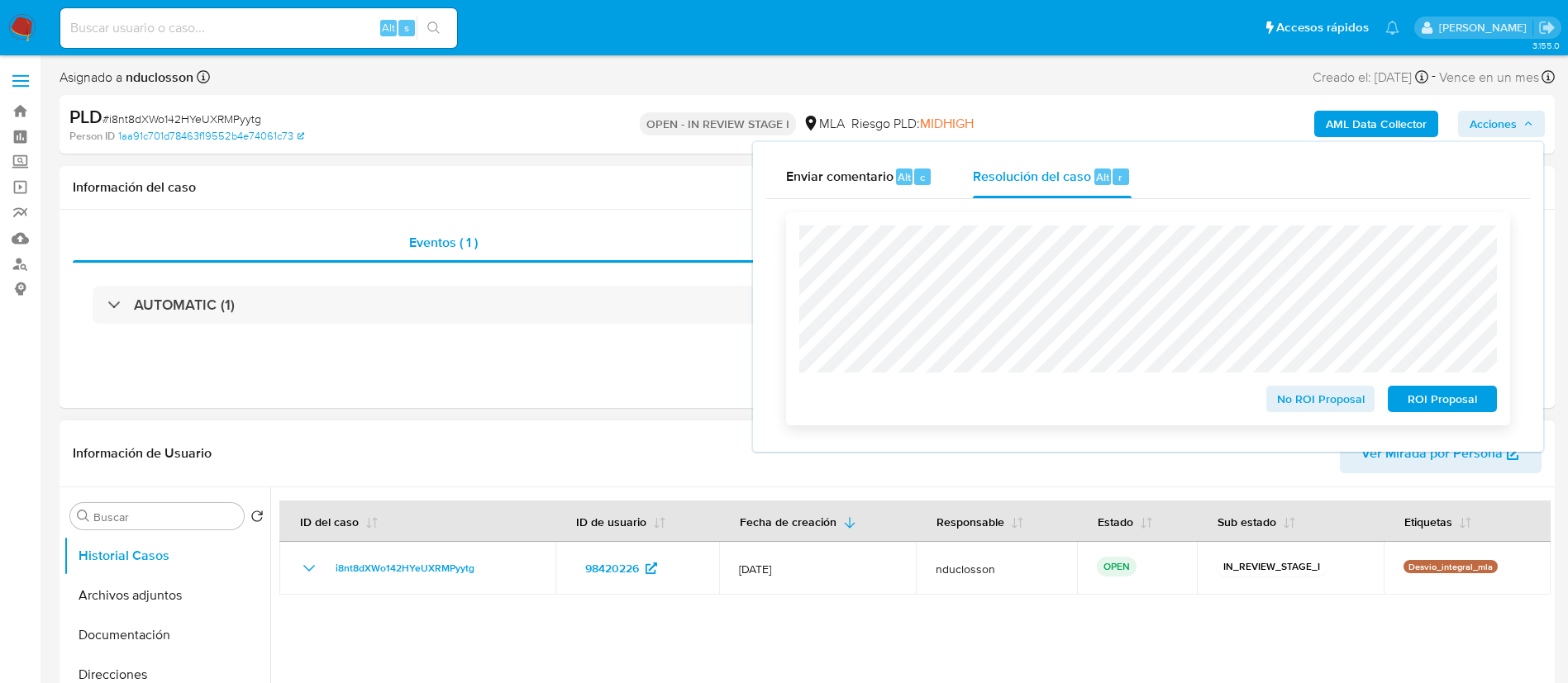
click at [1305, 402] on span "No ROI Proposal" at bounding box center [1321, 399] width 86 height 23
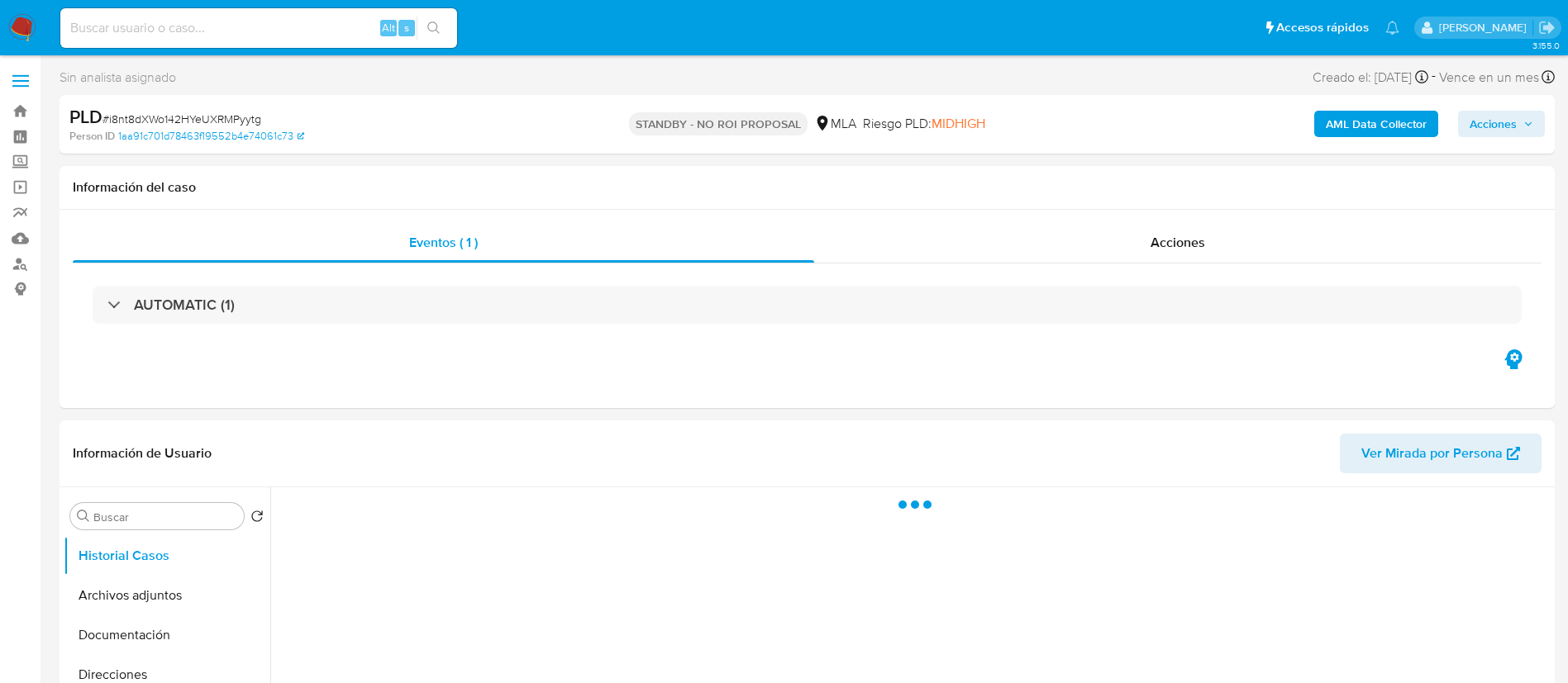
click at [124, 27] on input at bounding box center [258, 28] width 397 height 22
paste input "4DMdOyAAu0TNHR8Vgu5W2B2Y"
type input "4DMdOyAAu0TNHR8Vgu5W2B2Y"
click at [437, 35] on button "search-icon" at bounding box center [433, 28] width 34 height 23
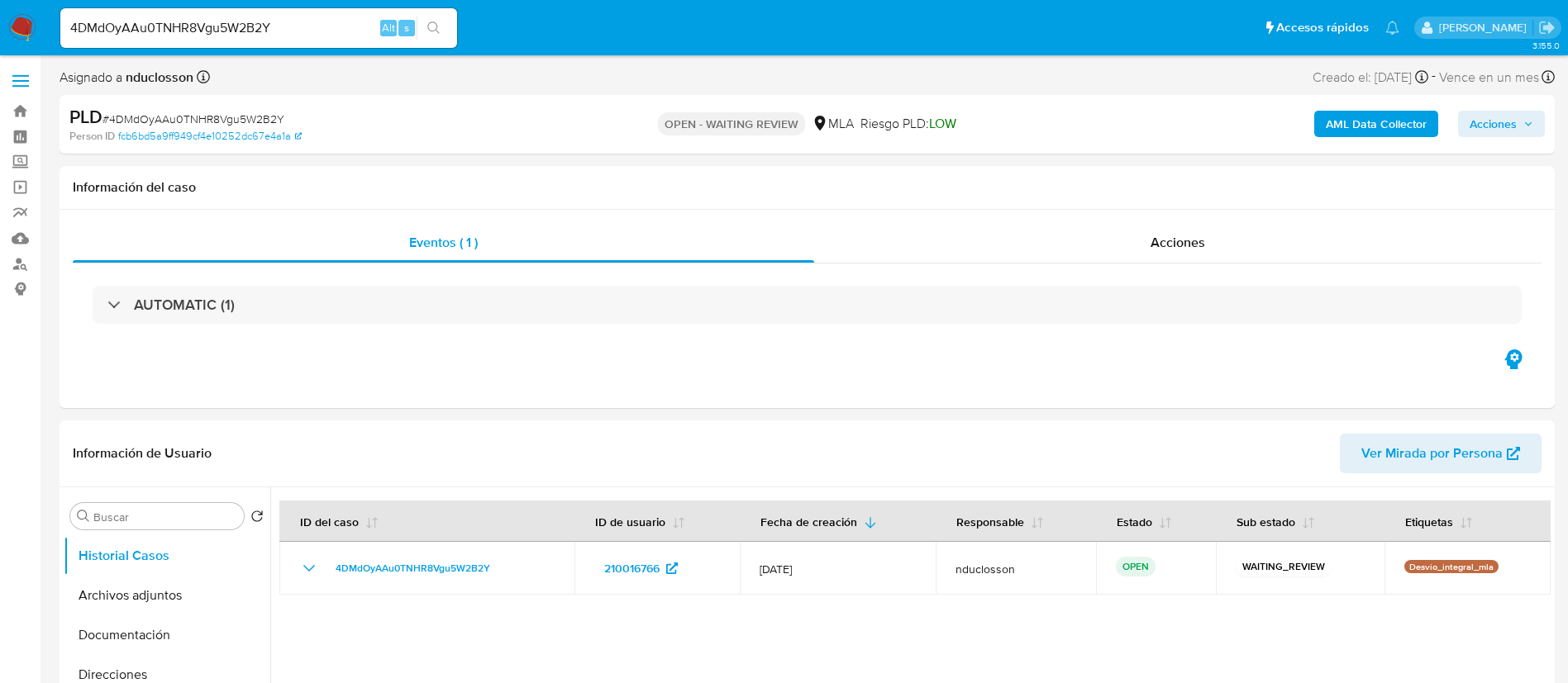
select select "10"
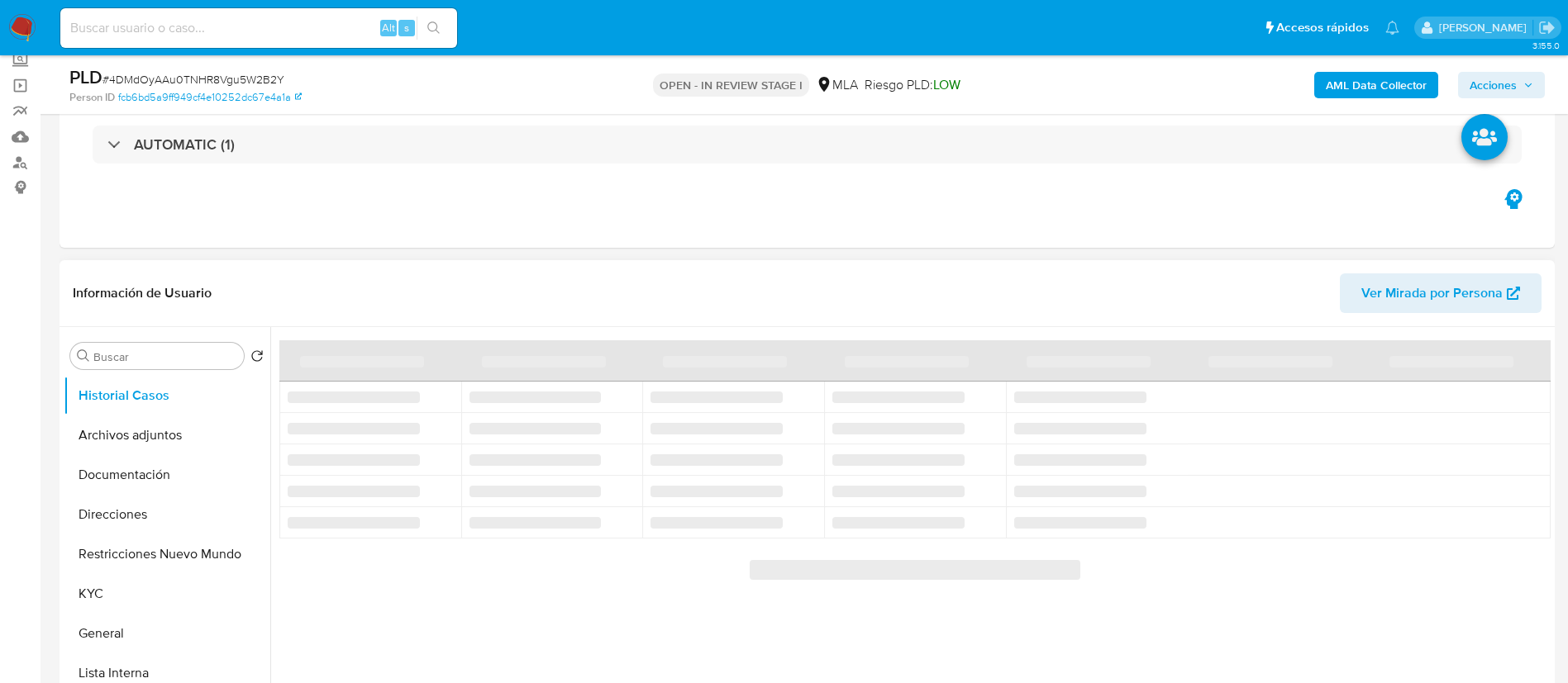
scroll to position [372, 0]
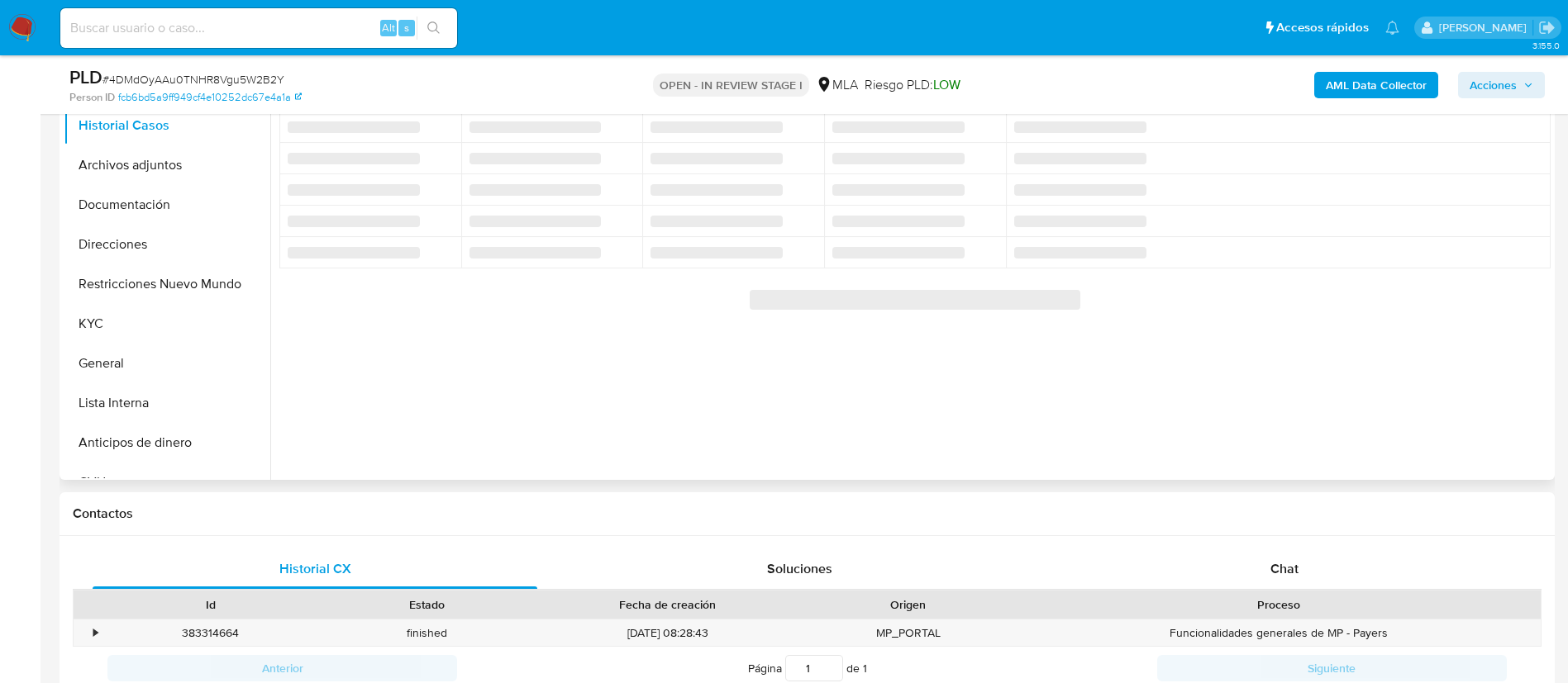
select select "10"
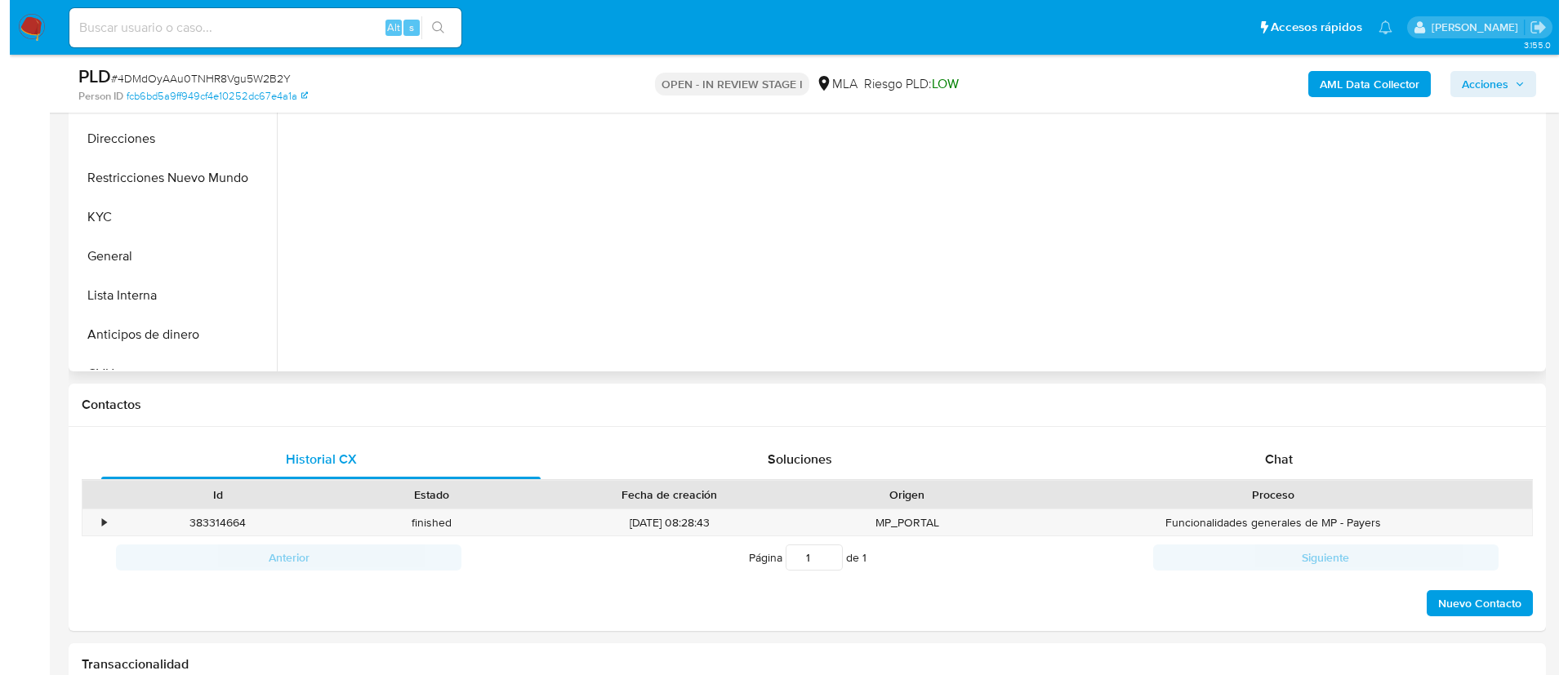
scroll to position [245, 0]
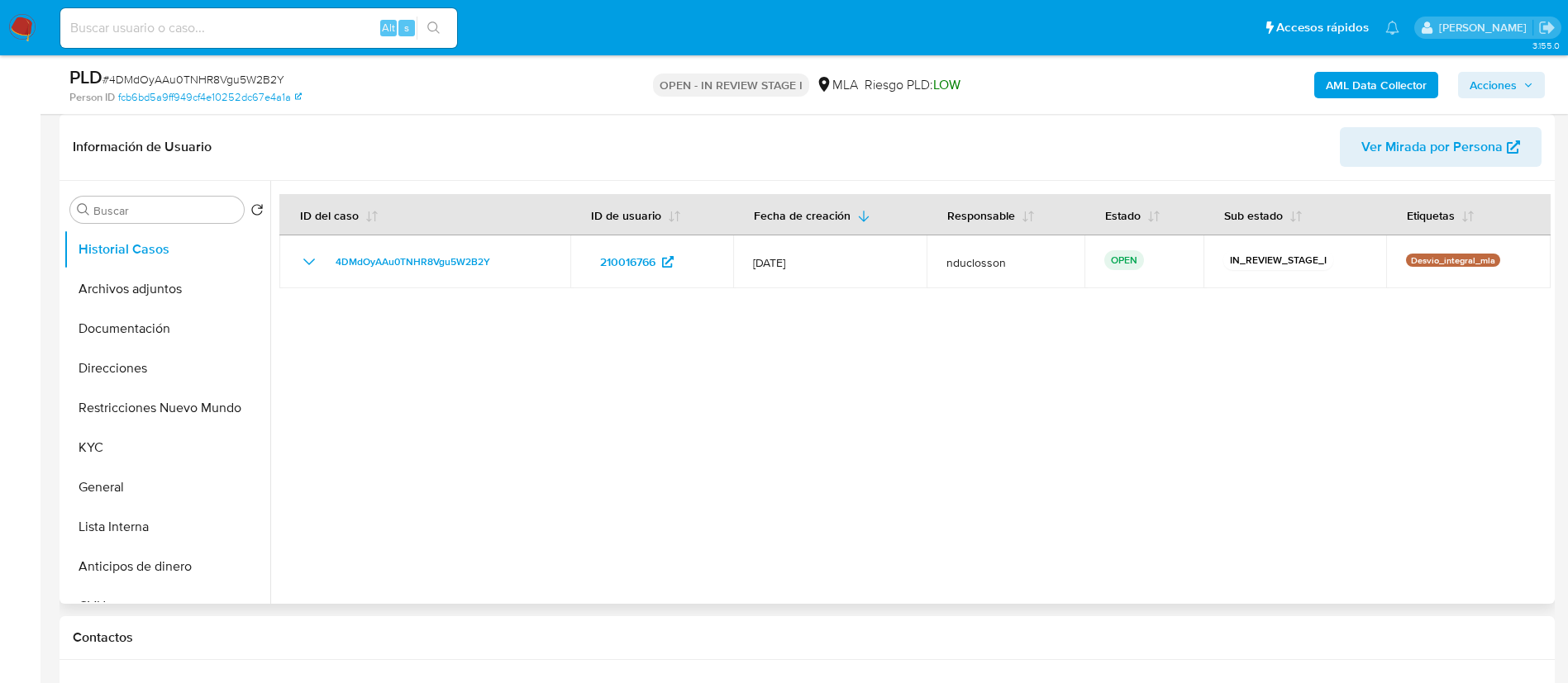
drag, startPoint x: 185, startPoint y: 290, endPoint x: 338, endPoint y: 258, distance: 156.3
click at [185, 291] on button "Archivos adjuntos" at bounding box center [167, 289] width 206 height 40
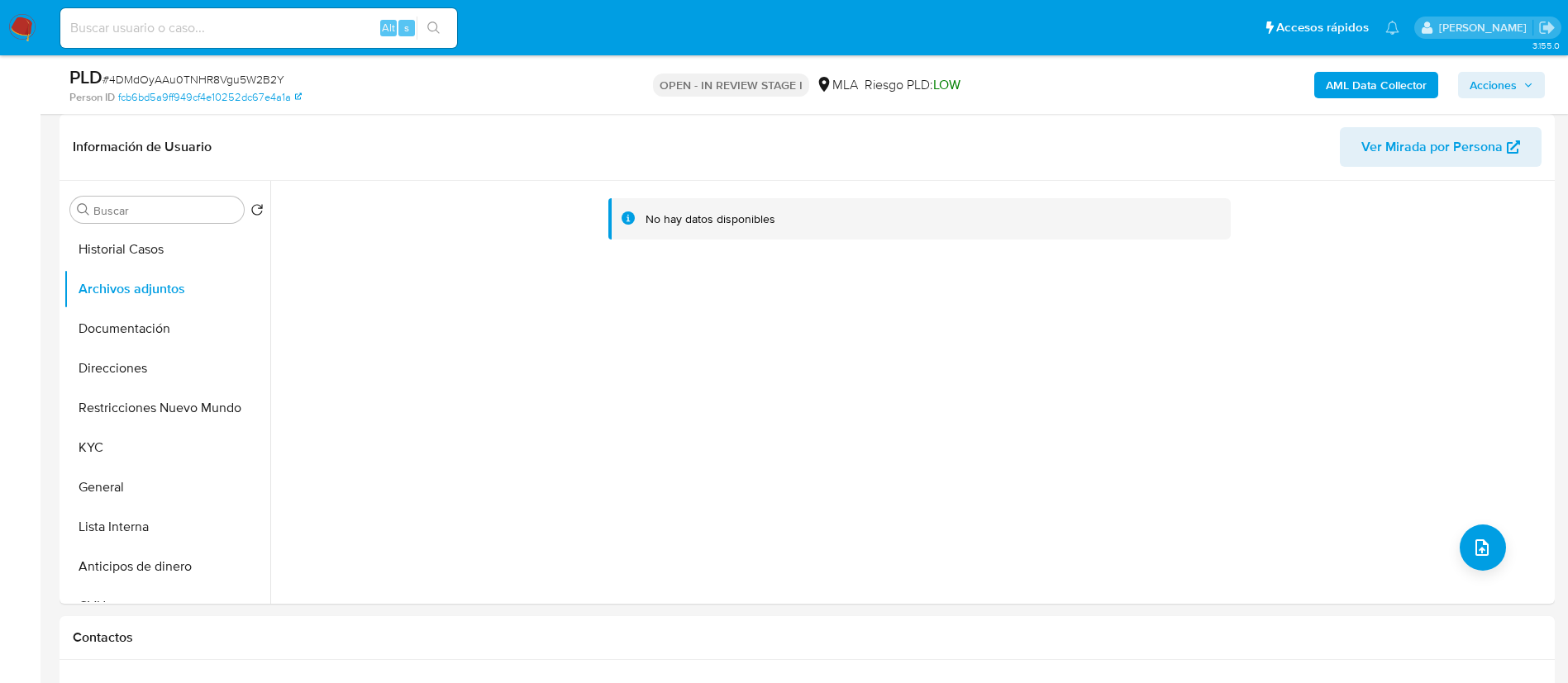
click at [1339, 86] on b "AML Data Collector" at bounding box center [1376, 85] width 101 height 27
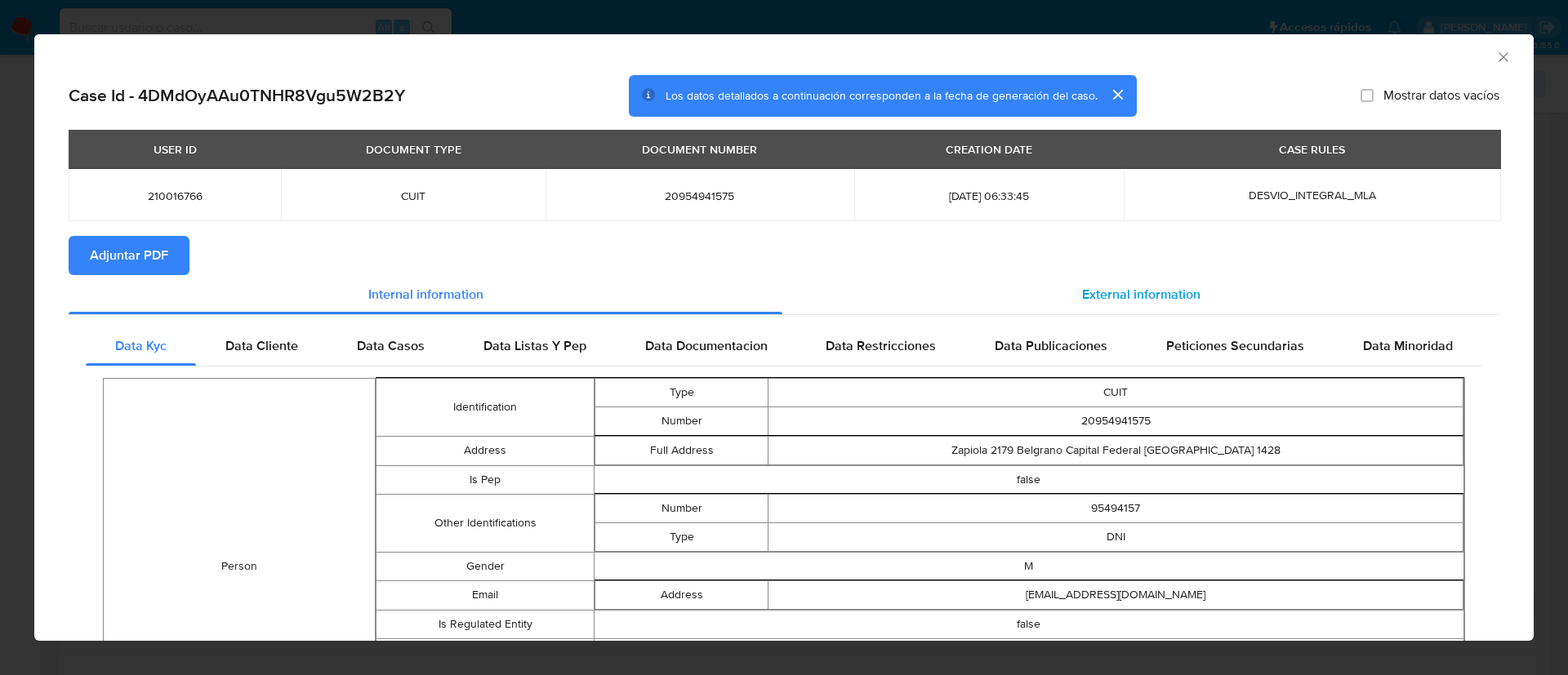
click at [965, 301] on div "External information" at bounding box center [1141, 294] width 717 height 39
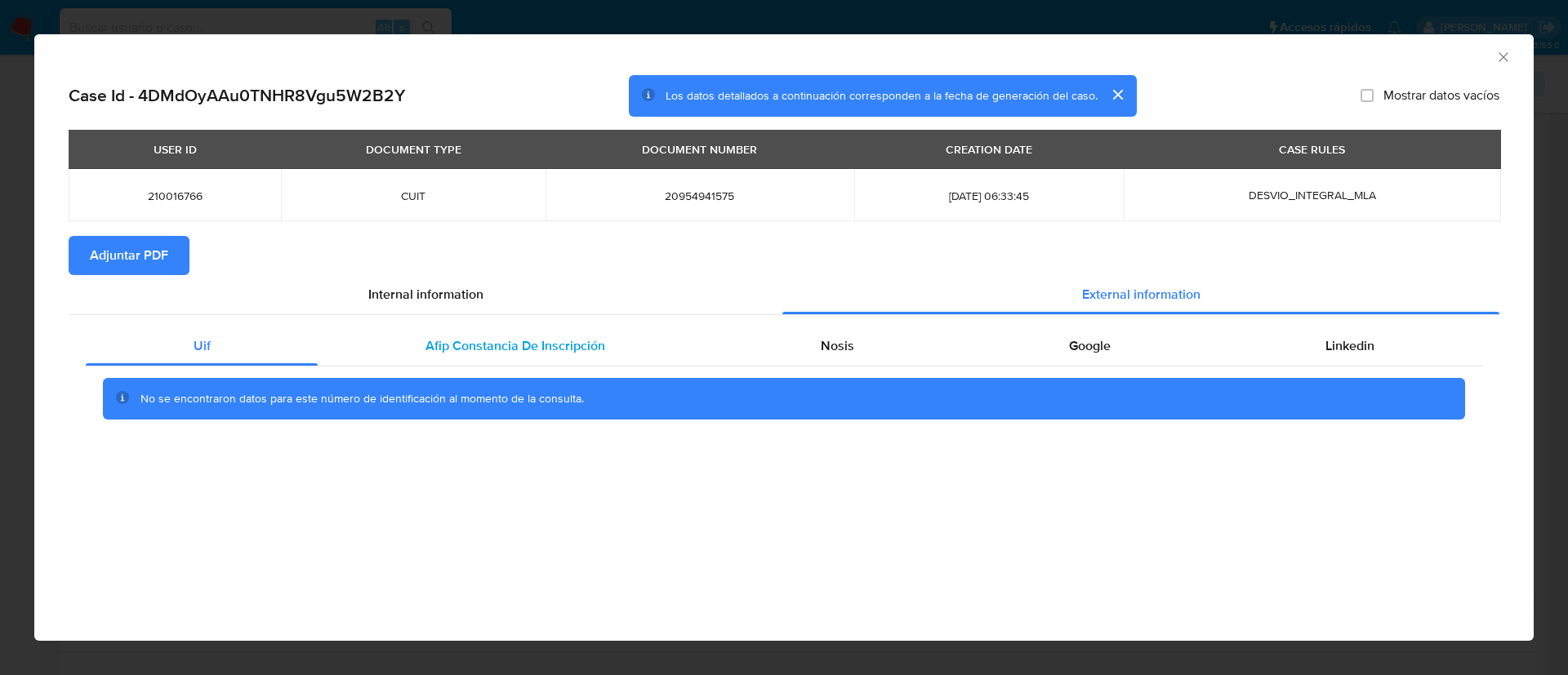
click at [423, 352] on div "Afip Constancia De Inscripción" at bounding box center [515, 346] width 394 height 39
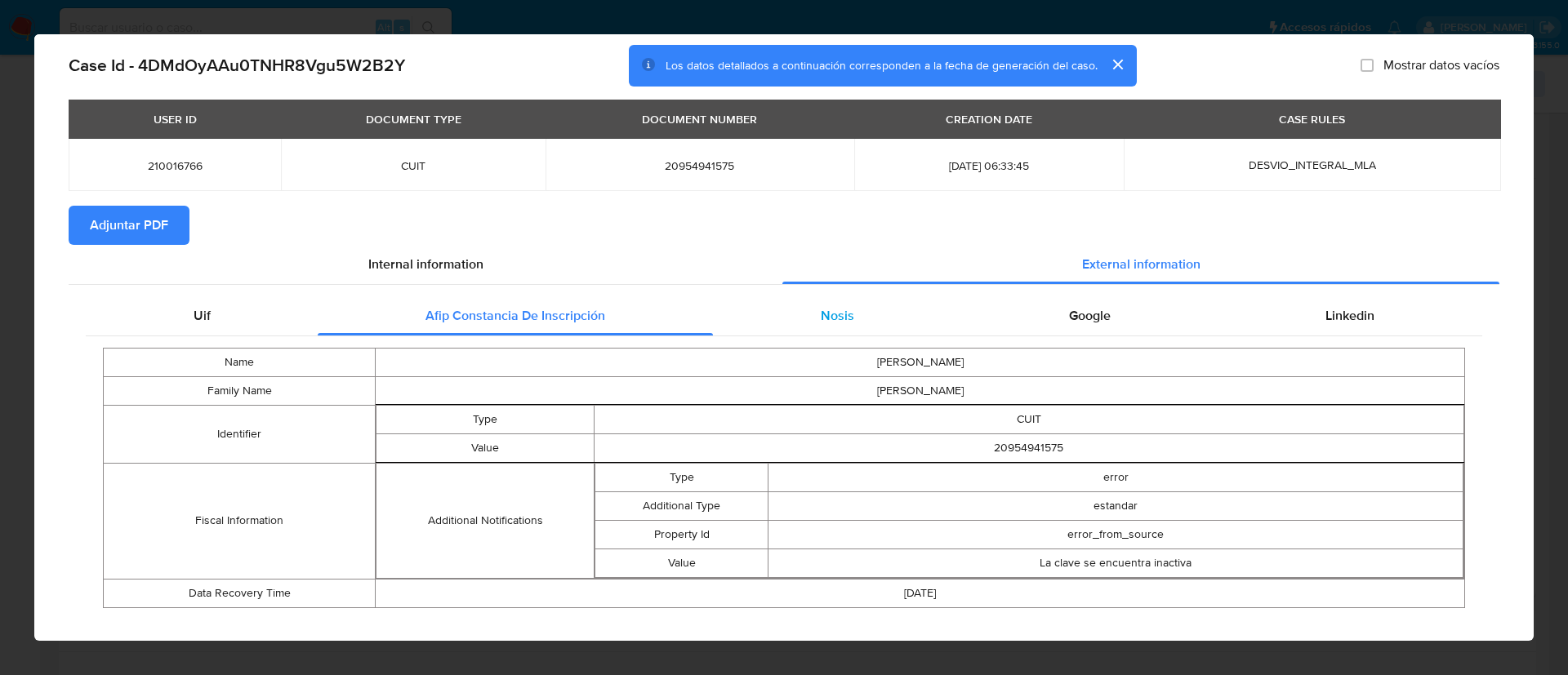
scroll to position [50, 0]
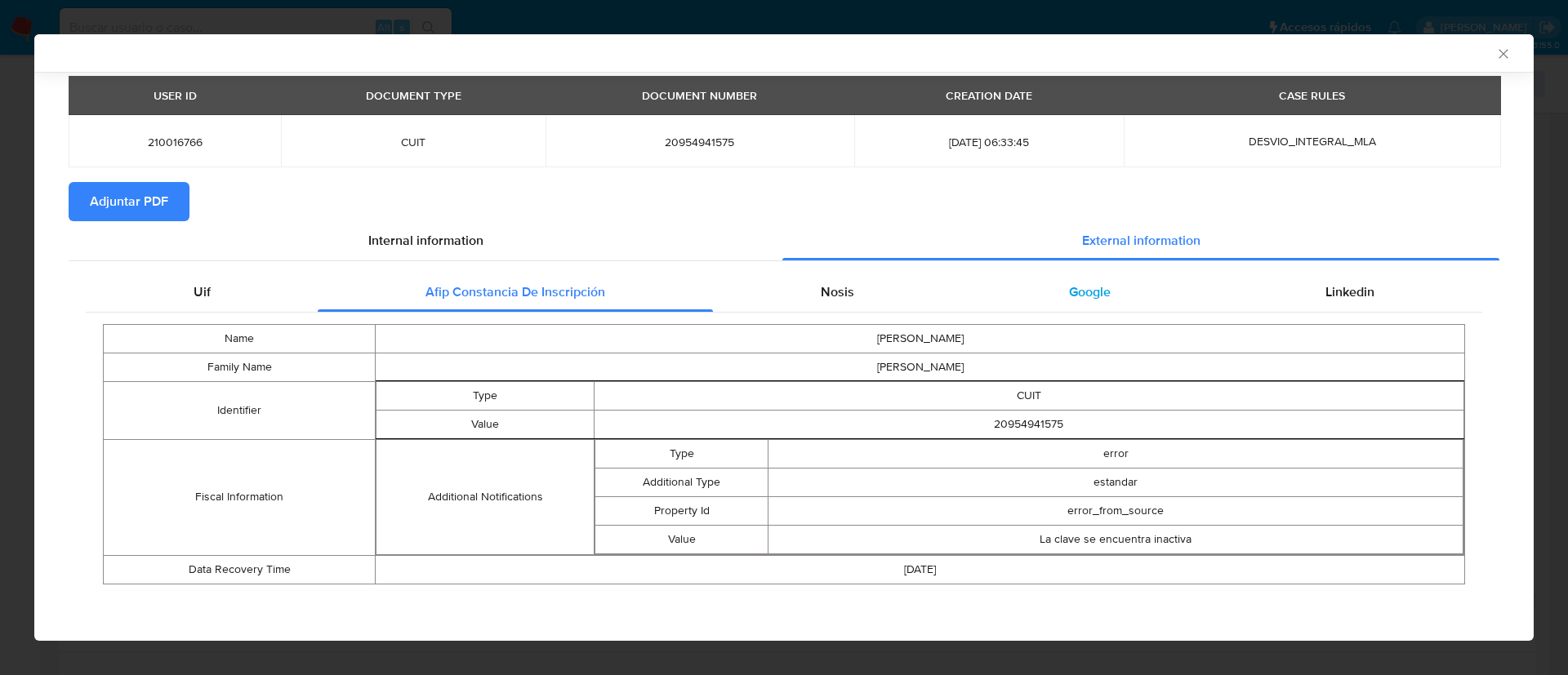
click at [1063, 278] on div "Google" at bounding box center [1089, 293] width 256 height 39
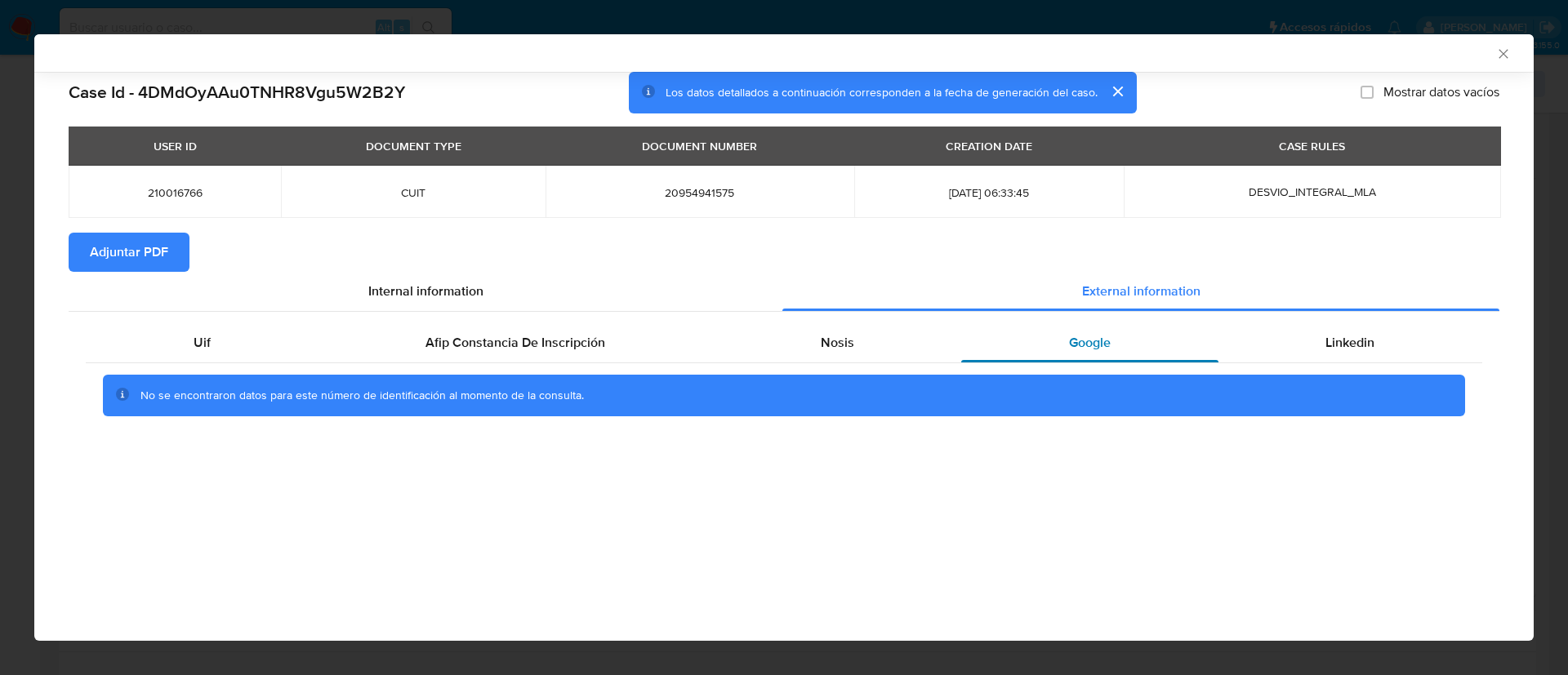
scroll to position [0, 0]
click at [851, 328] on div "Nosis" at bounding box center [836, 343] width 248 height 39
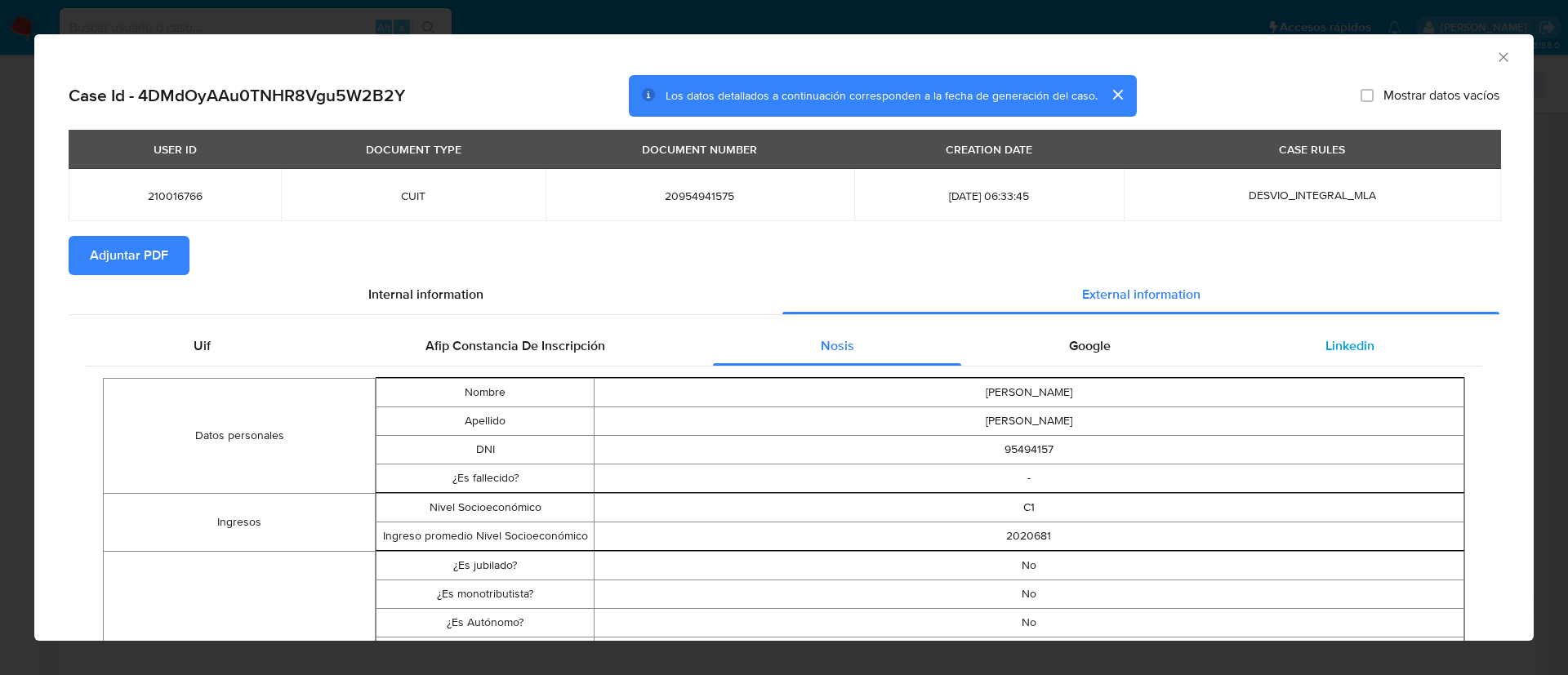
click at [1343, 340] on span "Linkedin" at bounding box center [1349, 346] width 49 height 19
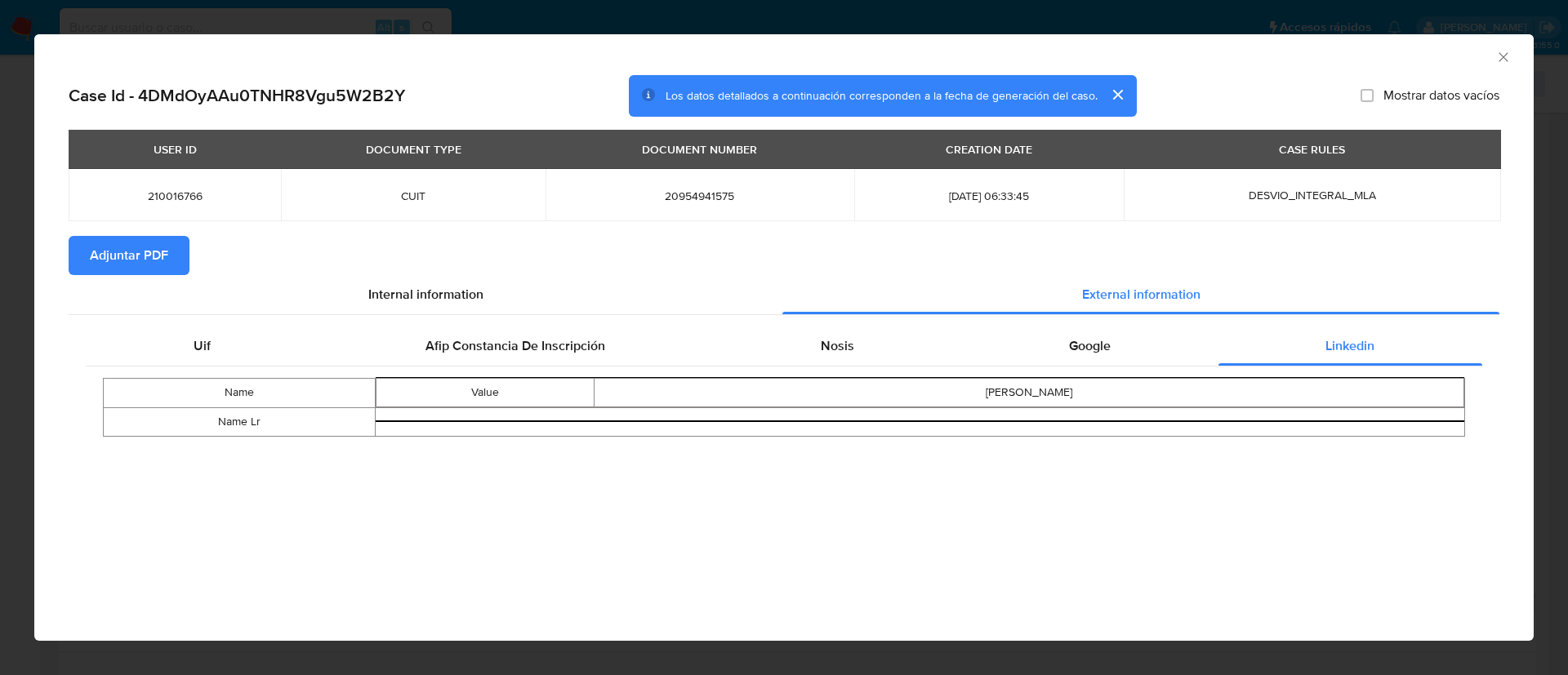
click at [142, 240] on span "Adjuntar PDF" at bounding box center [129, 255] width 79 height 36
click at [1507, 59] on icon "Cerrar ventana" at bounding box center [1503, 56] width 16 height 16
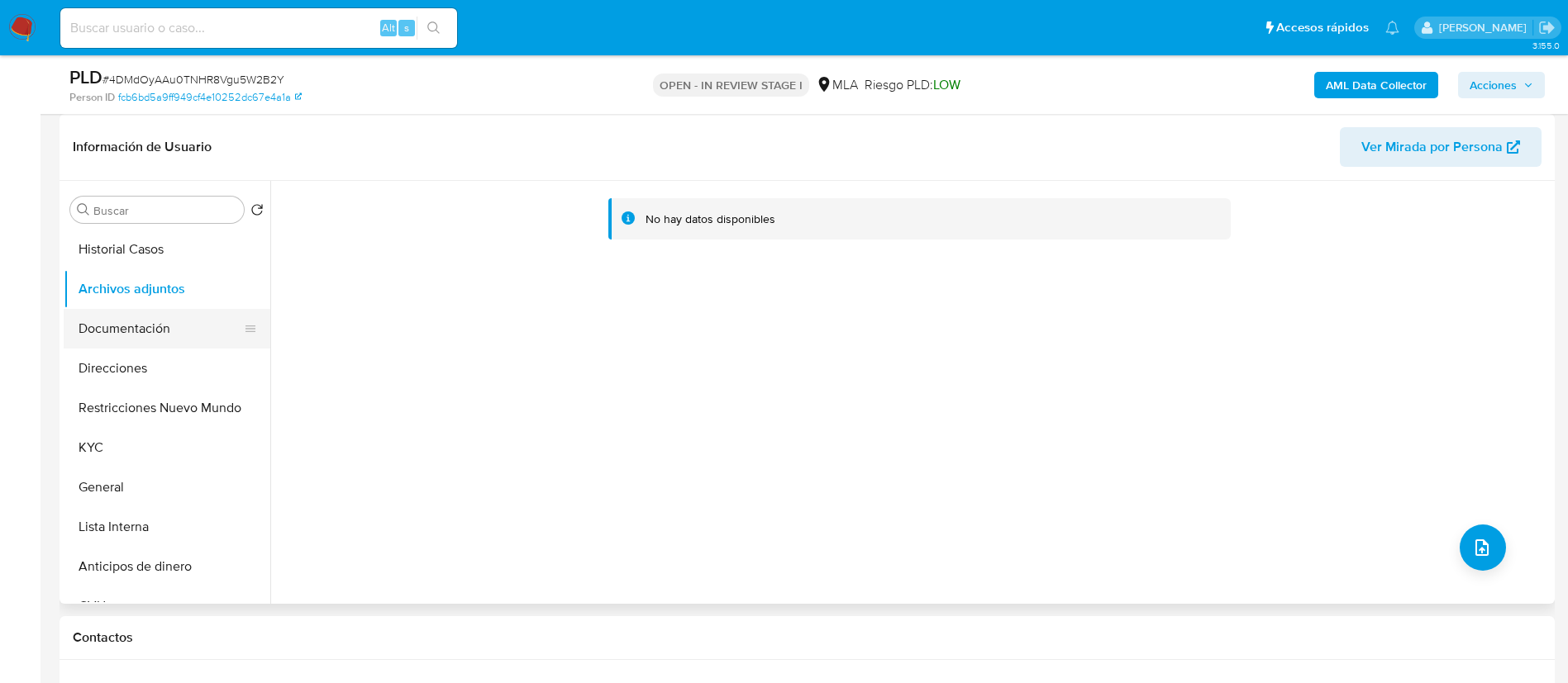
click at [155, 329] on button "Documentación" at bounding box center [161, 329] width 194 height 40
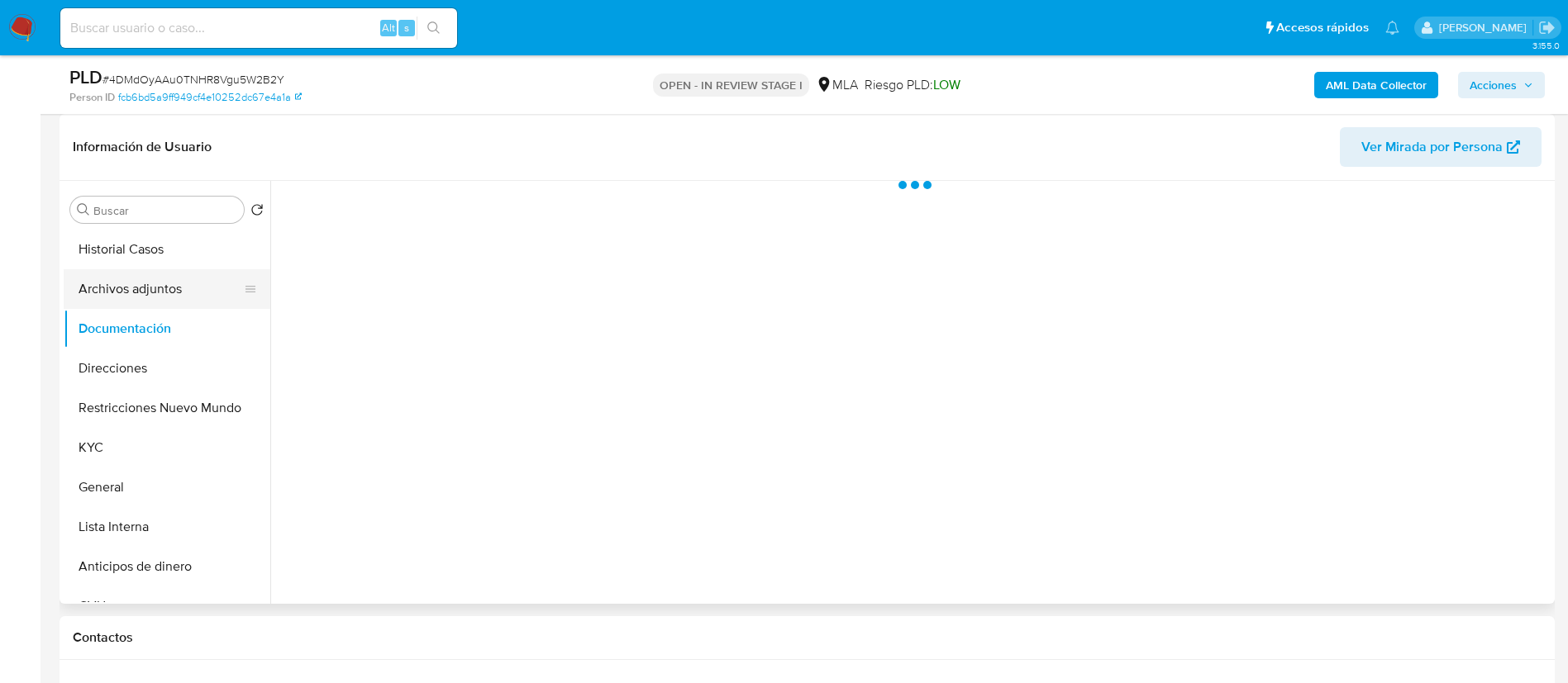
click at [136, 288] on button "Archivos adjuntos" at bounding box center [161, 289] width 194 height 40
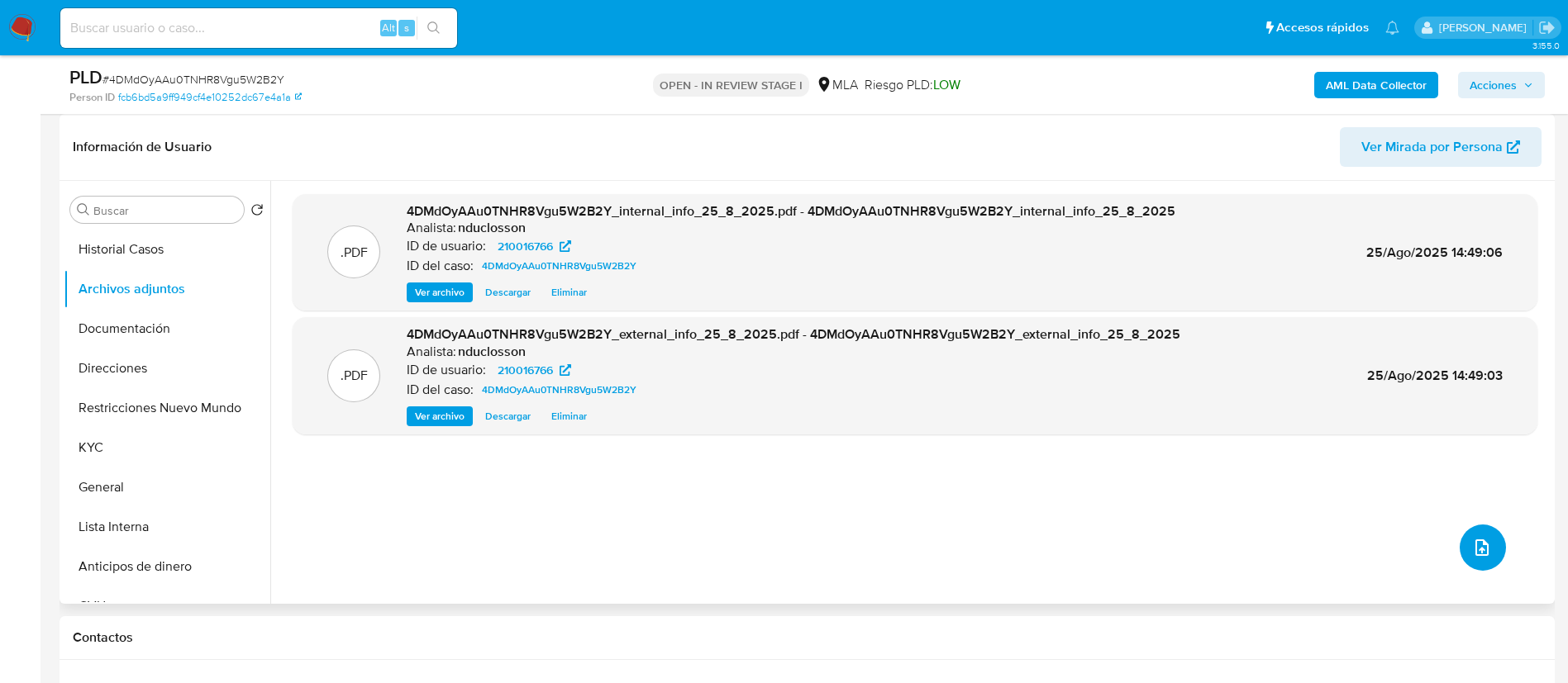
click at [1472, 555] on span "upload-file" at bounding box center [1482, 547] width 20 height 20
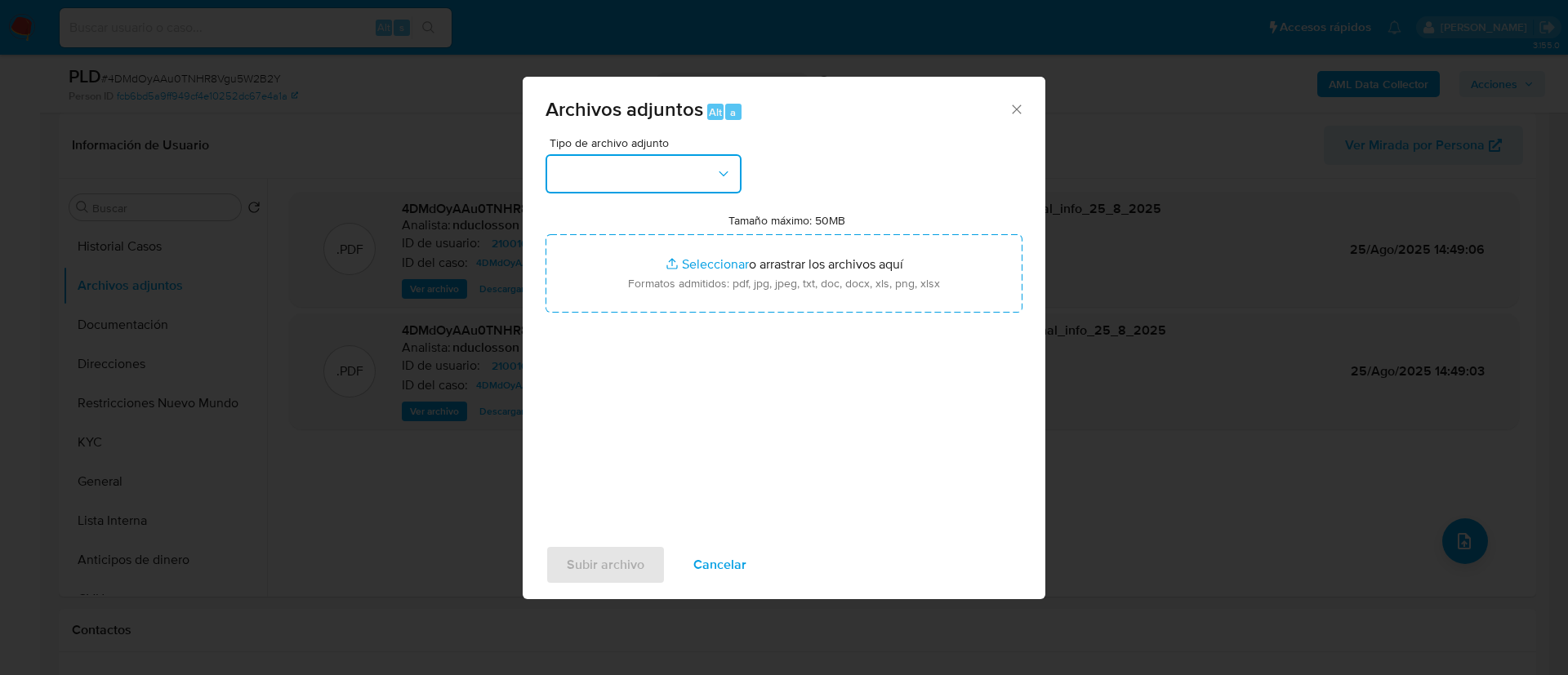
click at [625, 177] on button "button" at bounding box center [644, 174] width 196 height 39
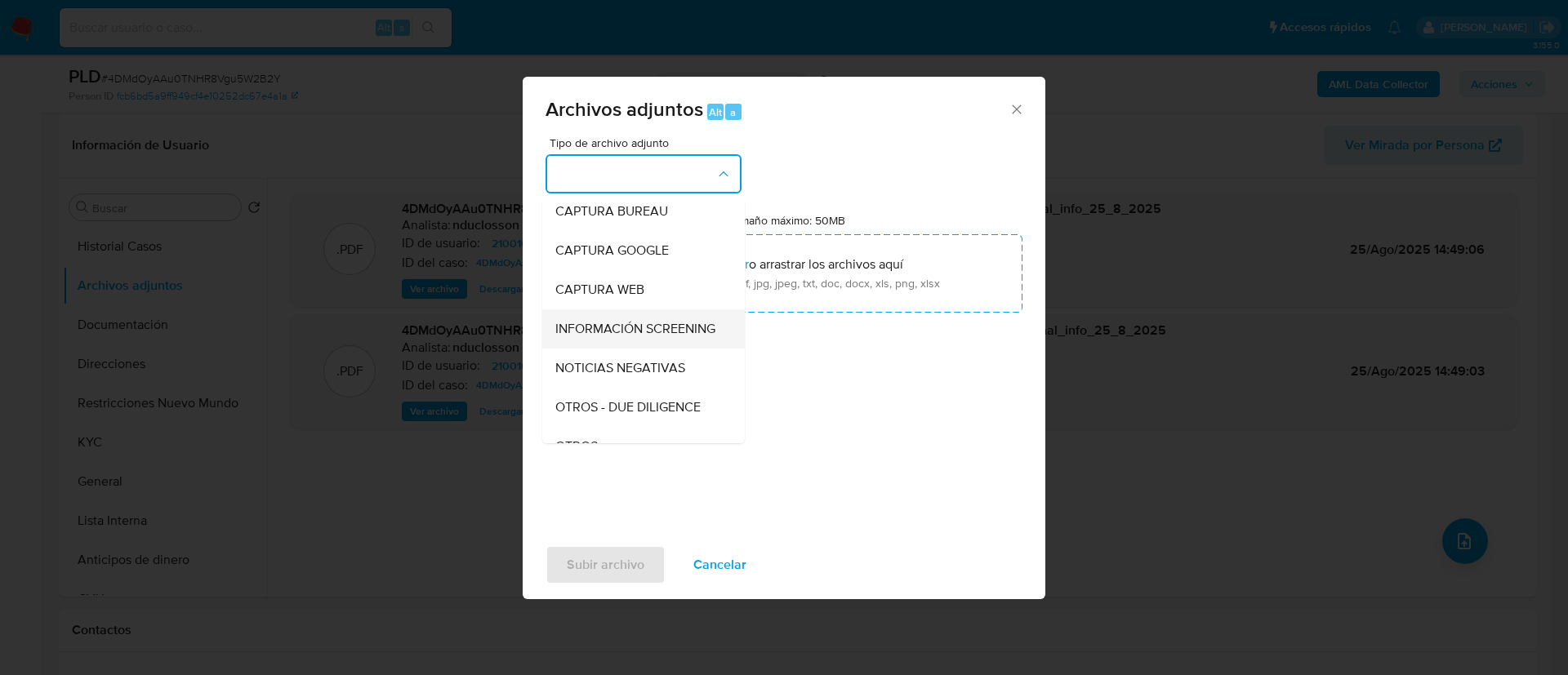
scroll to position [207, 0]
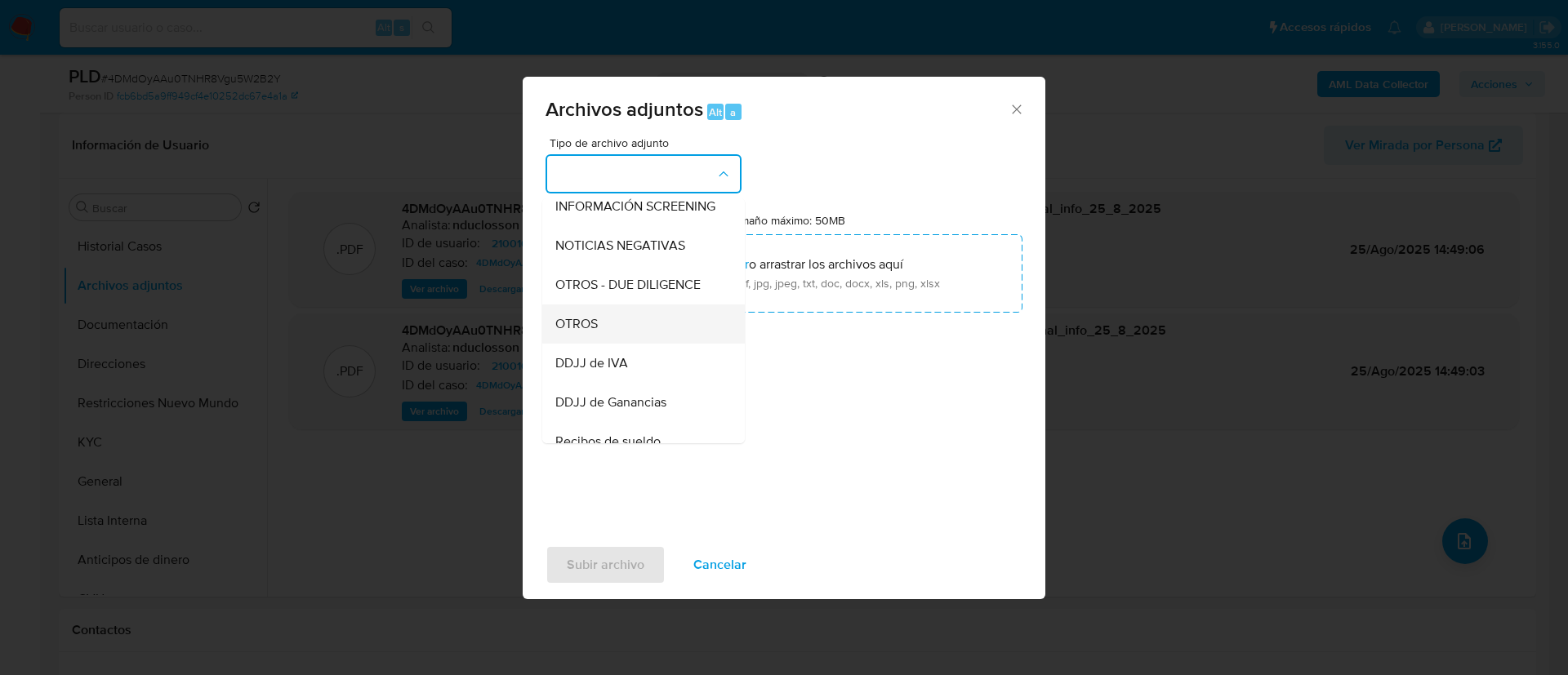
click at [618, 341] on div "OTROS" at bounding box center [638, 324] width 166 height 39
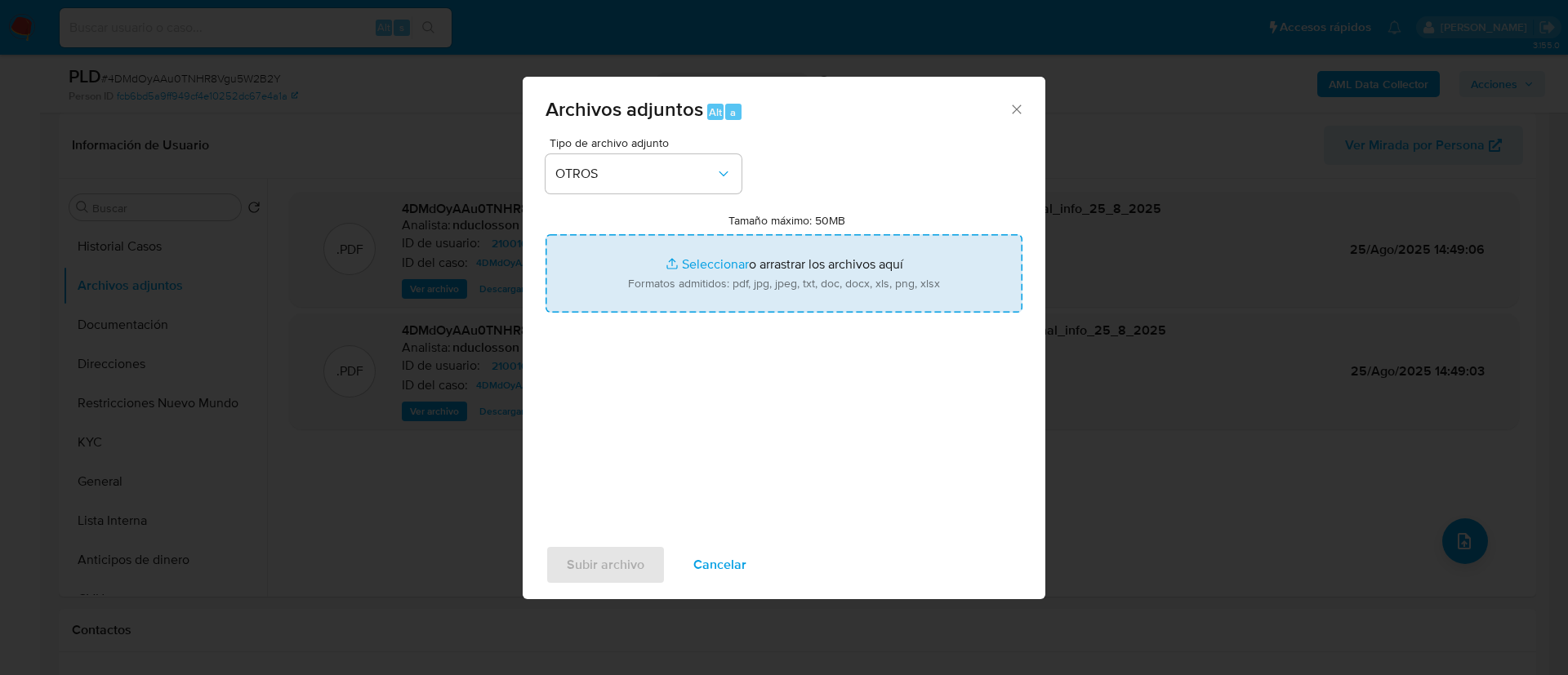
click at [731, 284] on input "Tamaño máximo: 50MB Seleccionar archivos" at bounding box center [784, 274] width 477 height 79
type input "C:\fakepath\210016766_1d221acf-ddbb-467a-a65b-afbeee9927e3.pdf"
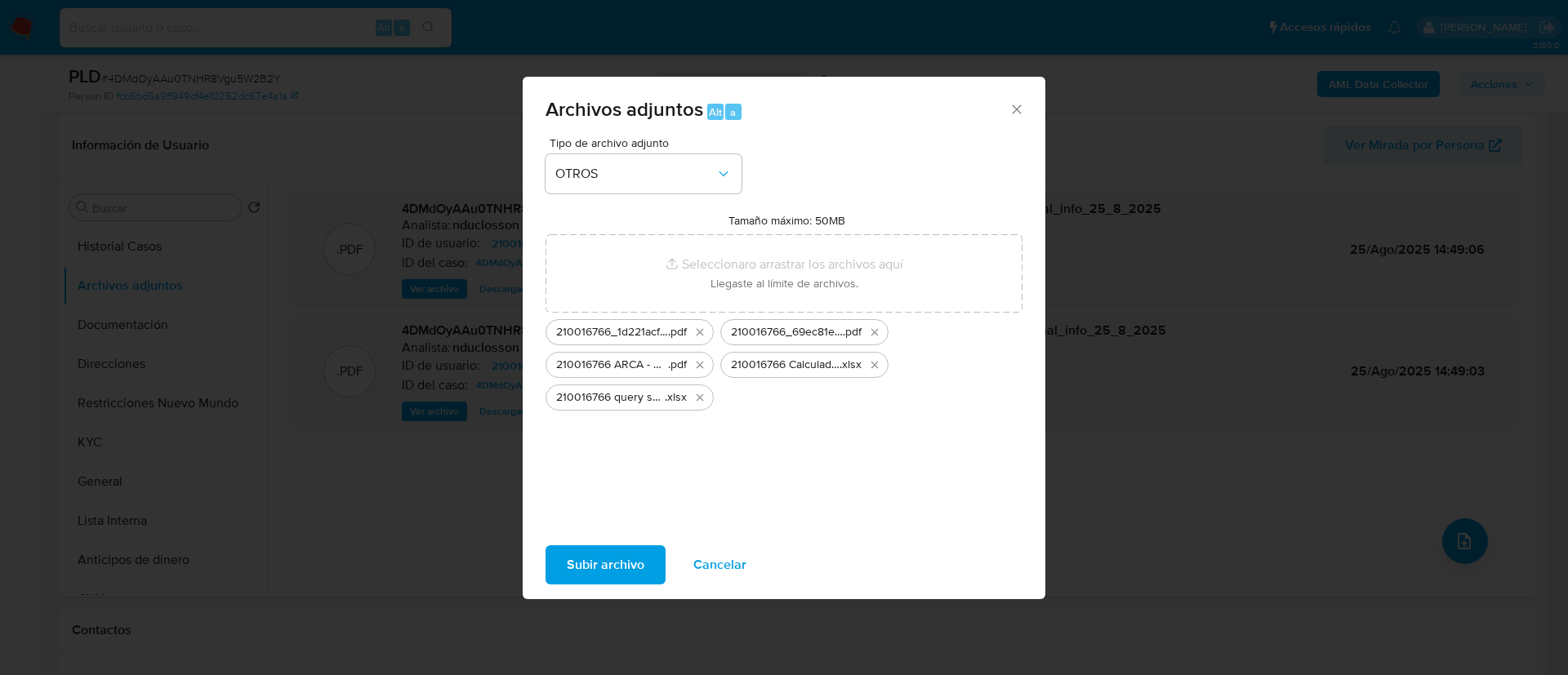
click at [753, 480] on div "Tipo de archivo adjunto OTROS Tamaño máximo: 50MB Seleccionar archivos Seleccio…" at bounding box center [784, 330] width 477 height 386
click at [581, 569] on span "Subir archivo" at bounding box center [605, 565] width 78 height 36
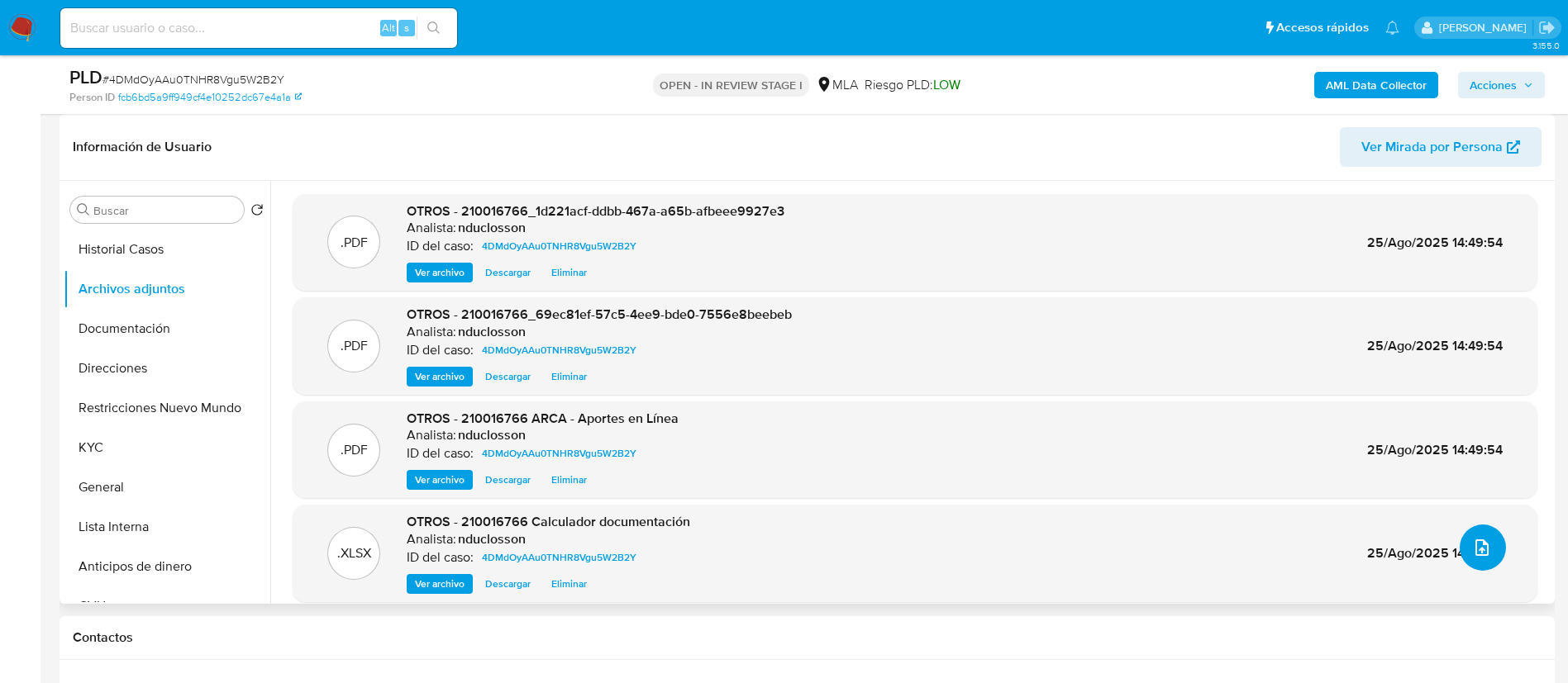
click at [1477, 547] on icon "upload-file" at bounding box center [1482, 547] width 20 height 20
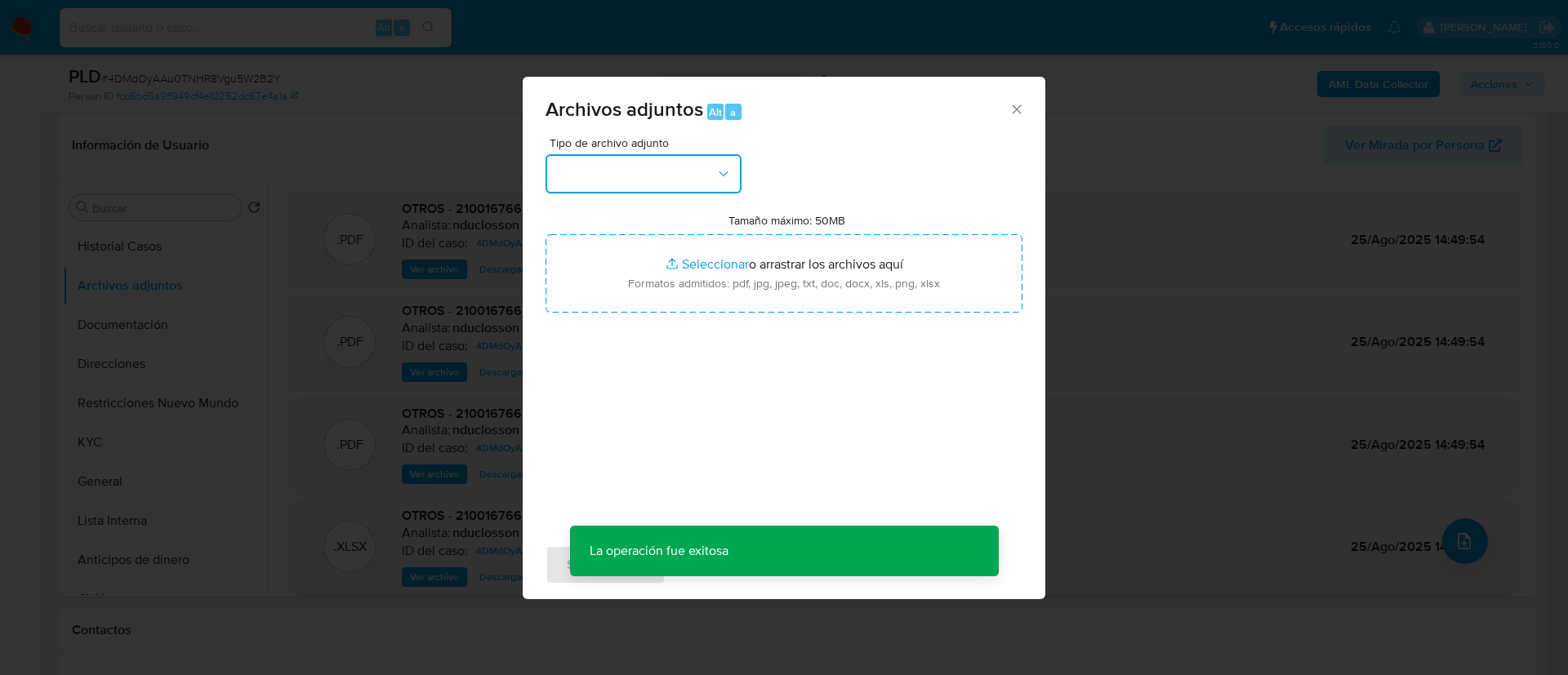
click at [602, 180] on button "button" at bounding box center [644, 174] width 196 height 39
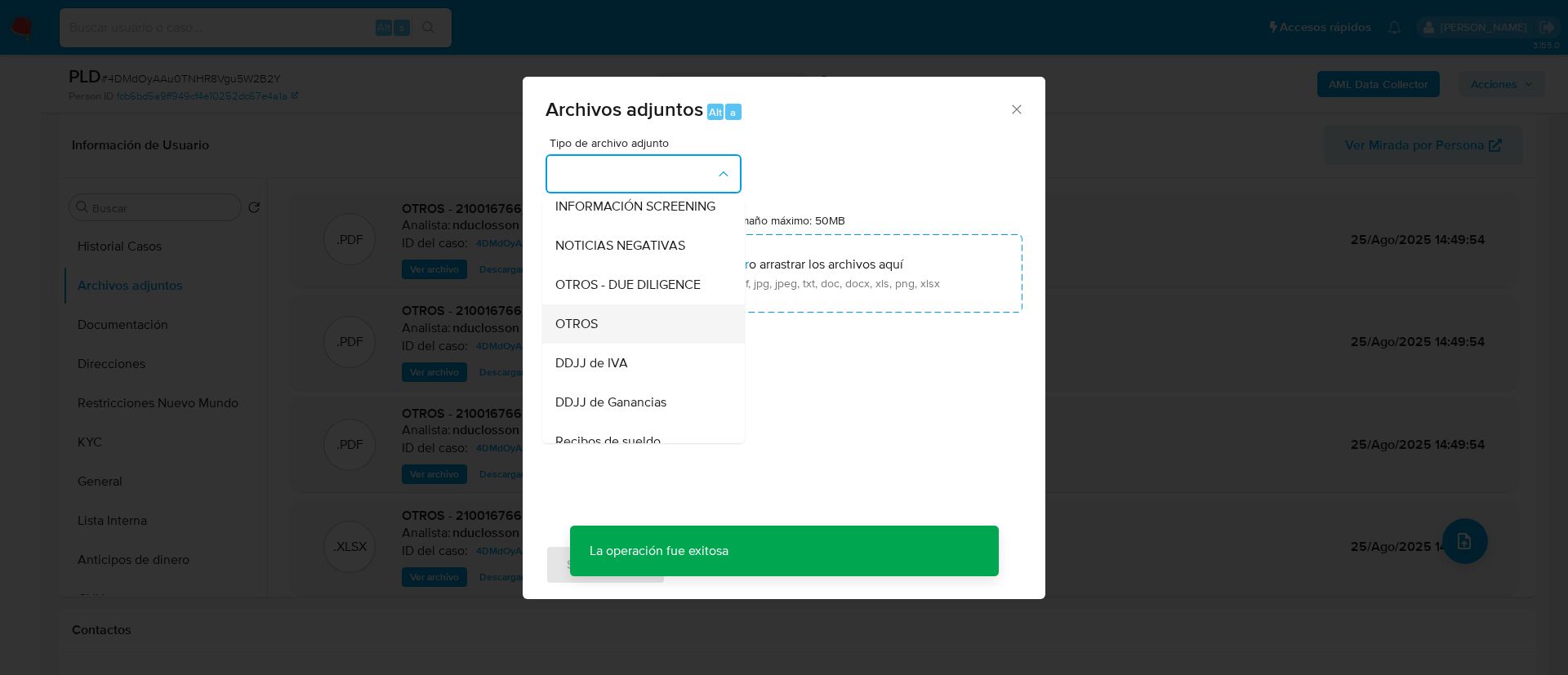
click at [582, 326] on div "OTROS" at bounding box center [638, 324] width 166 height 39
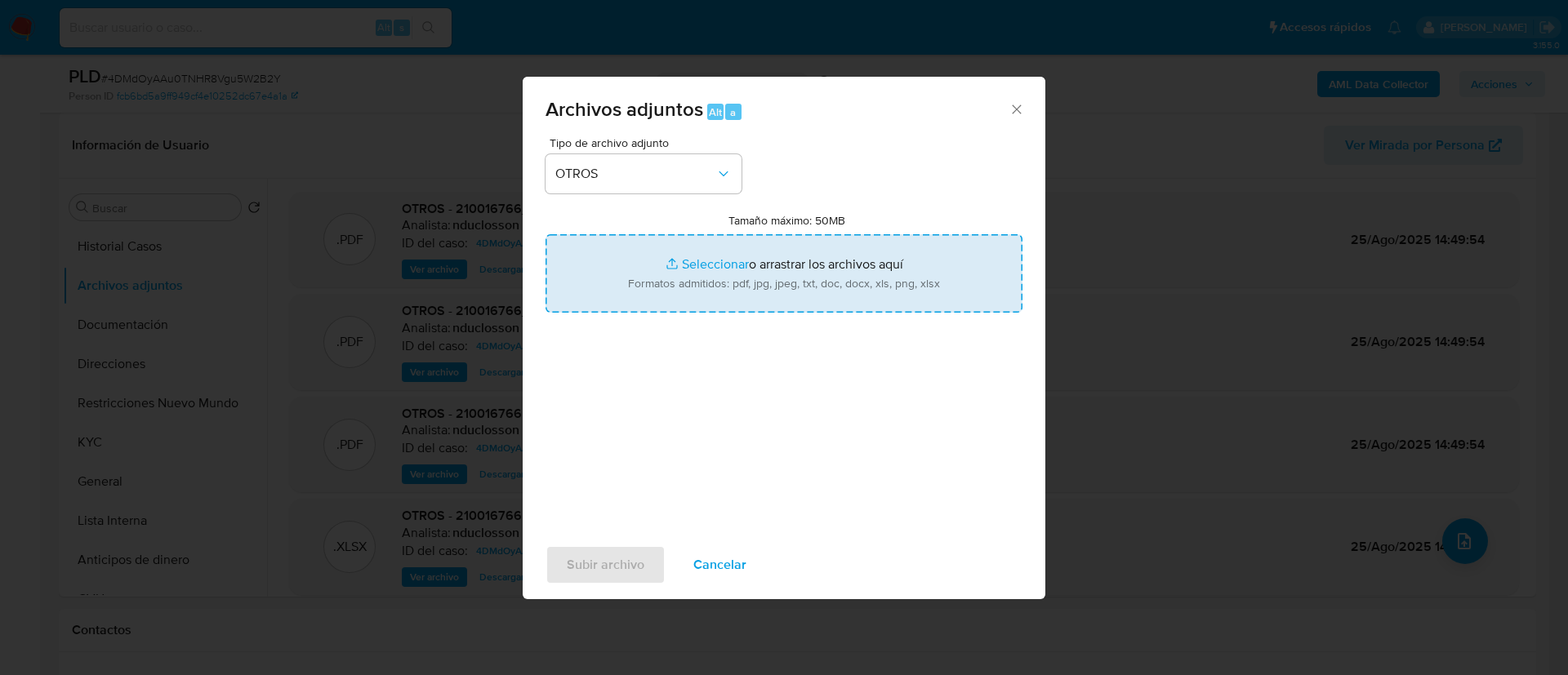
type input "C:\fakepath\210016766_aff0b6b9-c2ae-4317-b504-6ec6183b7db2.pdf"
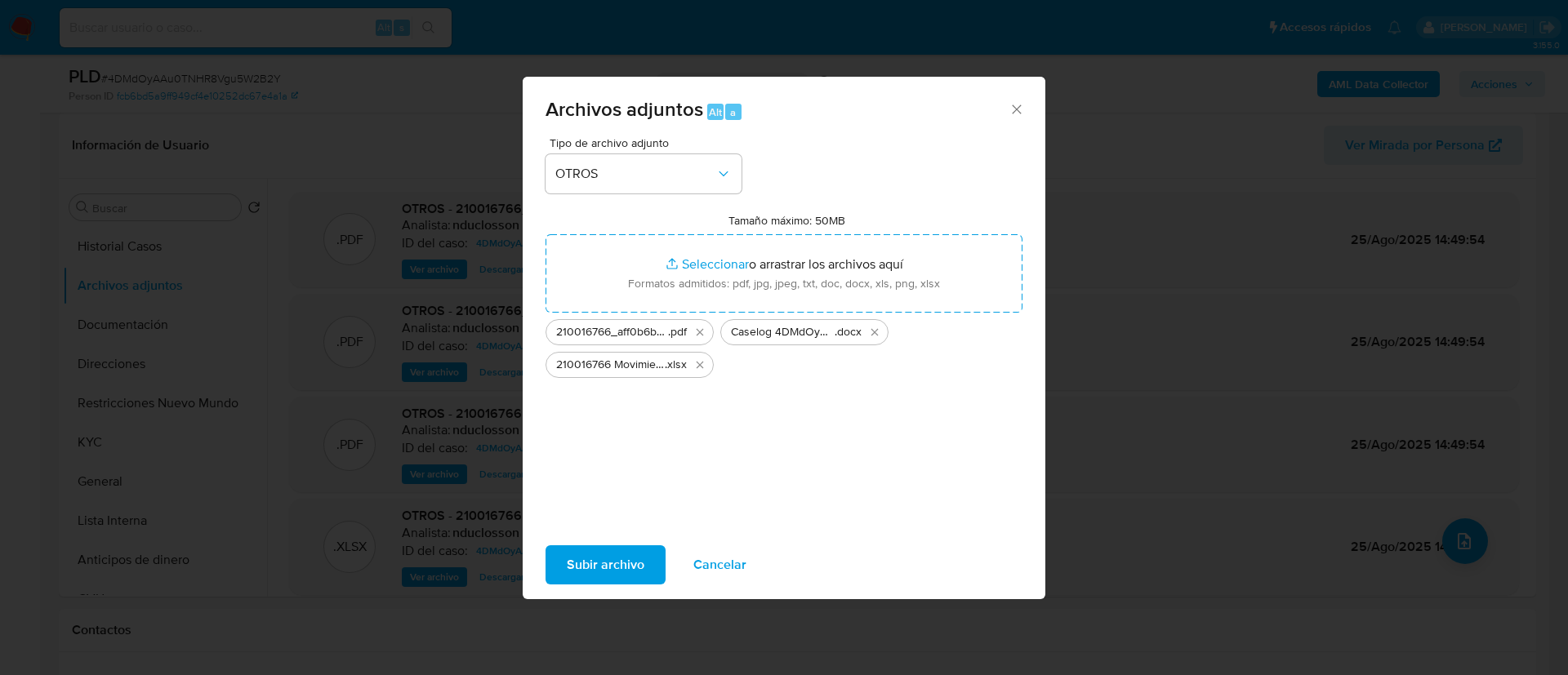
click at [617, 558] on span "Subir archivo" at bounding box center [605, 565] width 78 height 36
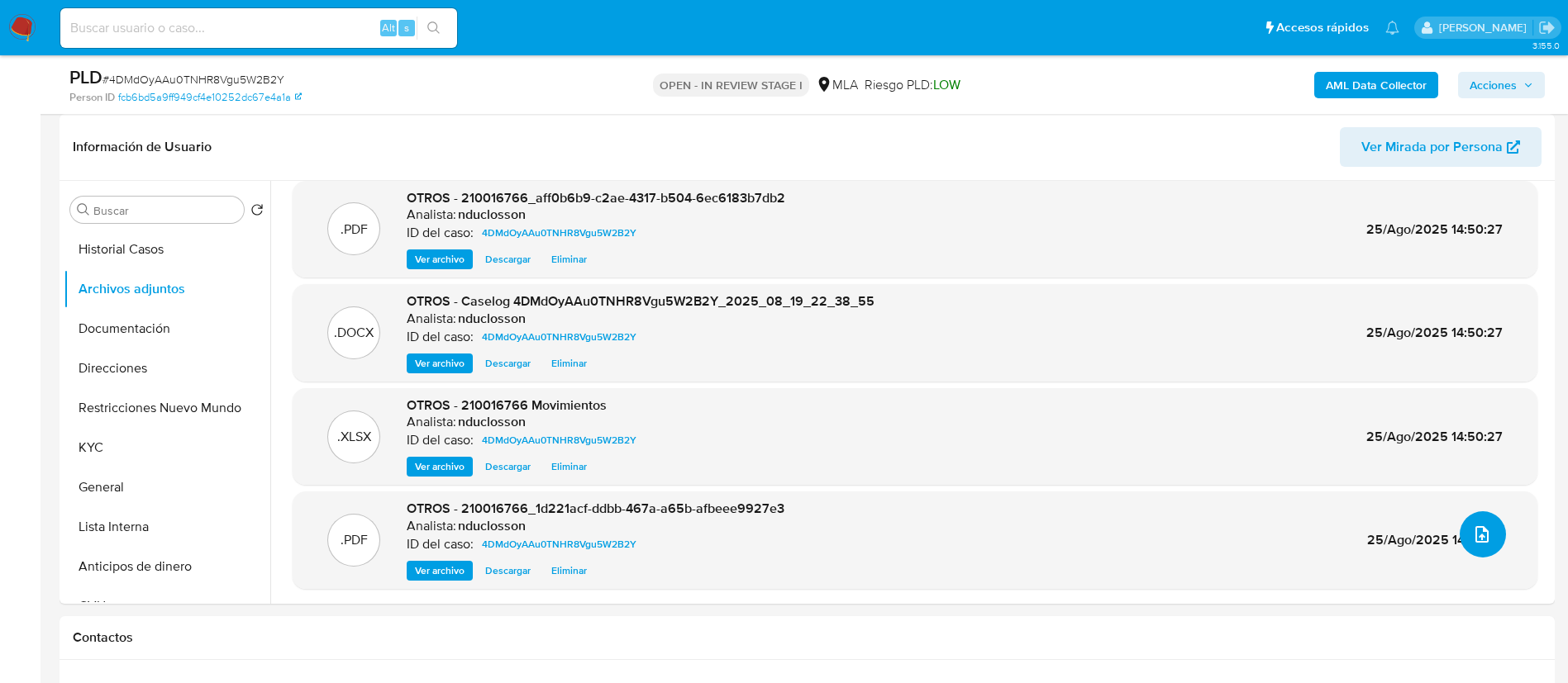
scroll to position [743, 0]
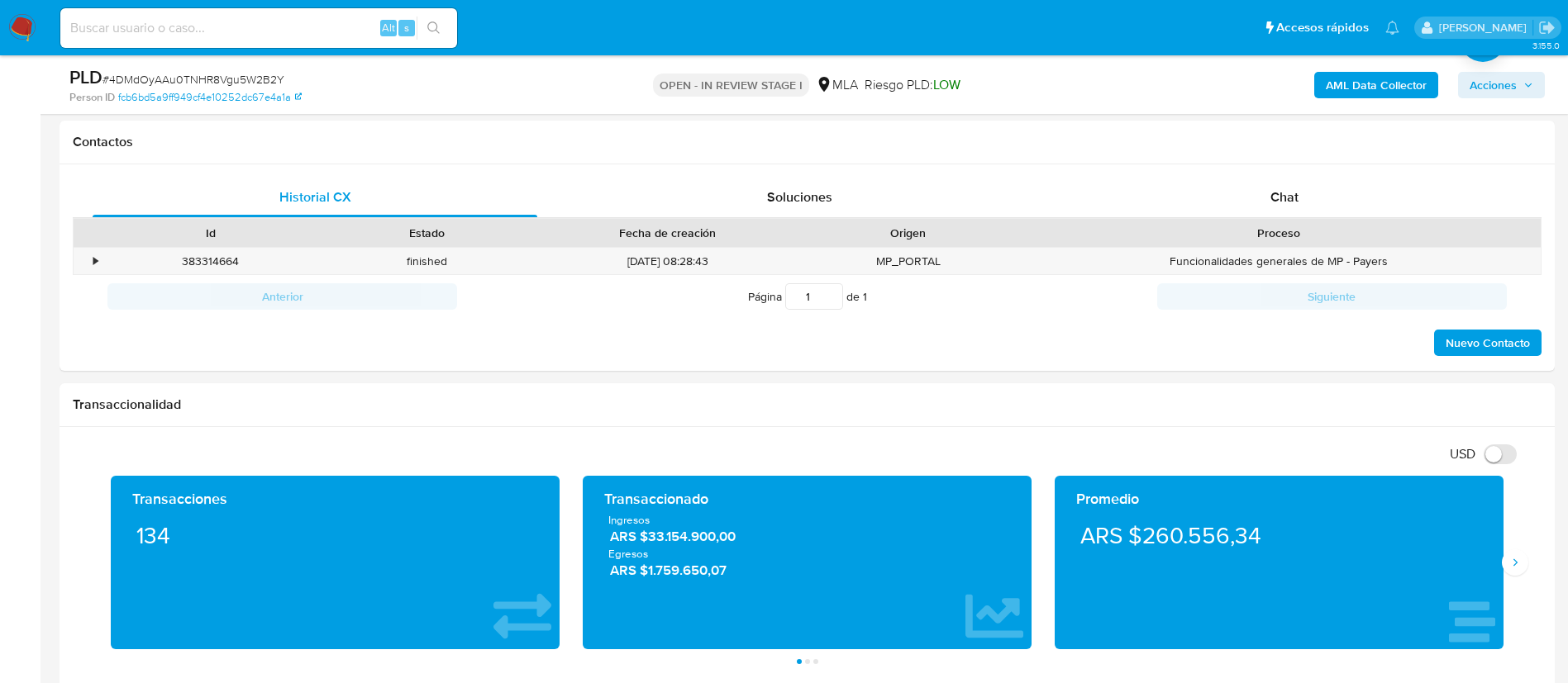
click at [210, 66] on div "PLD # 4DMdOyAAu0TNHR8Vgu5W2B2Y" at bounding box center [312, 78] width 486 height 25
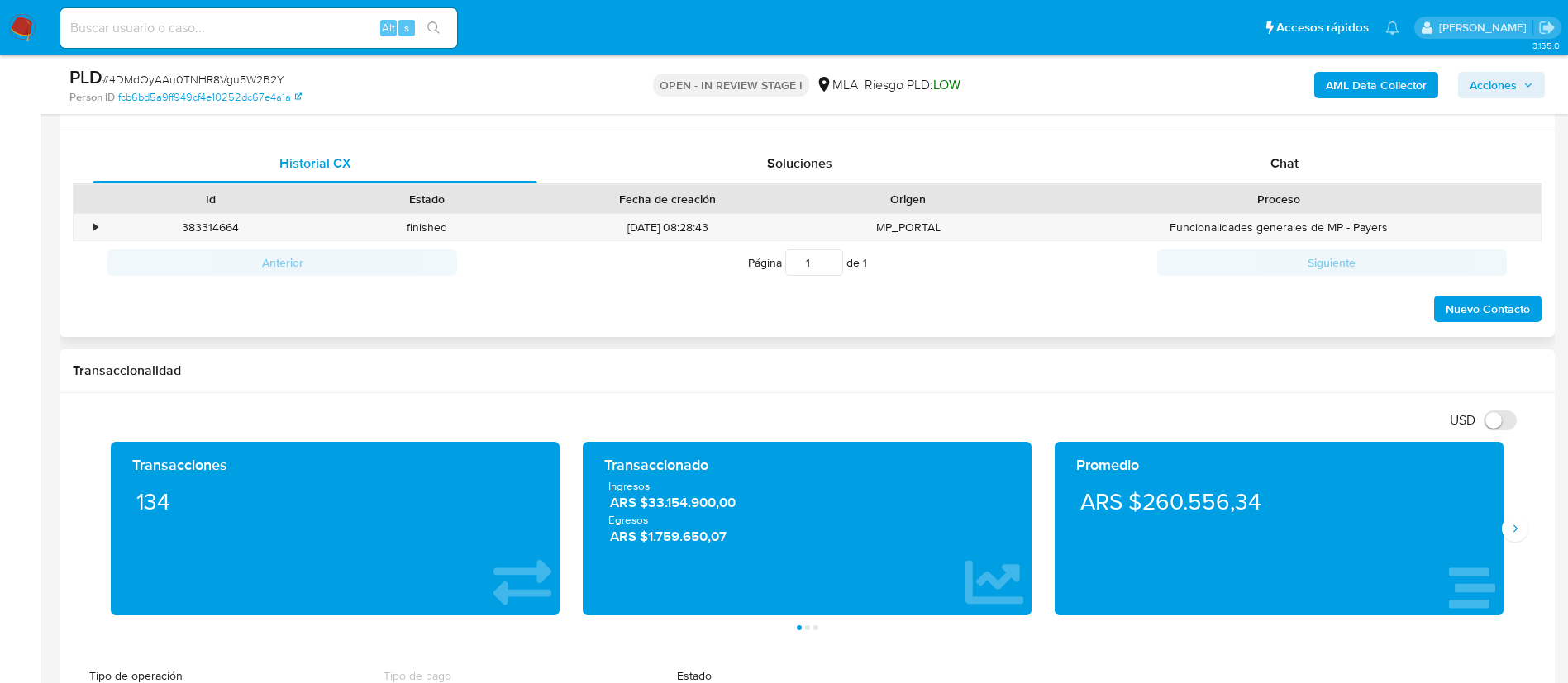
scroll to position [620, 0]
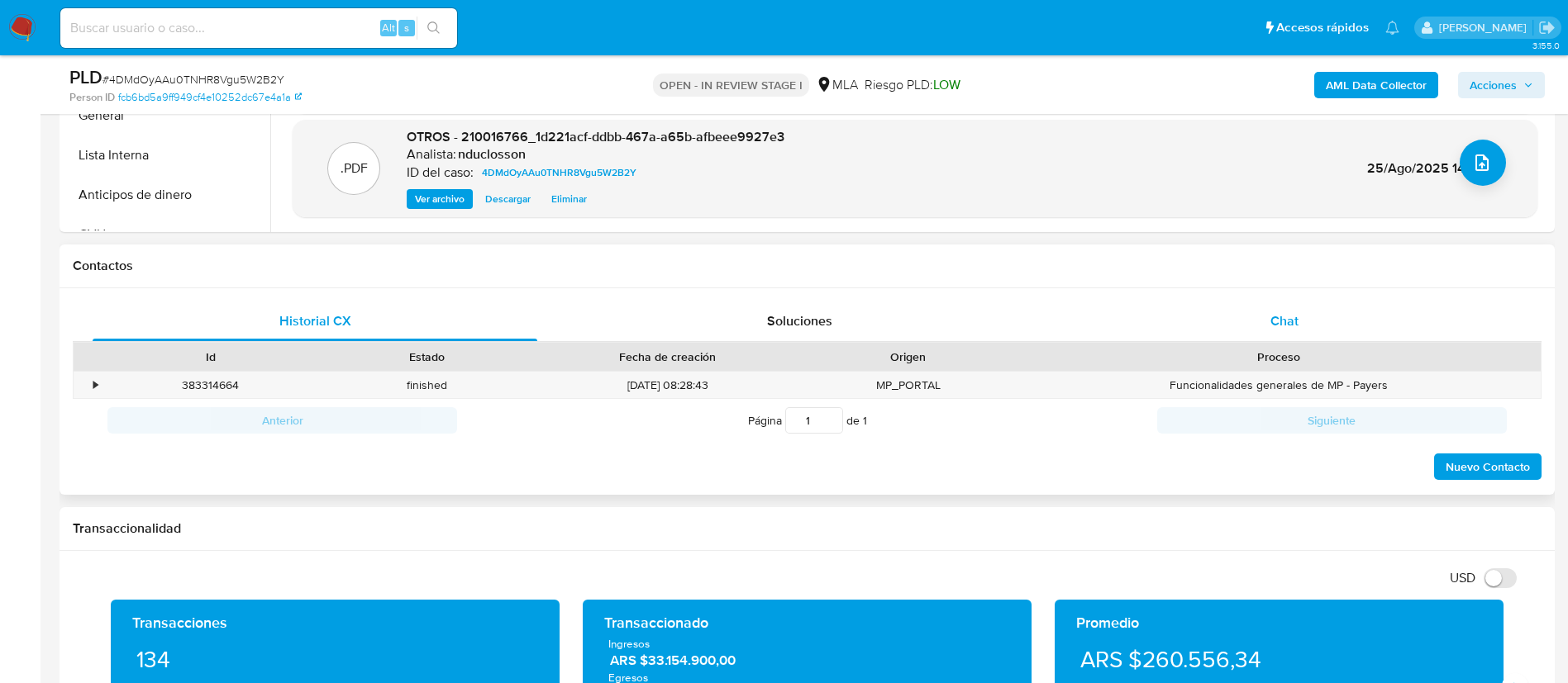
click at [1286, 306] on div "Chat" at bounding box center [1285, 321] width 445 height 40
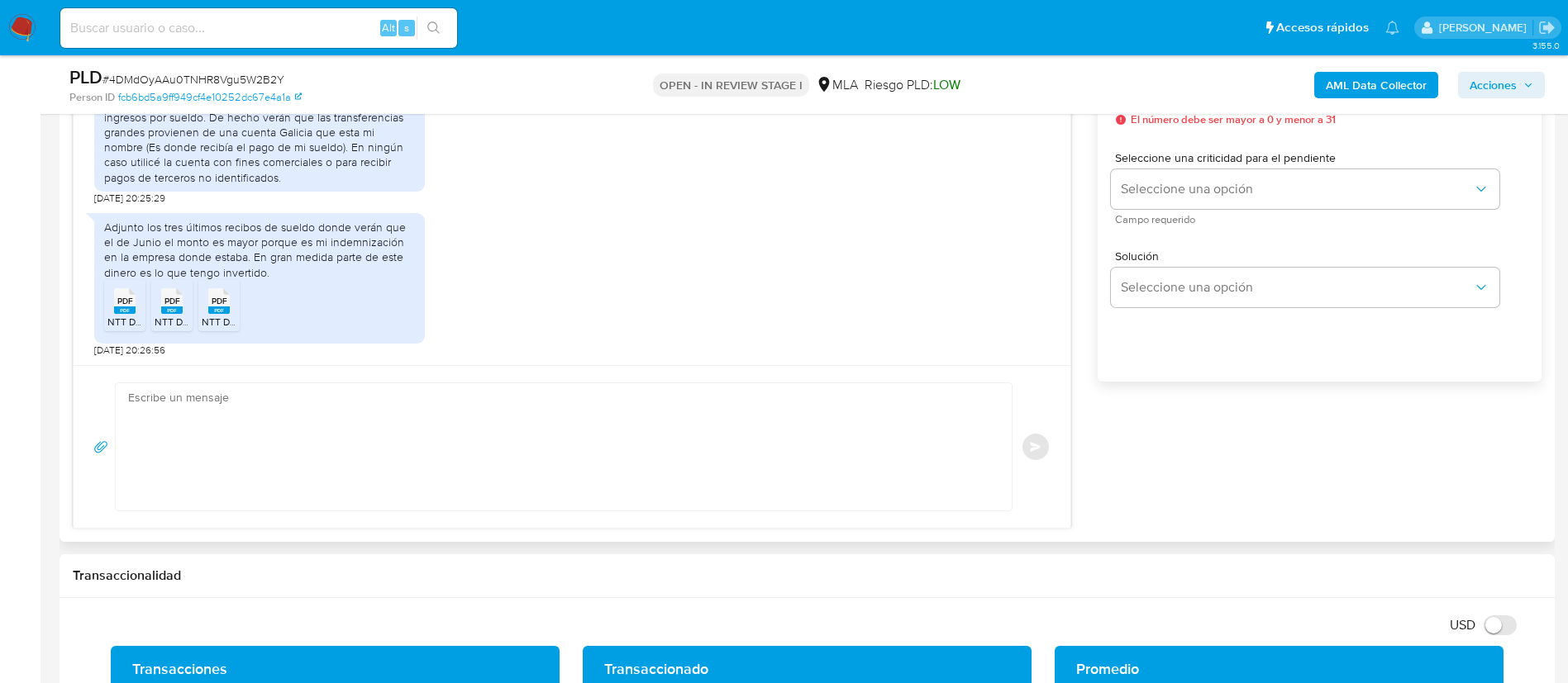
scroll to position [991, 0]
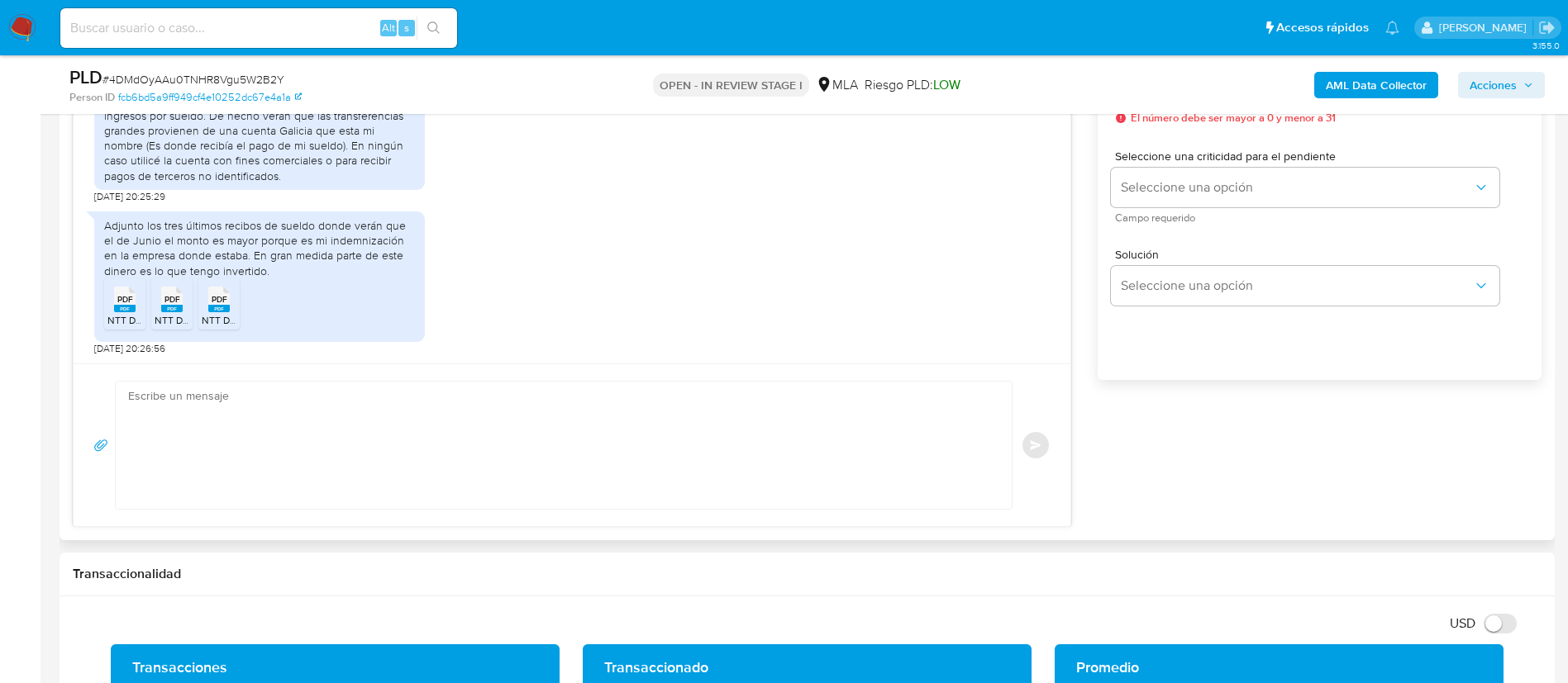
click at [462, 391] on textarea at bounding box center [559, 445] width 863 height 127
paste textarea "Hola, ¡Muchas gracias por tu respuesta! Confirmamos la recepción de la document…"
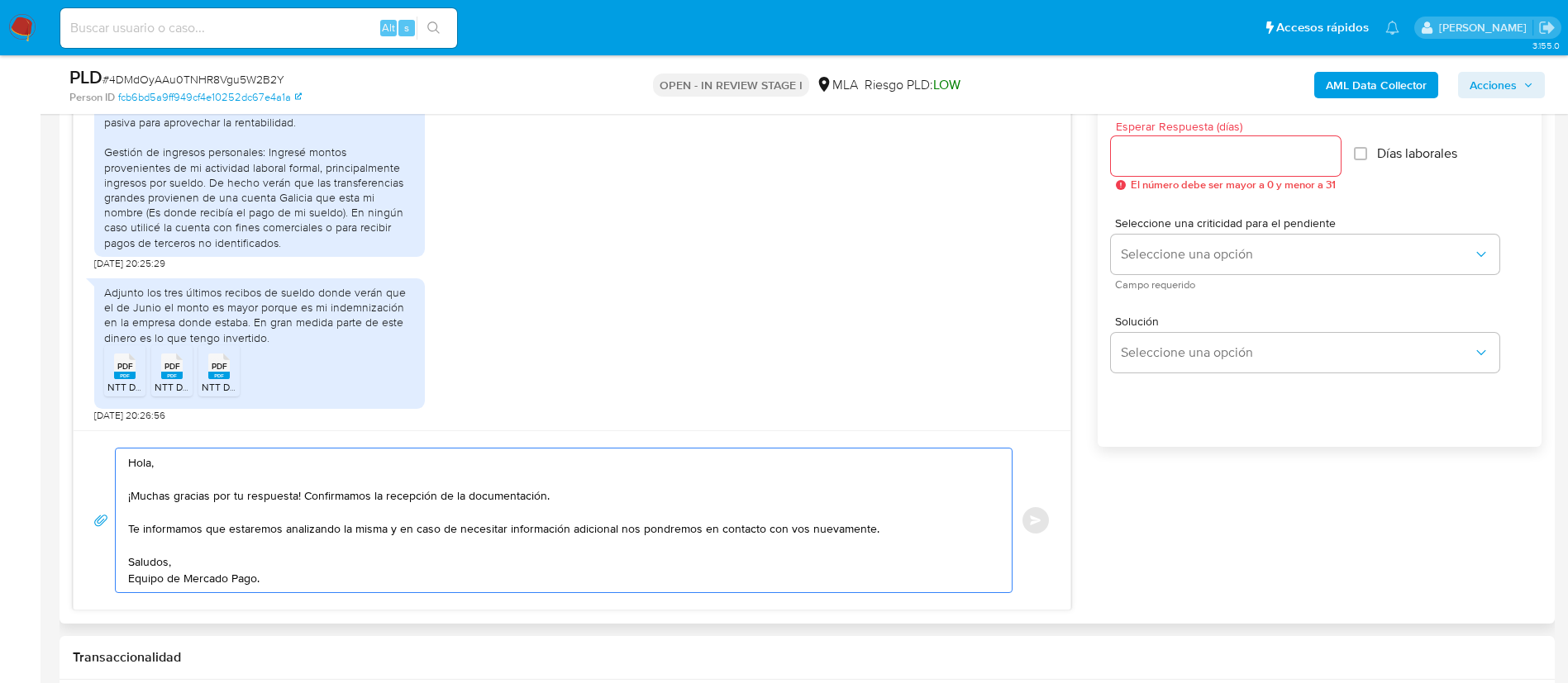
scroll to position [868, 0]
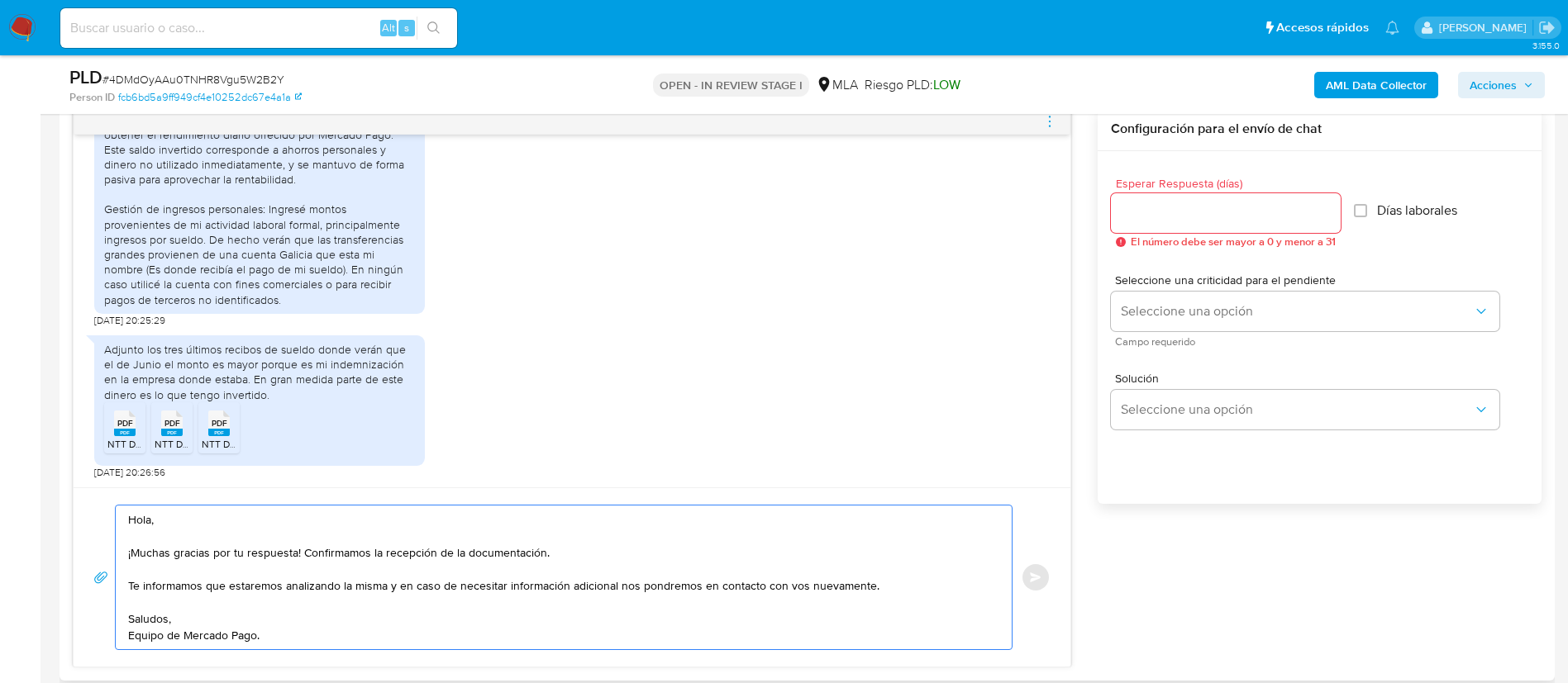
type textarea "Hola, ¡Muchas gracias por tu respuesta! Confirmamos la recepción de la document…"
click at [1158, 209] on input "Esperar Respuesta (días)" at bounding box center [1226, 212] width 230 height 22
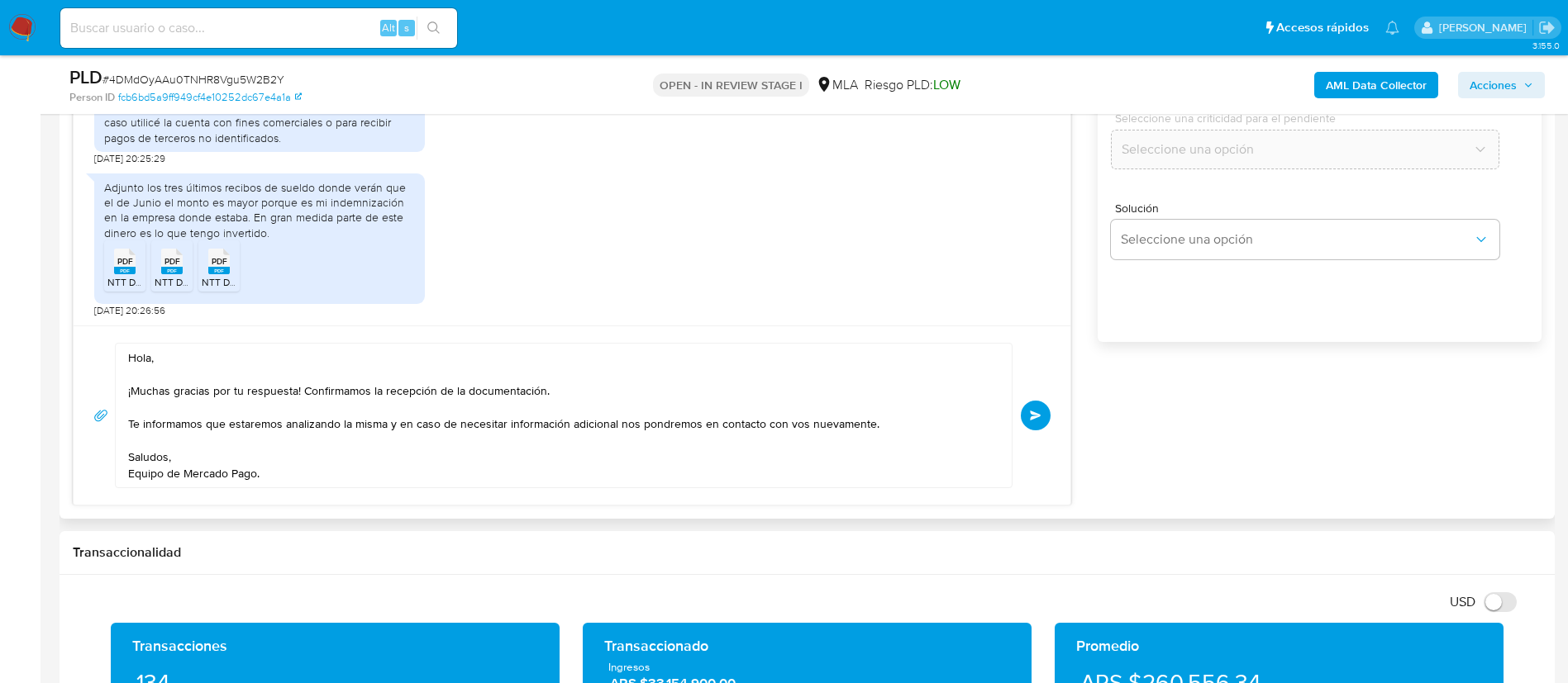
scroll to position [991, 0]
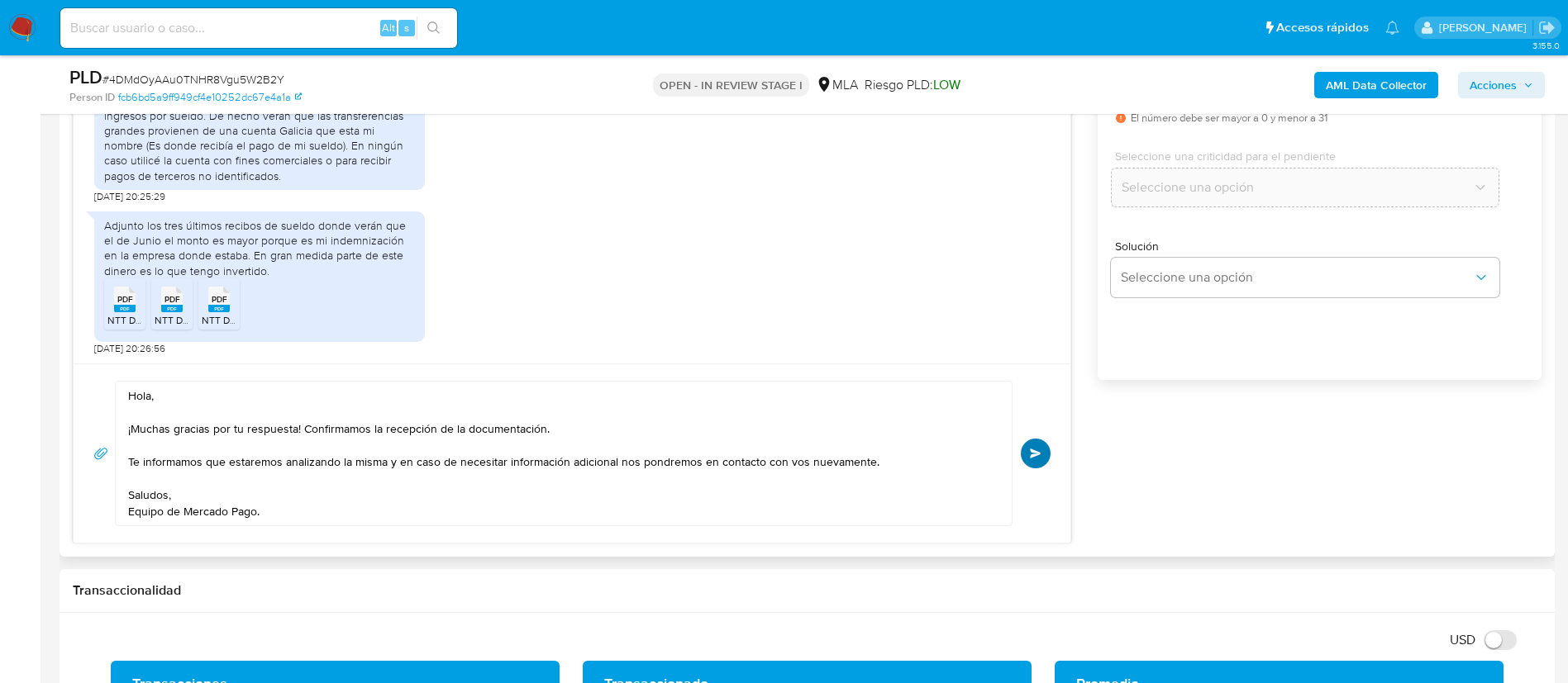
type input "0"
click at [1038, 446] on button "Enviar" at bounding box center [1036, 453] width 29 height 29
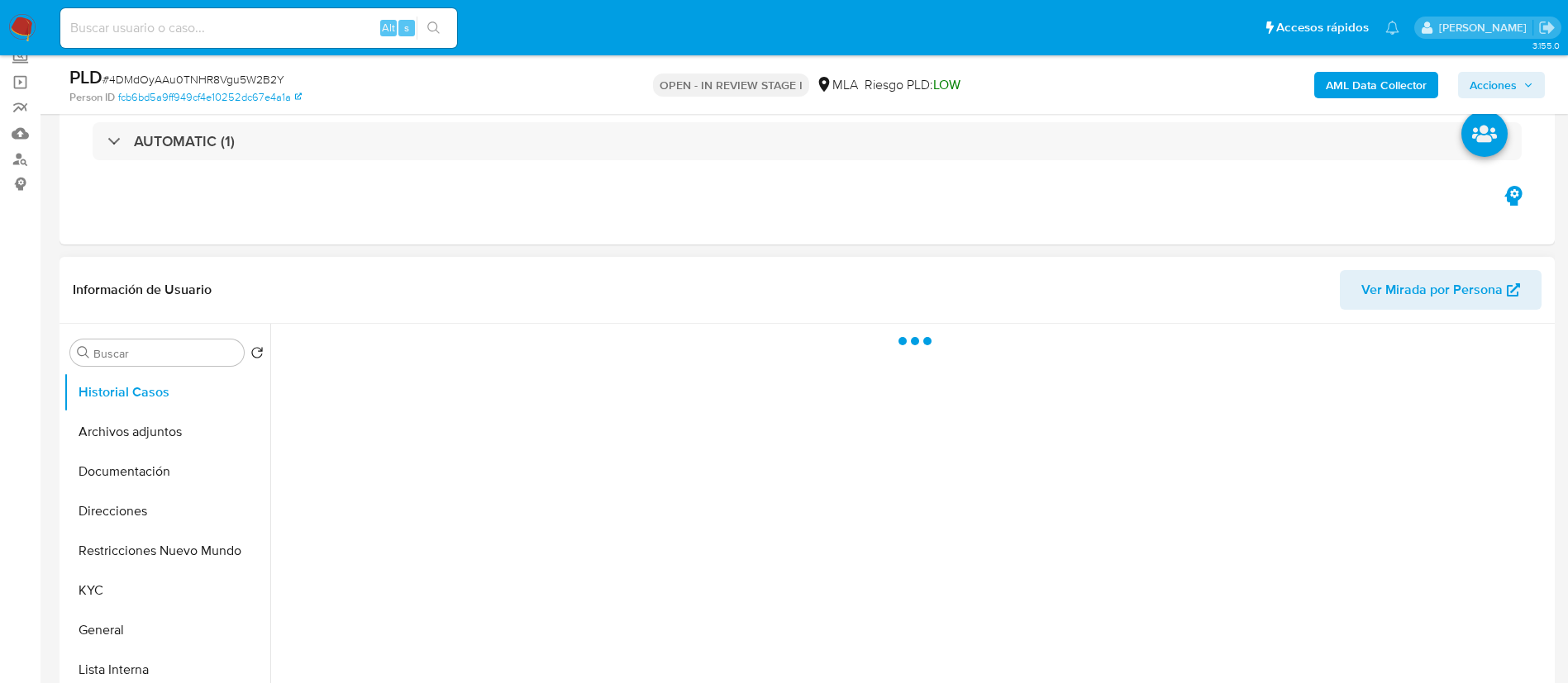
scroll to position [325, 0]
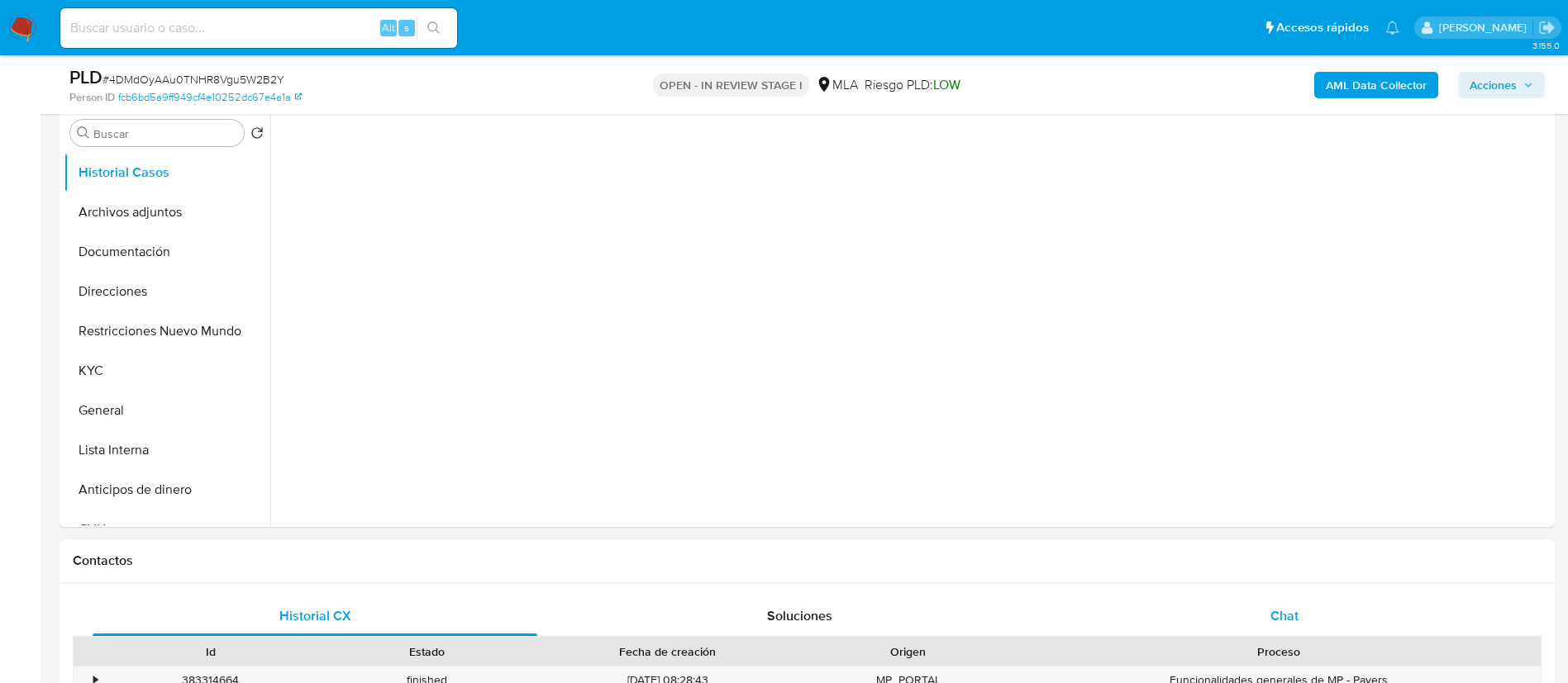
click at [1214, 597] on div "Chat" at bounding box center [1285, 617] width 445 height 40
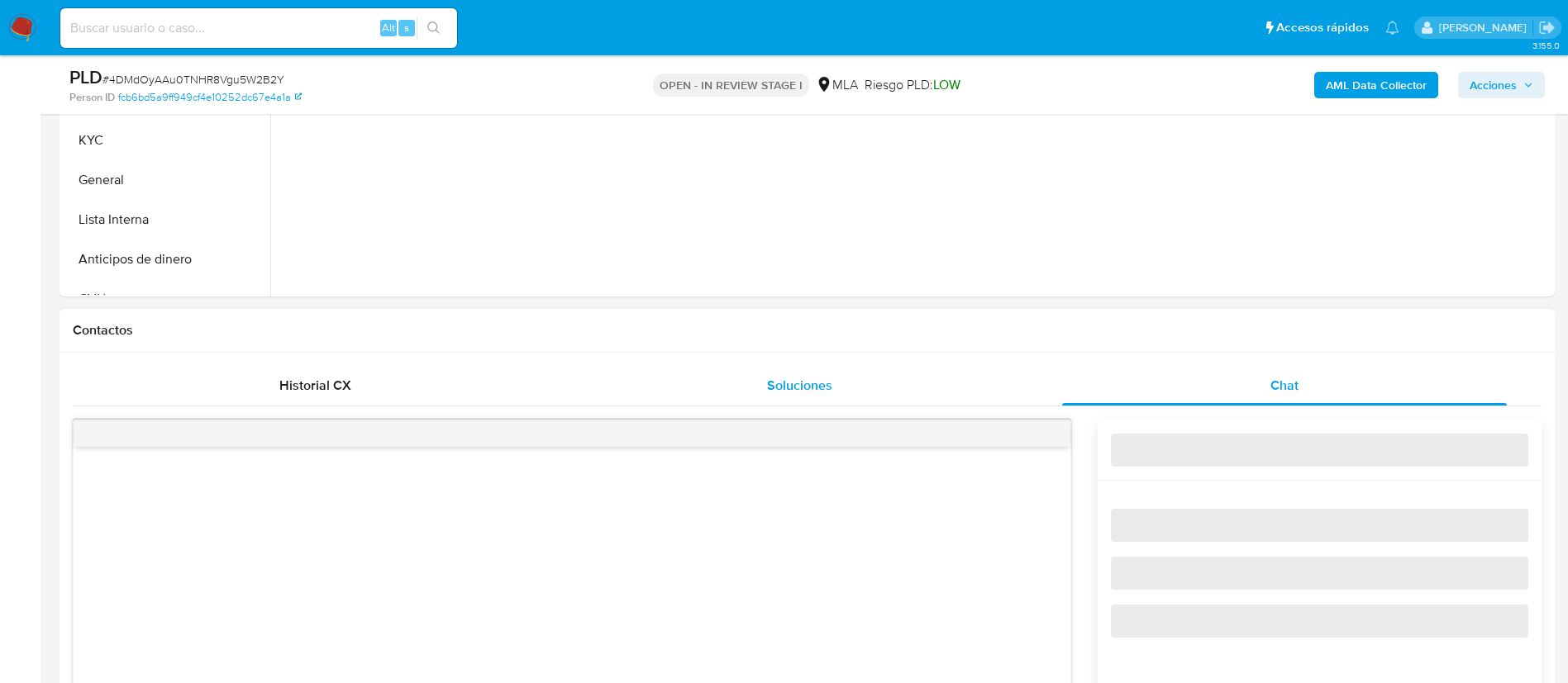
scroll to position [743, 0]
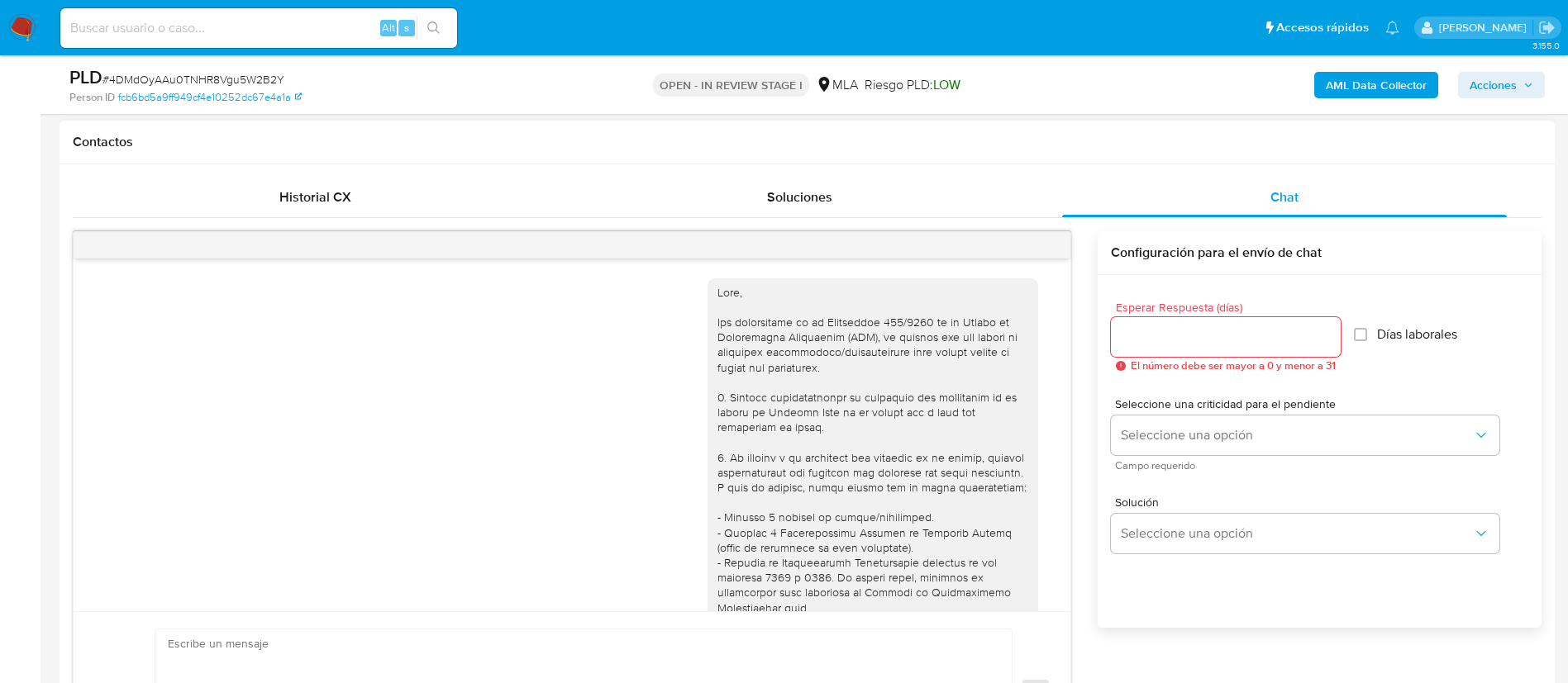
select select "10"
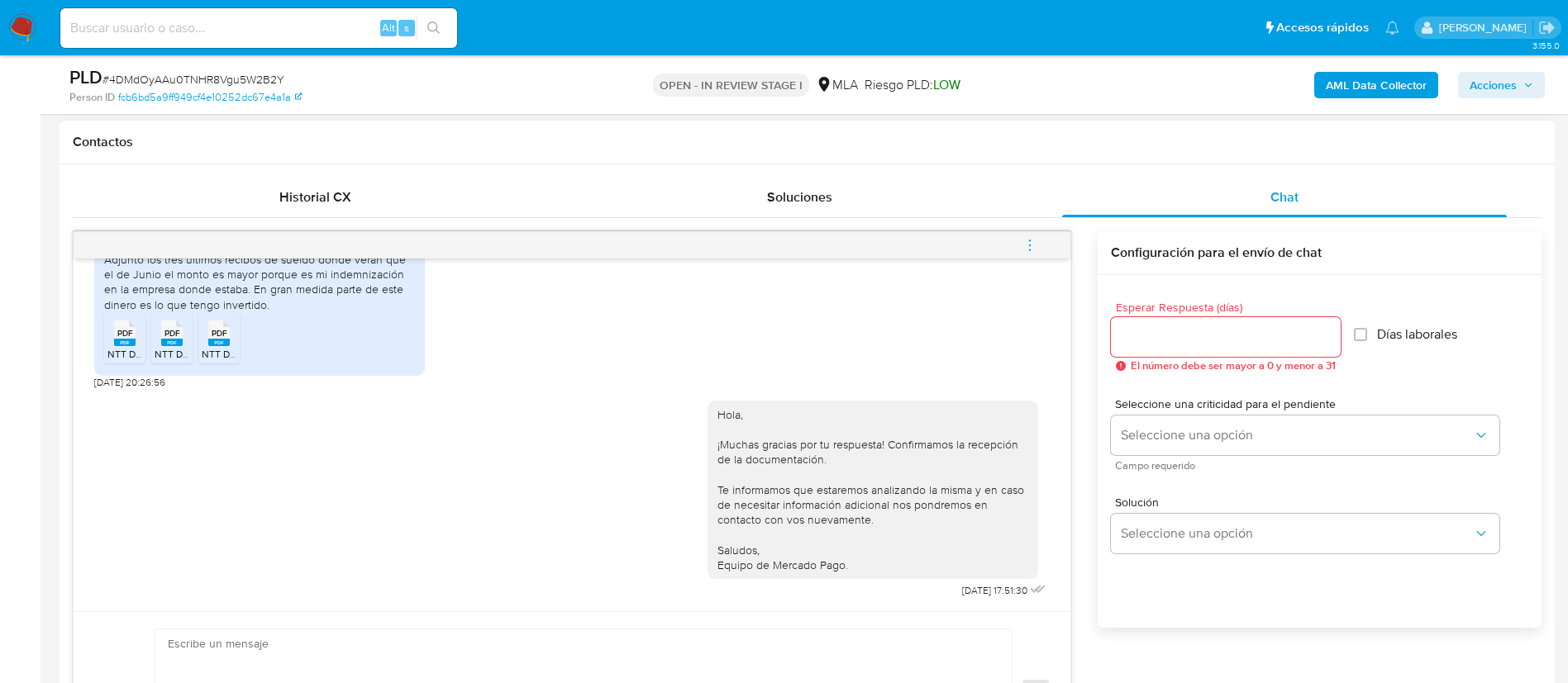
click at [1039, 252] on button "menu-action" at bounding box center [1030, 245] width 54 height 40
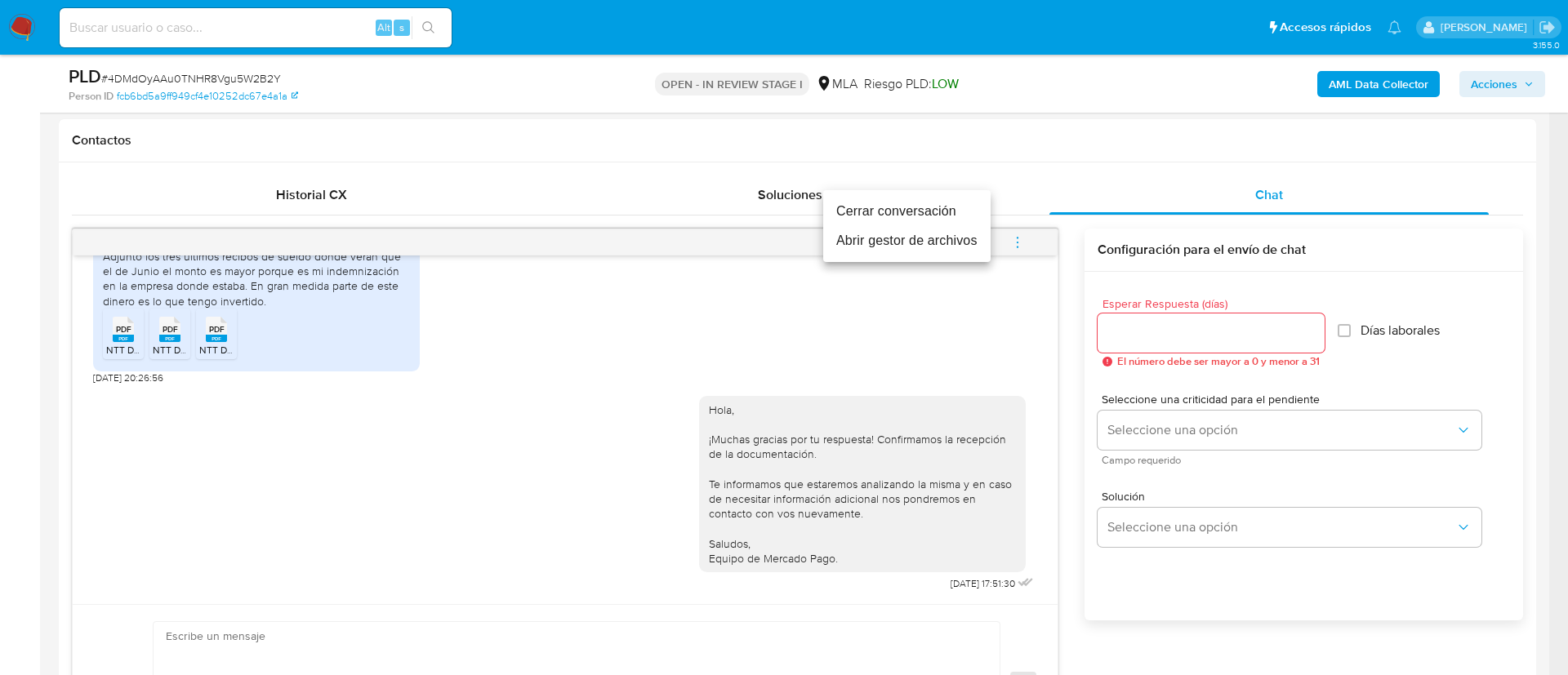
click at [899, 209] on li "Cerrar conversación" at bounding box center [907, 212] width 167 height 29
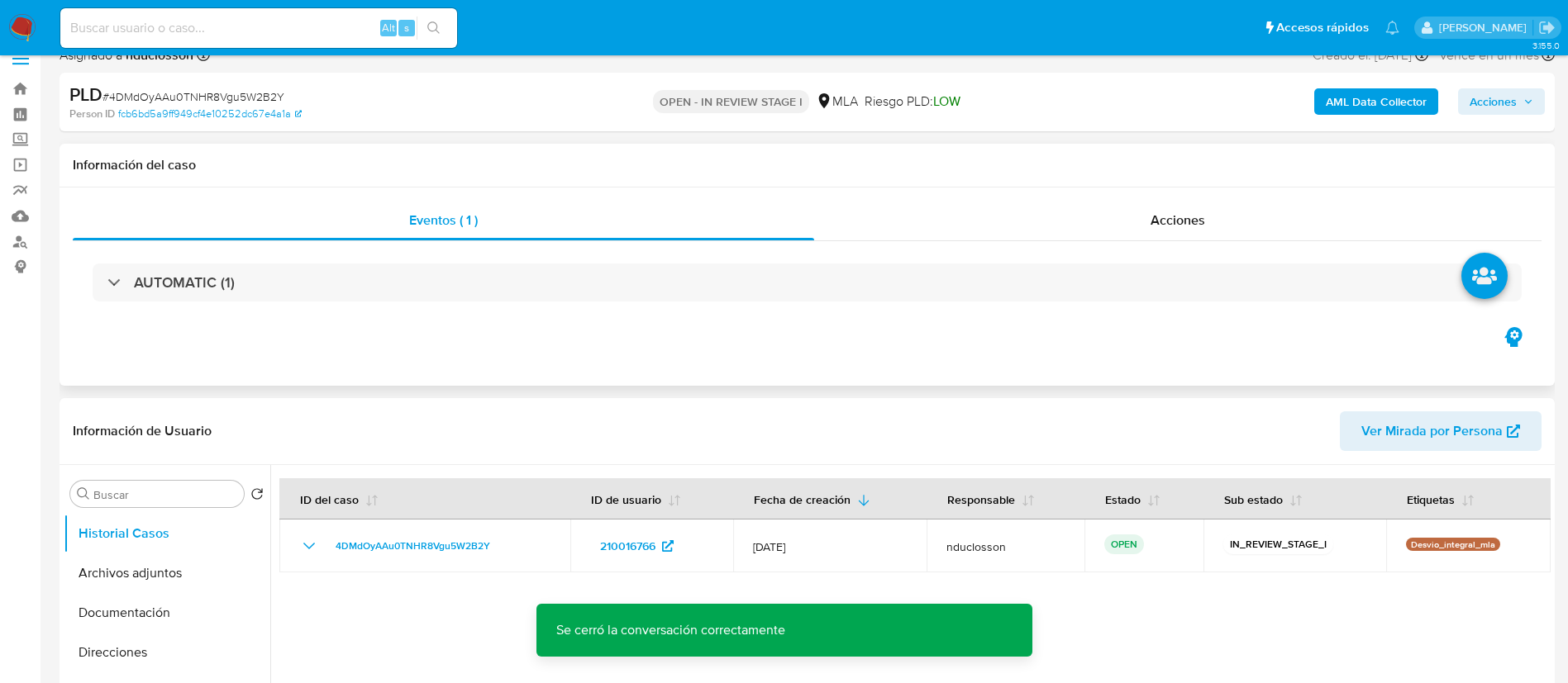
scroll to position [0, 0]
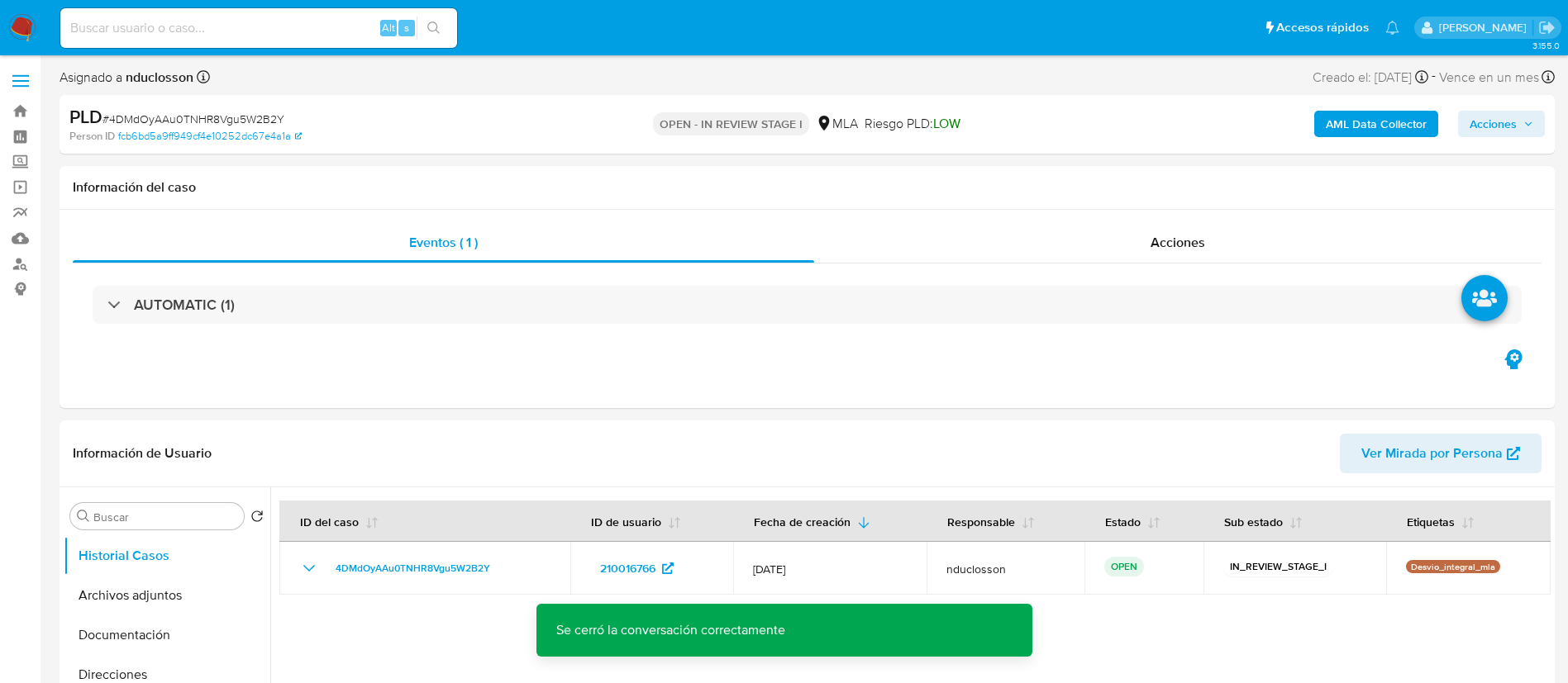
click at [1507, 135] on span "Acciones" at bounding box center [1493, 123] width 48 height 27
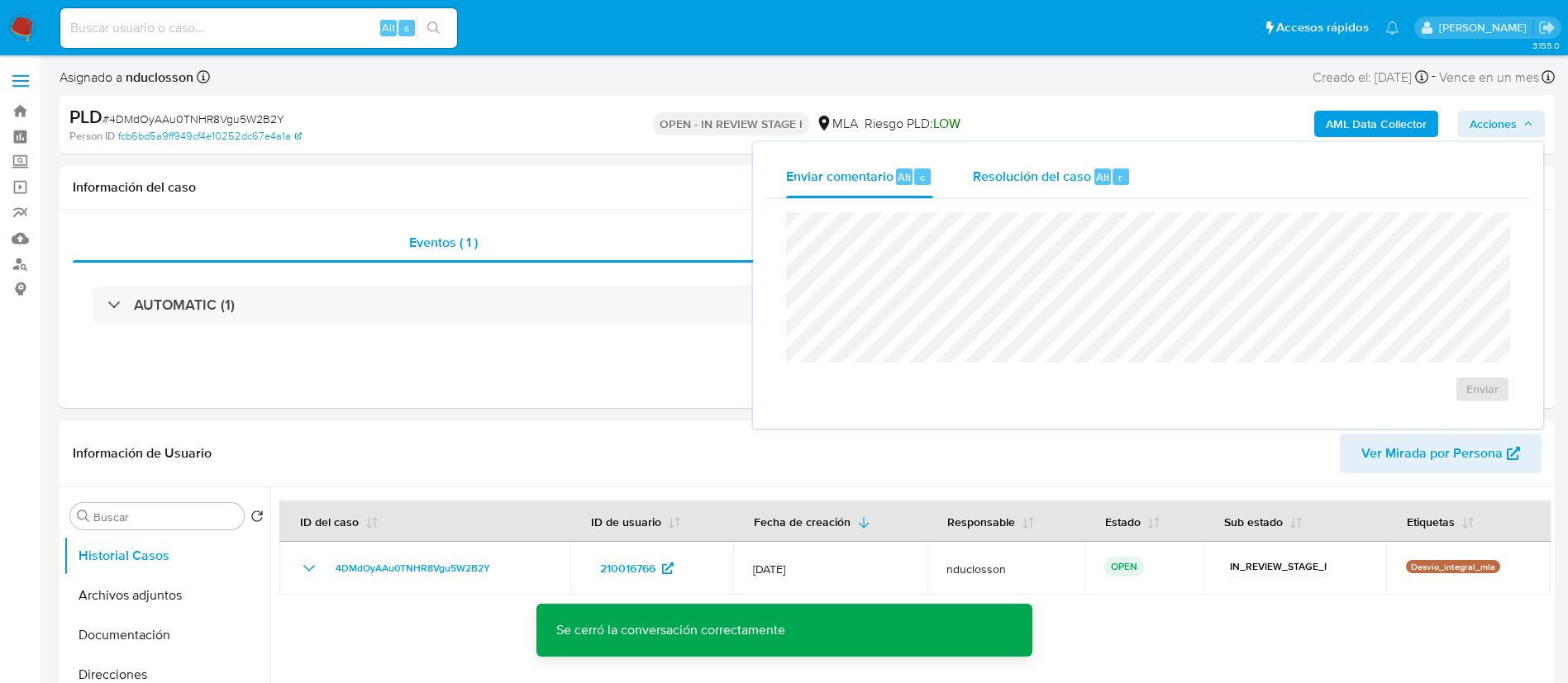
click at [1032, 173] on span "Resolución del caso" at bounding box center [1032, 176] width 118 height 19
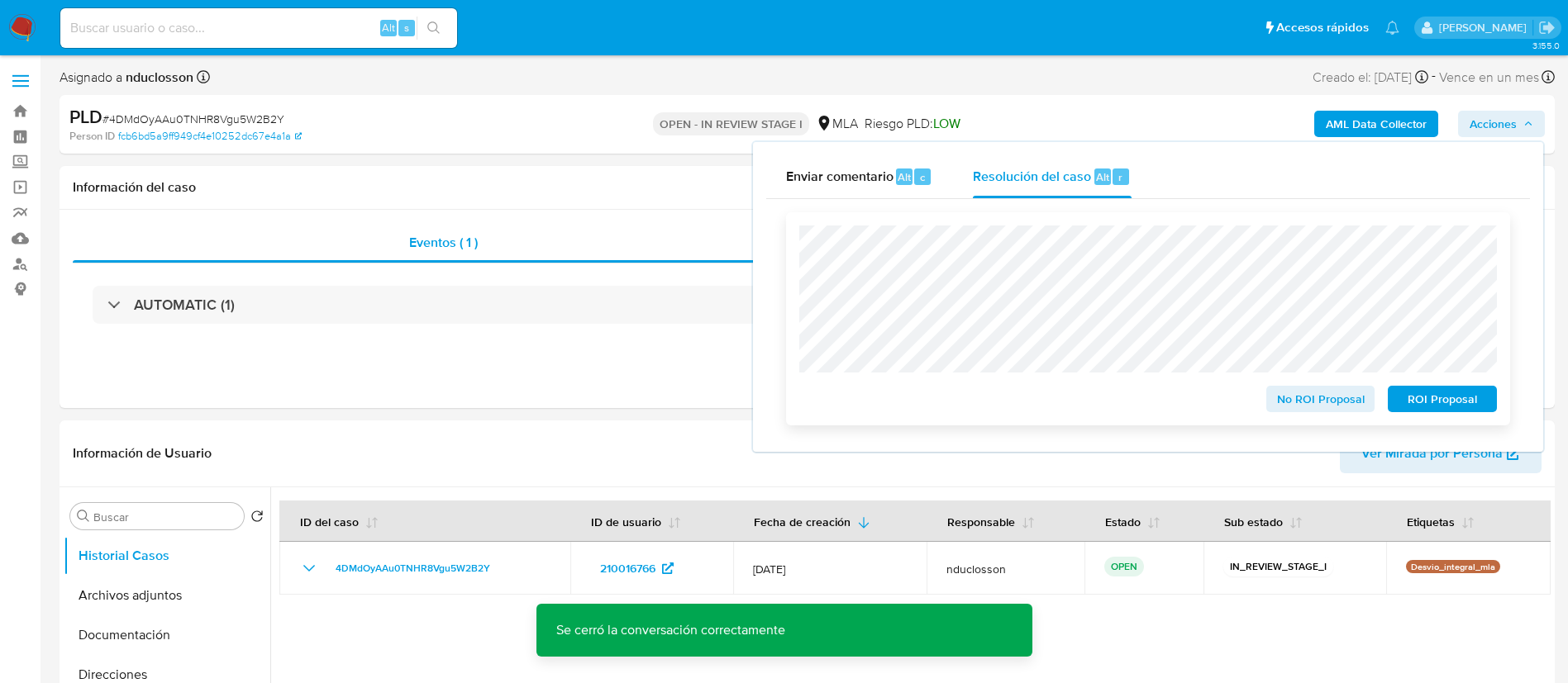
click at [1317, 411] on span "No ROI Proposal" at bounding box center [1321, 399] width 86 height 23
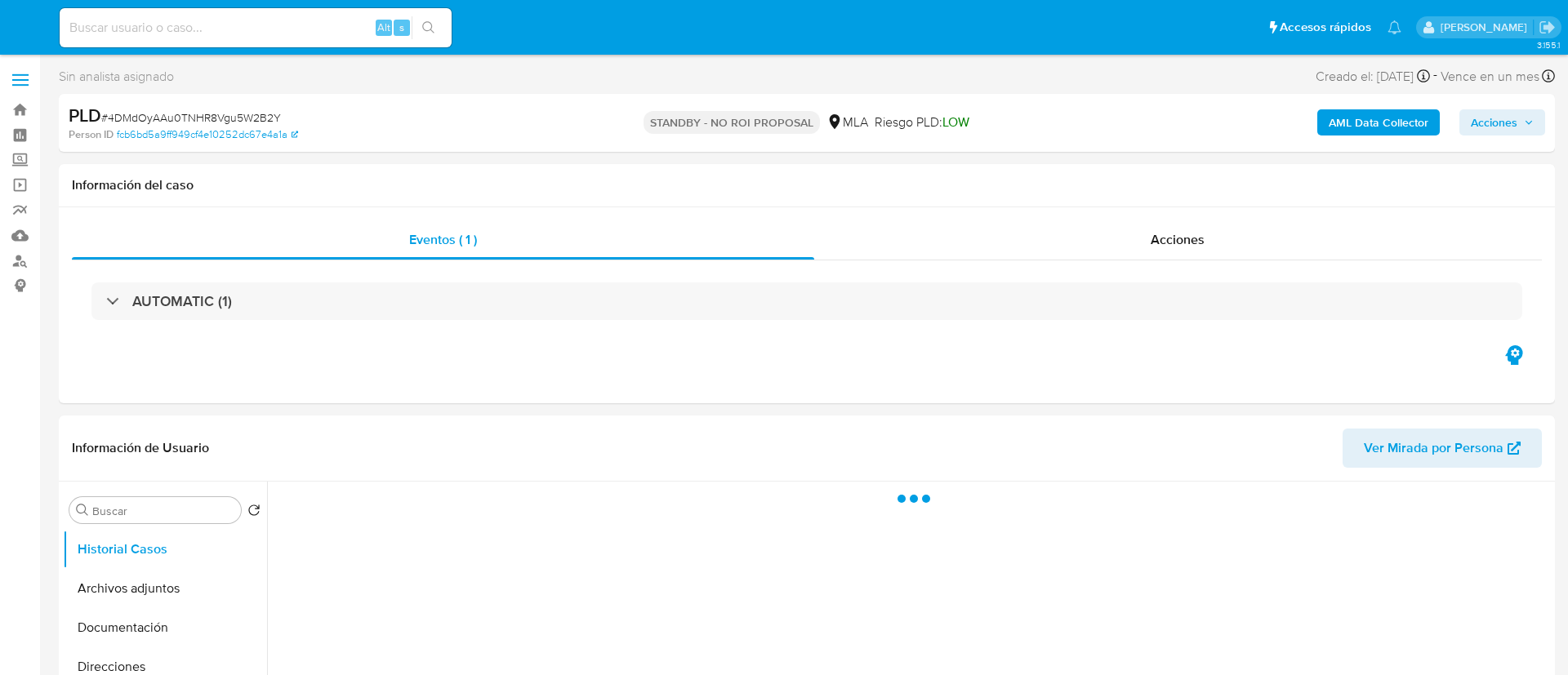
select select "10"
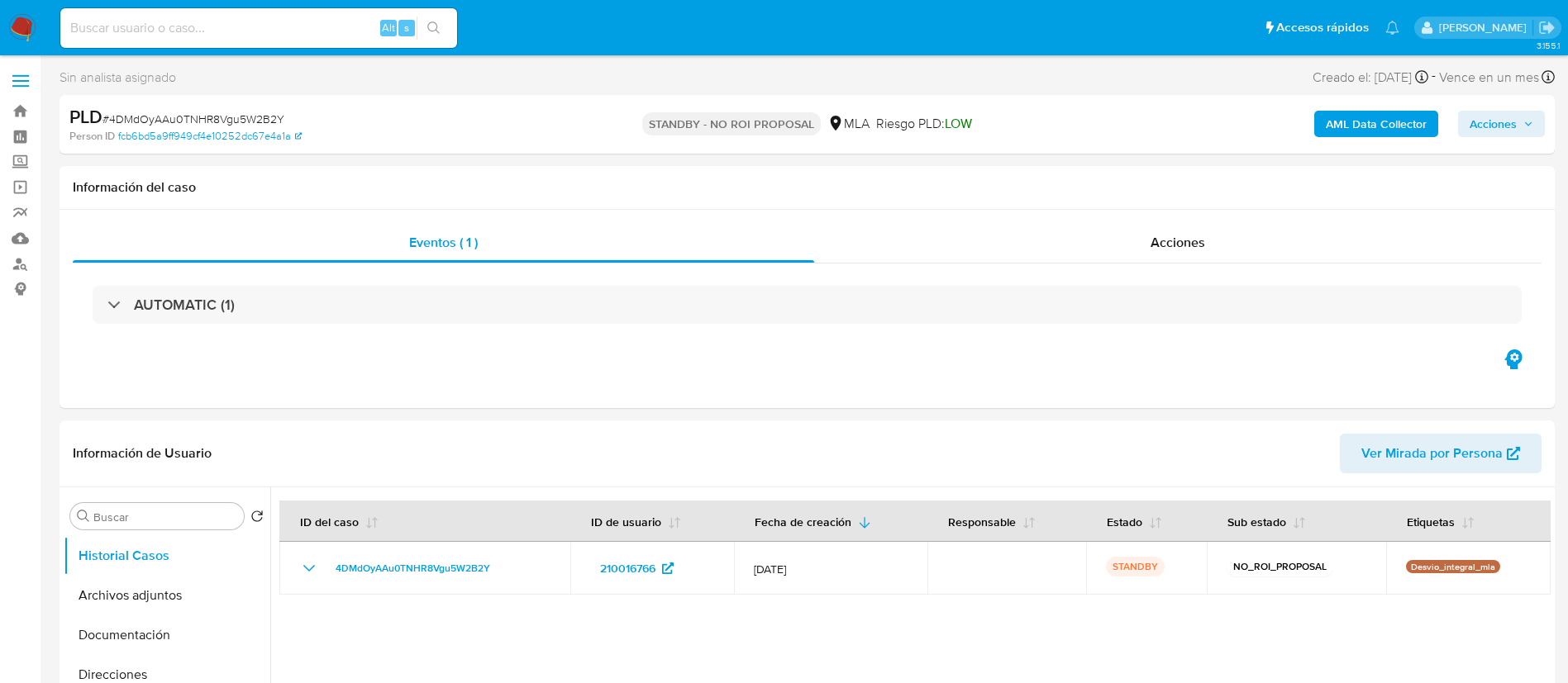
click at [265, 18] on input at bounding box center [258, 28] width 397 height 22
paste input "TsMu74Shr7LNsfpU6bCYciXo"
type input "TsMu74Shr7LNsfpU6bCYciXo"
drag, startPoint x: 435, startPoint y: 29, endPoint x: 467, endPoint y: 1, distance: 42.5
click at [435, 30] on icon "search-icon" at bounding box center [434, 28] width 13 height 13
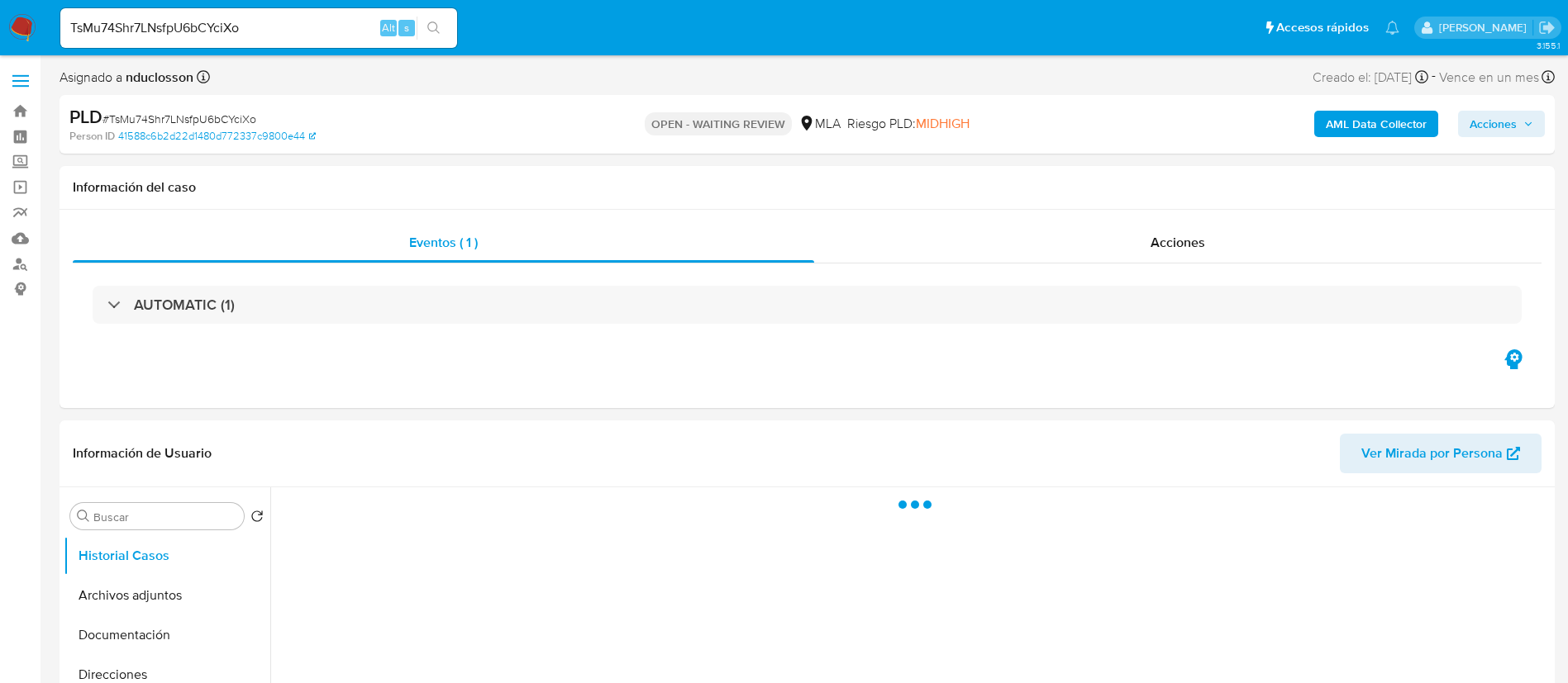
select select "10"
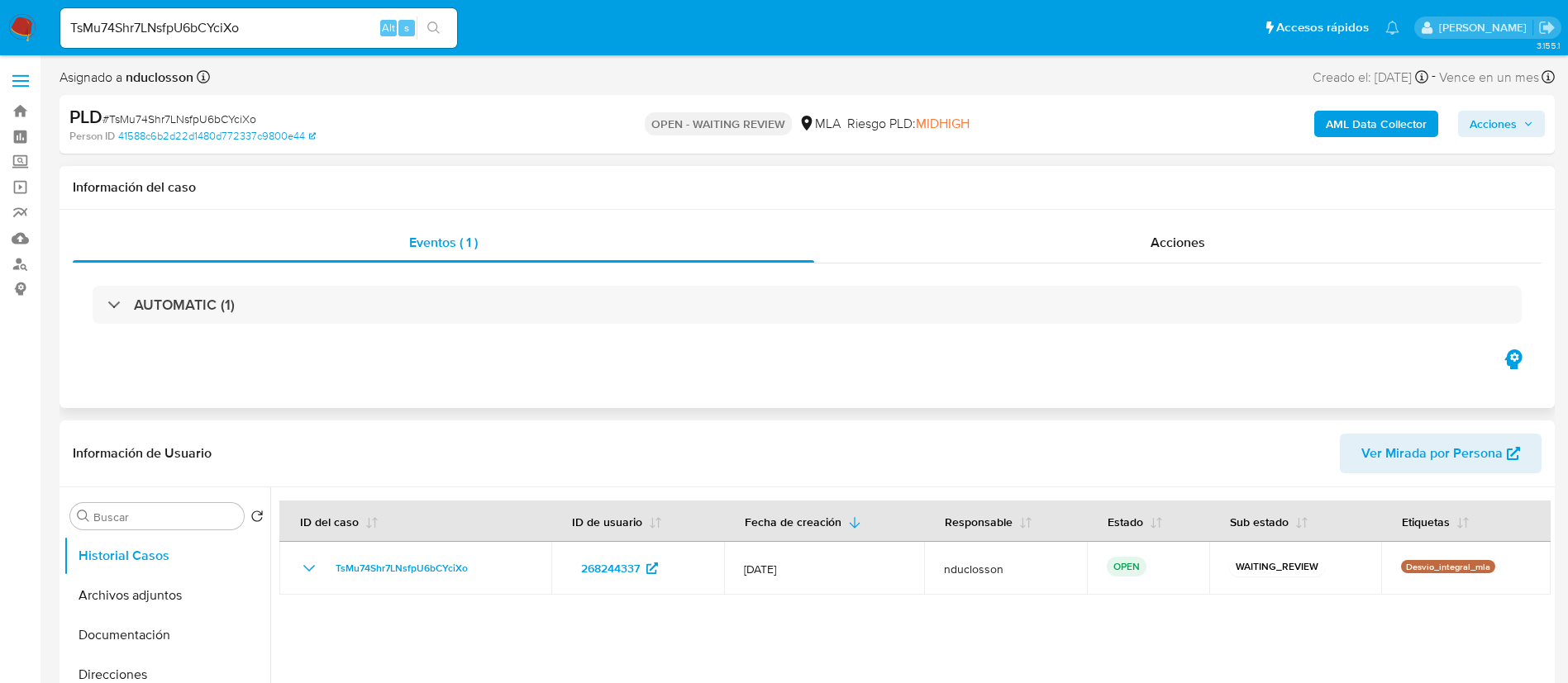
click at [781, 405] on div "Eventos ( 1 ) Acciones AUTOMATIC (1)" at bounding box center [807, 309] width 1495 height 199
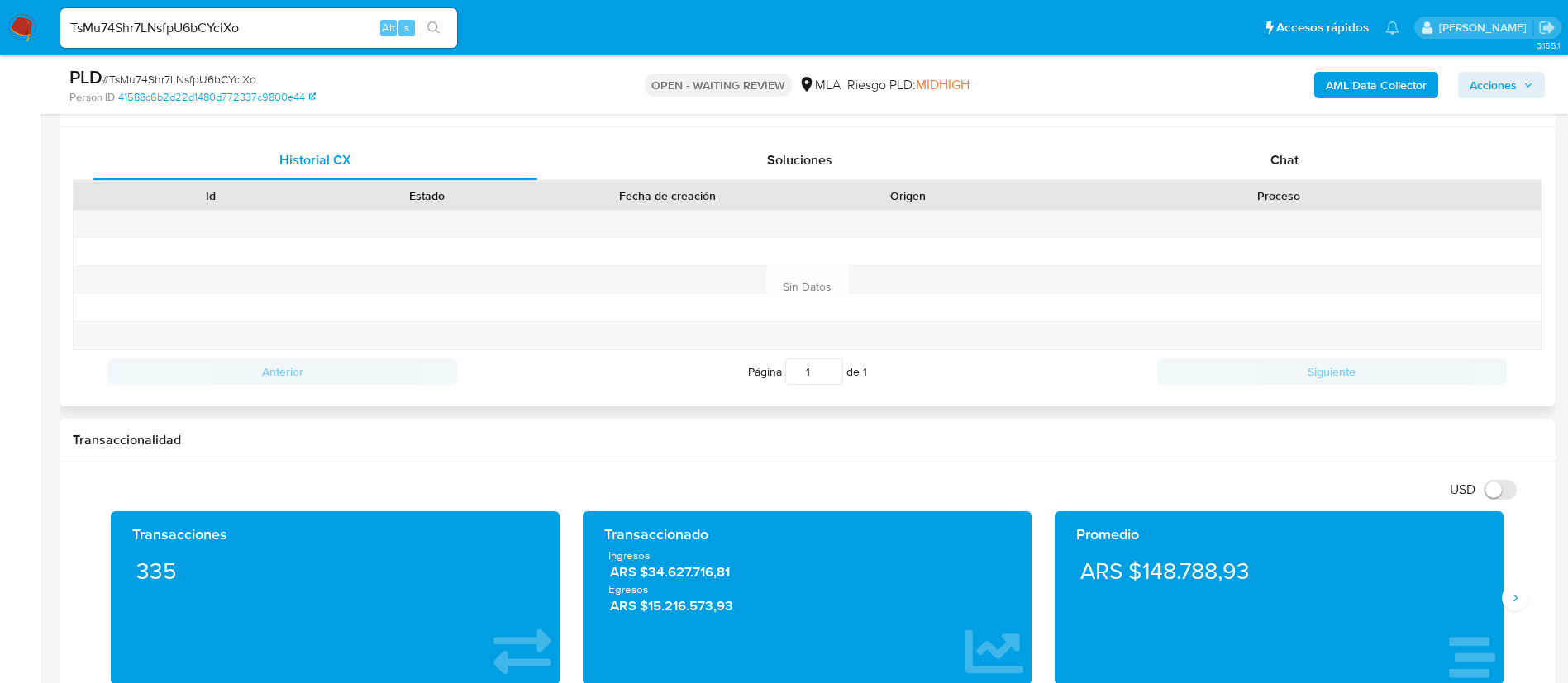
scroll to position [743, 0]
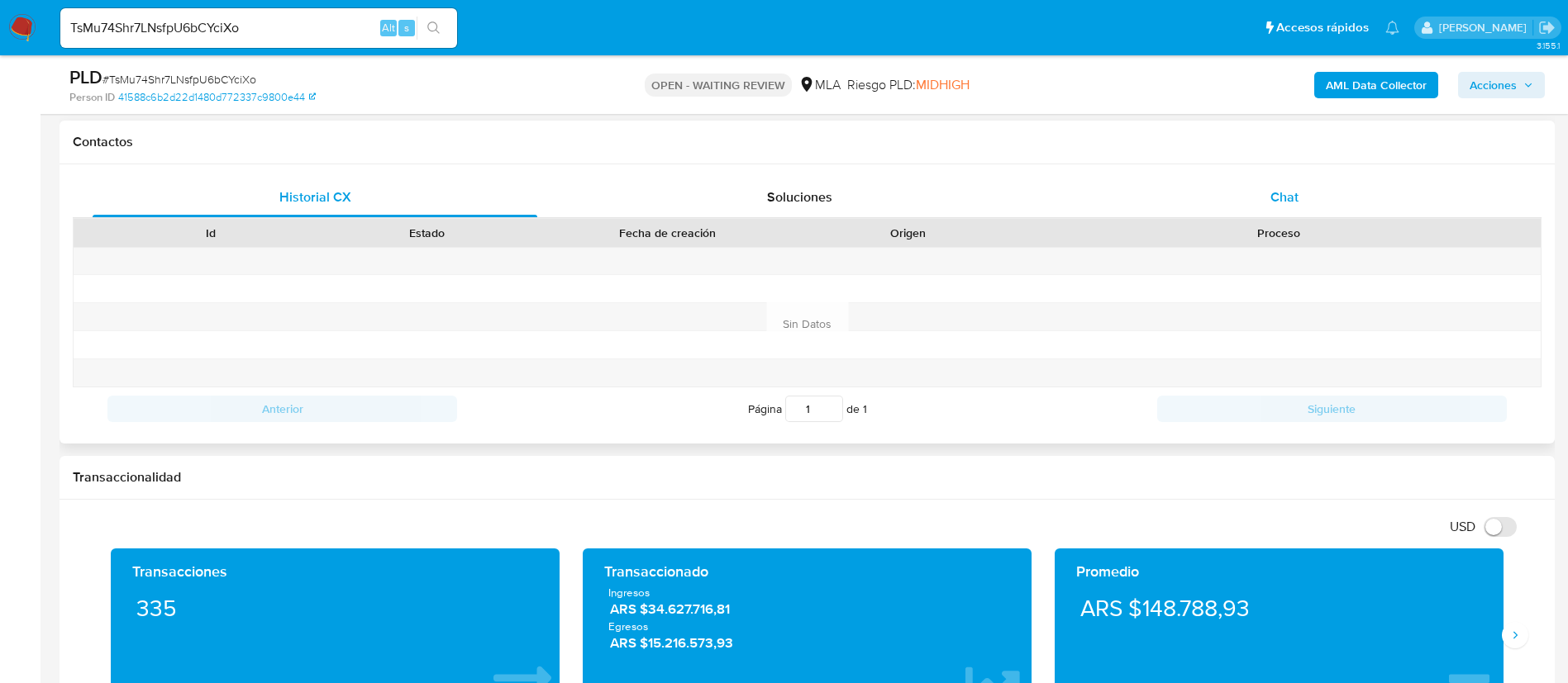
click at [1295, 207] on div "Chat" at bounding box center [1285, 198] width 445 height 40
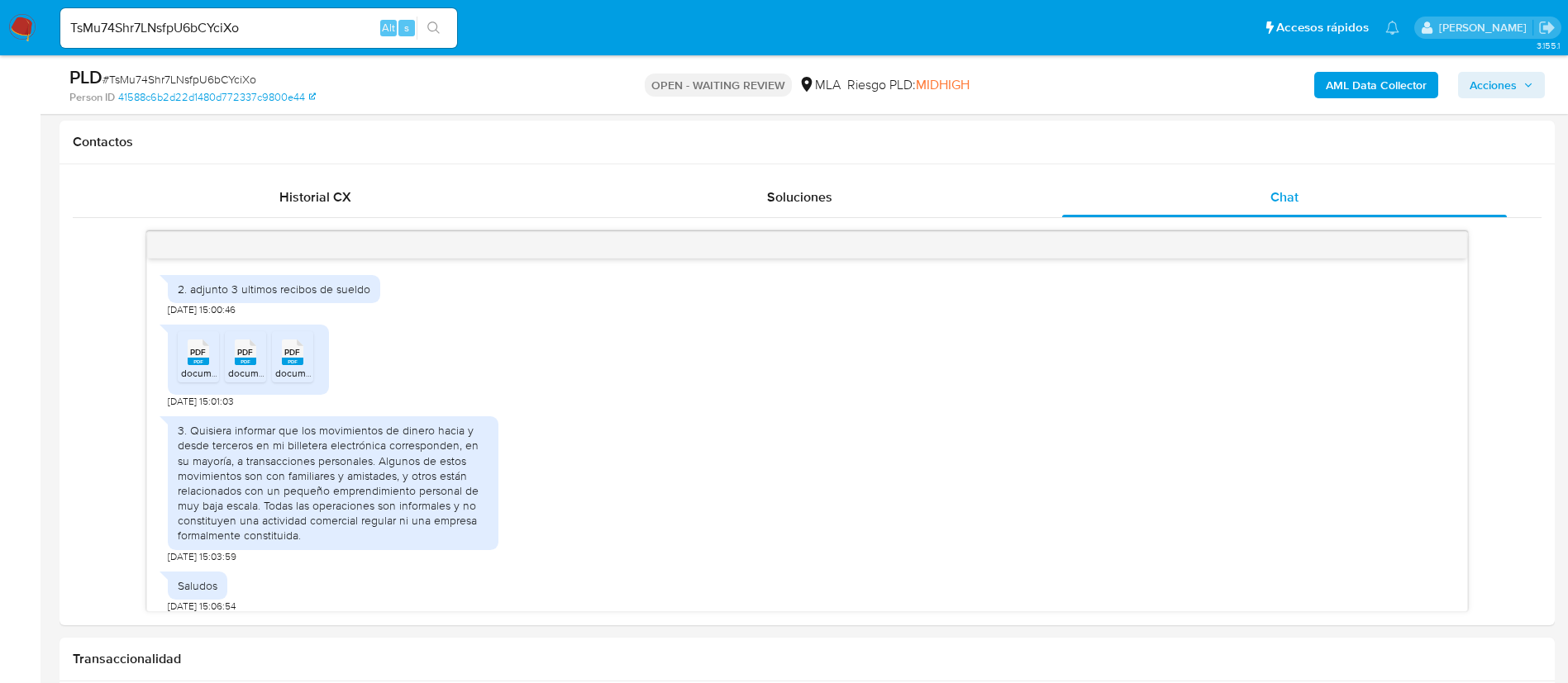
scroll to position [1700, 0]
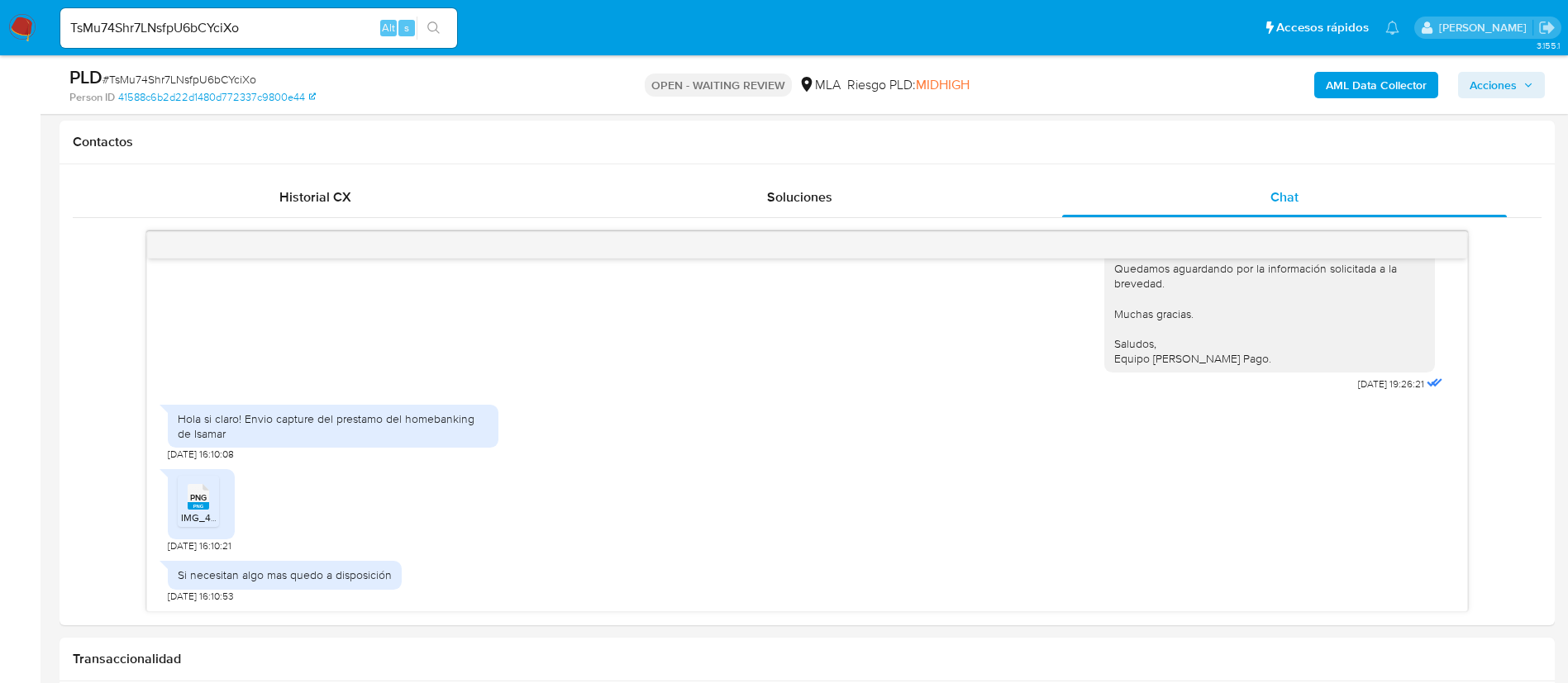
click at [187, 81] on span "# TsMu74Shr7LNsfpU6bCYciXo" at bounding box center [180, 79] width 154 height 16
copy span "TsMu74Shr7LNsfpU6bCYciXo"
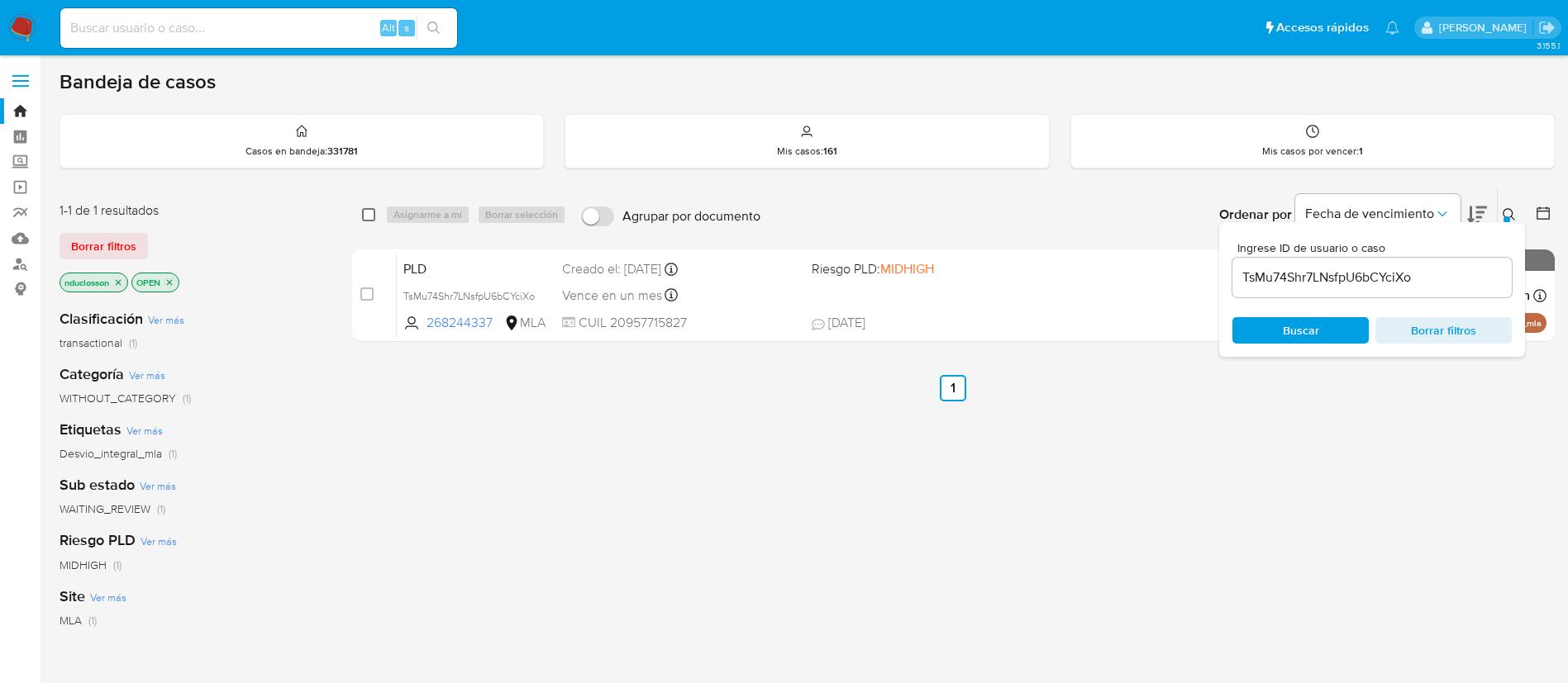
click at [366, 214] on input "checkbox" at bounding box center [368, 214] width 13 height 13
checkbox input "true"
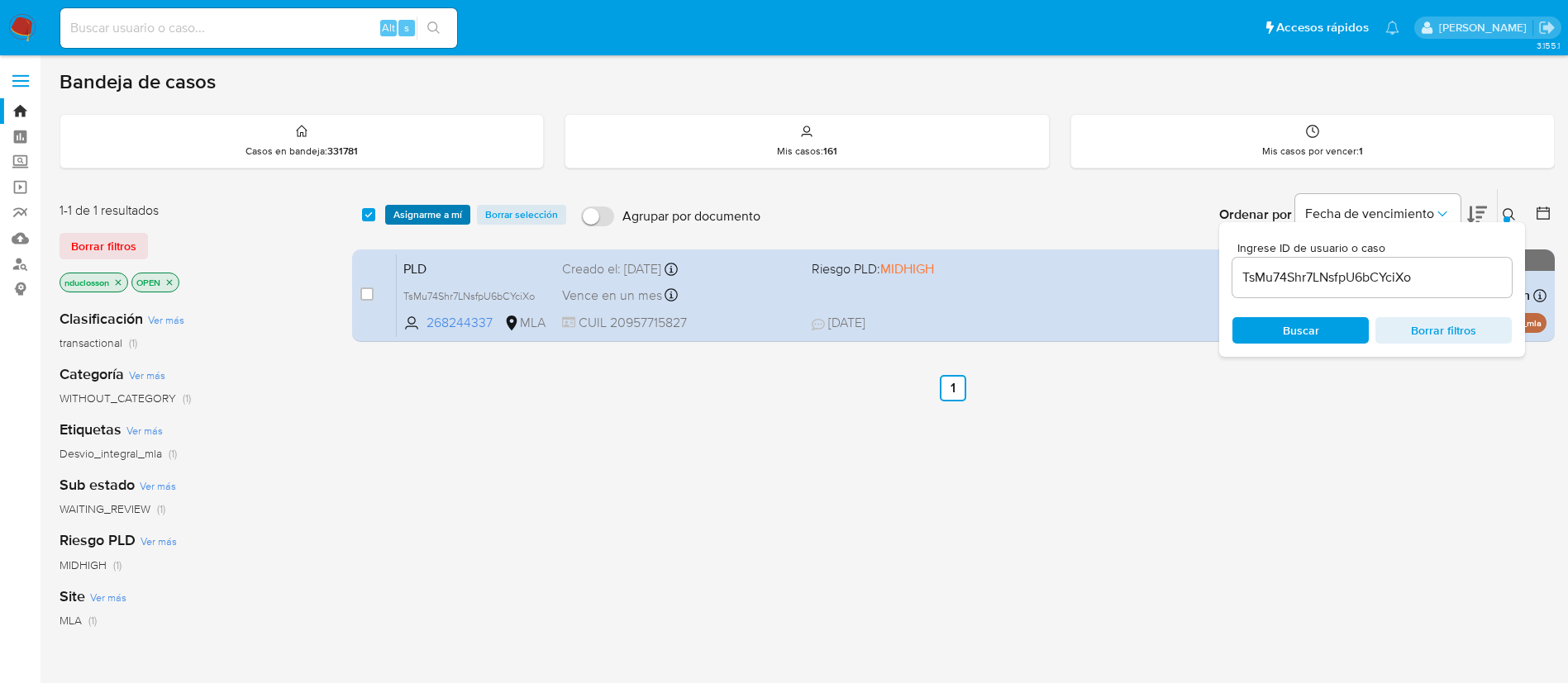
click at [431, 218] on span "Asignarme a mí" at bounding box center [427, 214] width 68 height 16
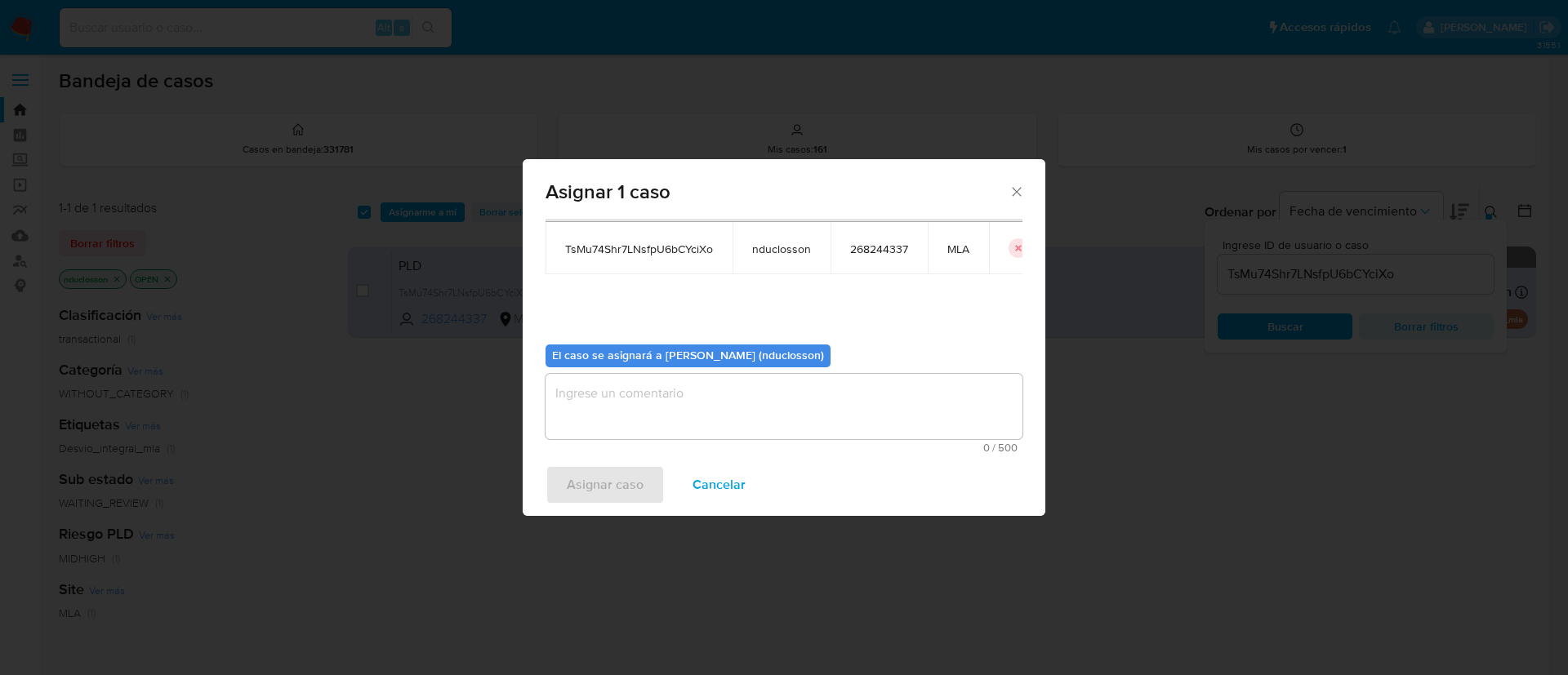
scroll to position [85, 0]
click at [650, 445] on span "0 / 500" at bounding box center [784, 446] width 467 height 10
click at [644, 412] on textarea "assign-modal" at bounding box center [784, 404] width 477 height 66
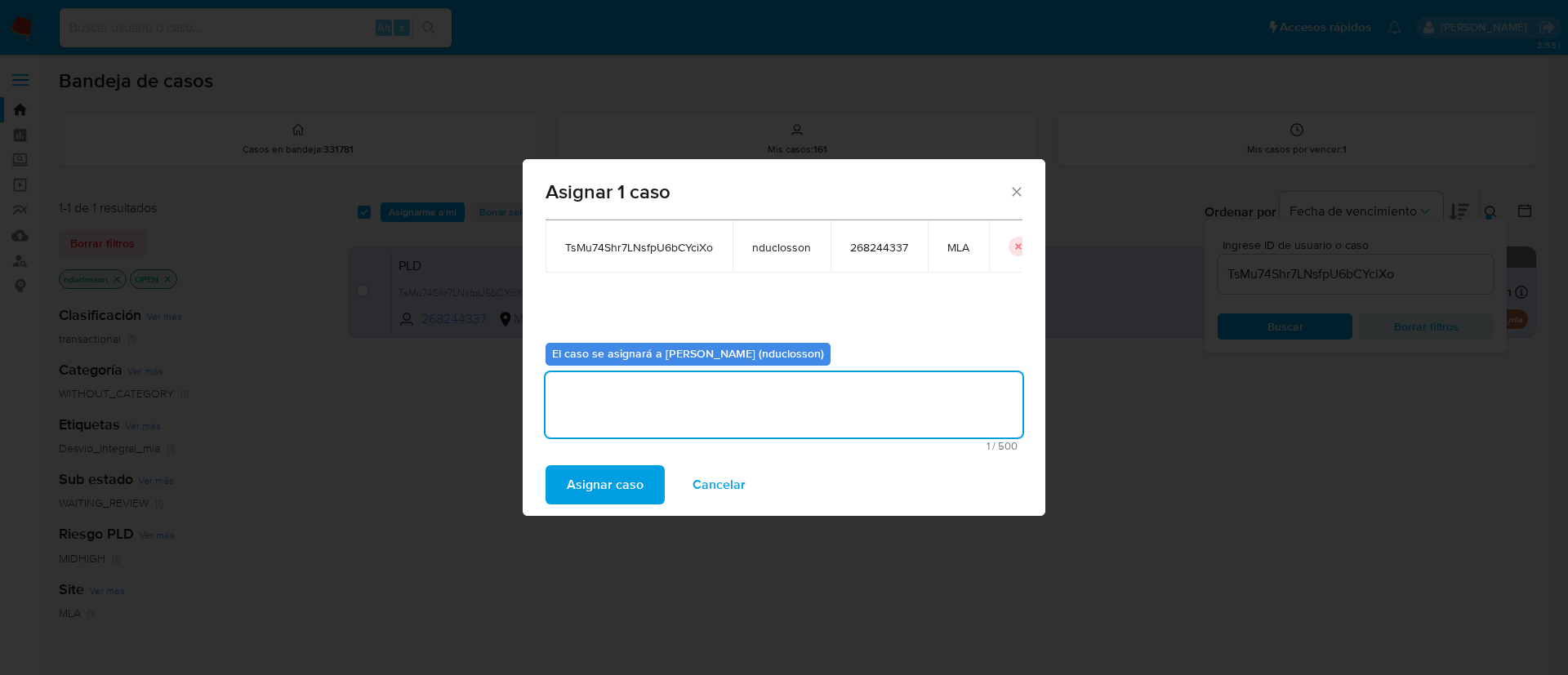
click at [627, 489] on span "Asignar caso" at bounding box center [605, 485] width 77 height 36
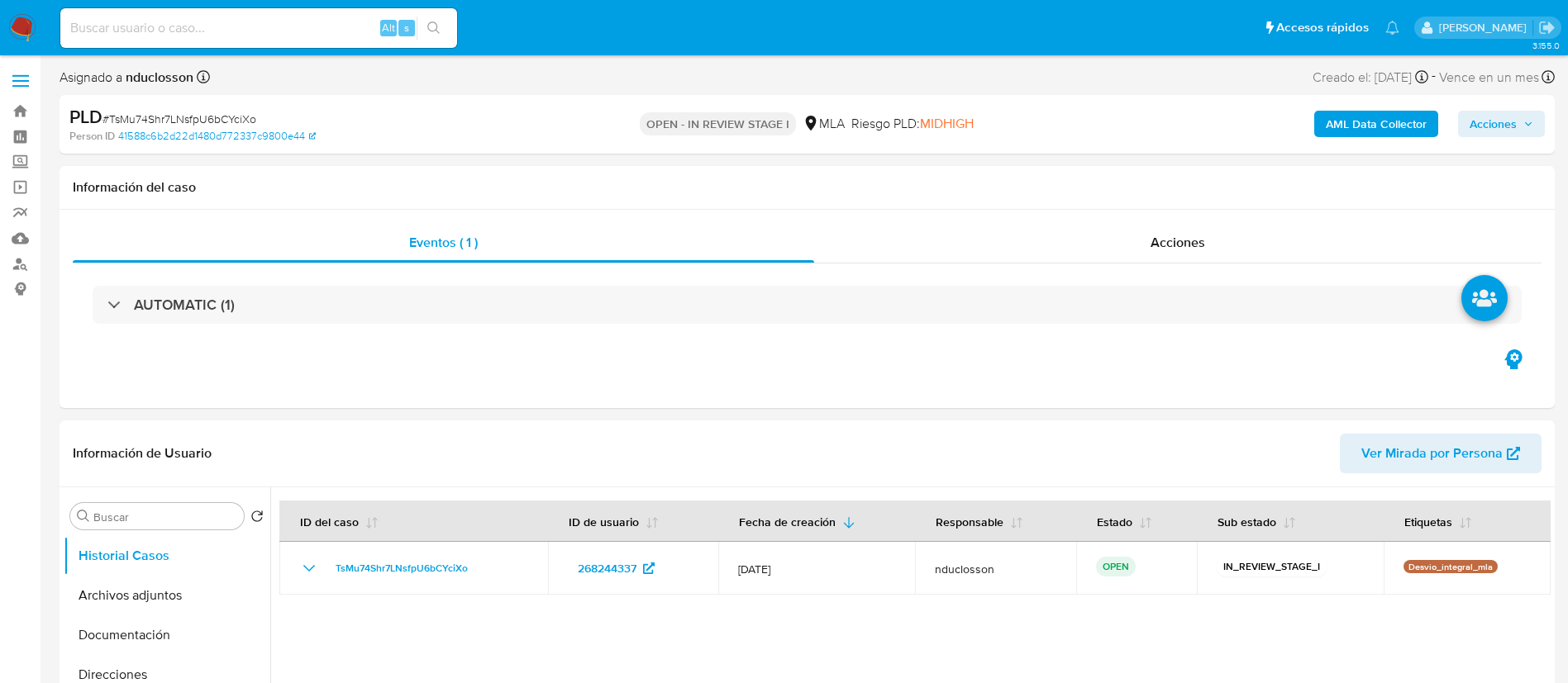
select select "10"
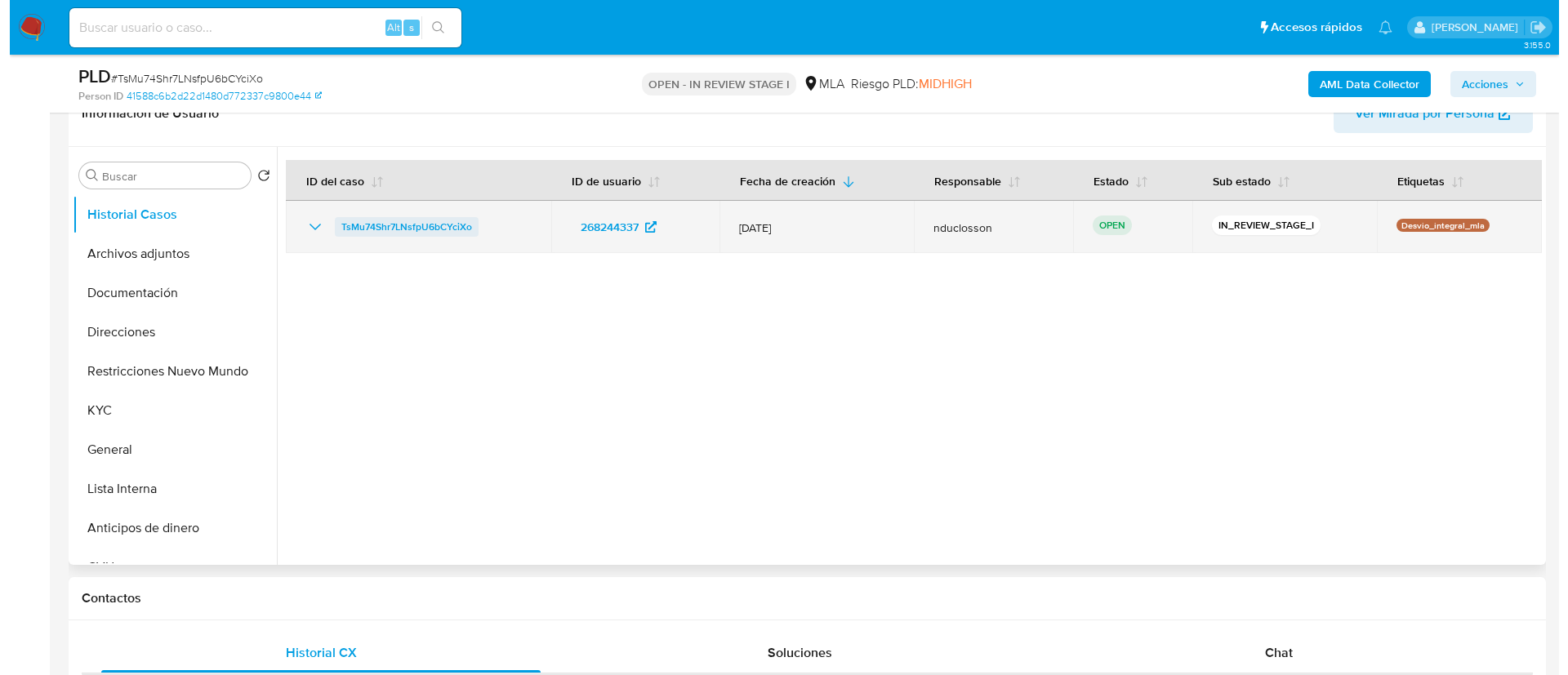
scroll to position [245, 0]
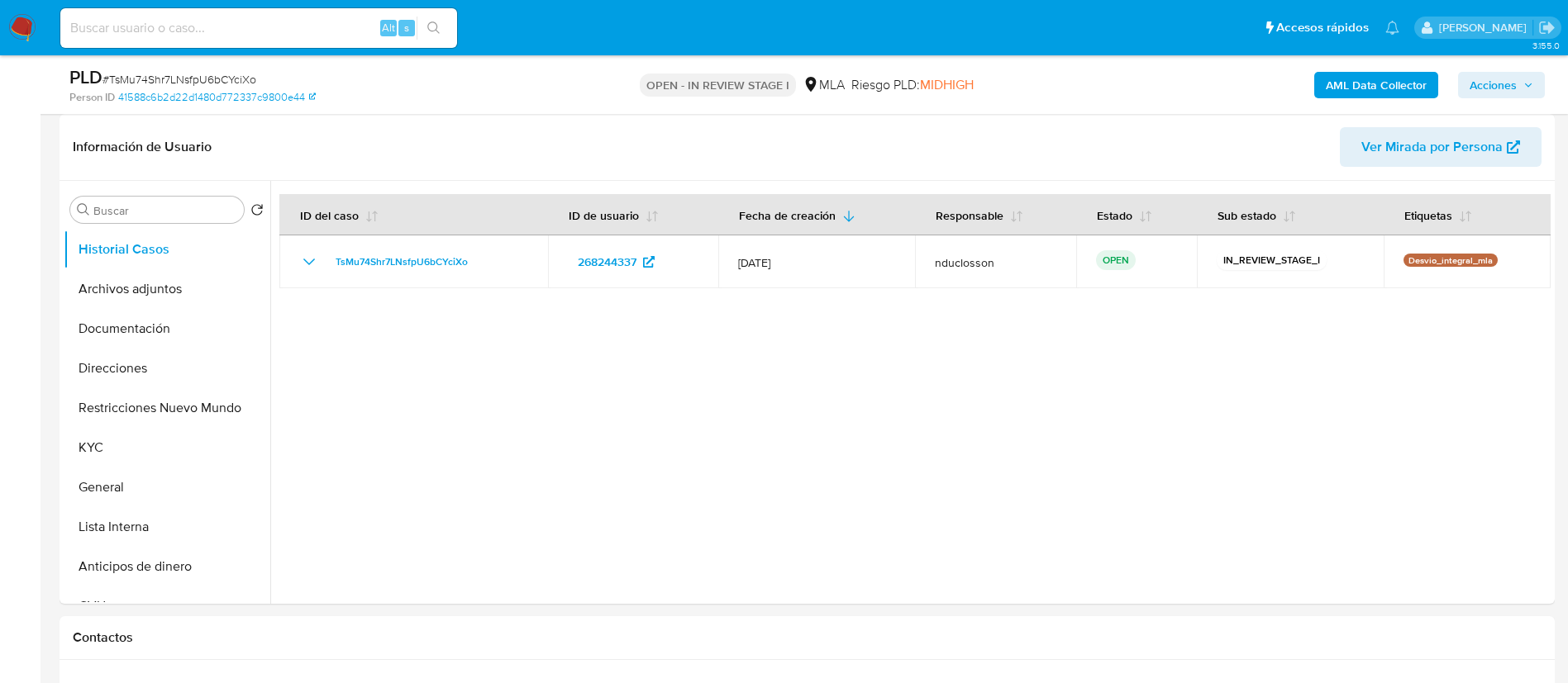
drag, startPoint x: 177, startPoint y: 302, endPoint x: 1157, endPoint y: 95, distance: 1001.6
click at [177, 302] on button "Archivos adjuntos" at bounding box center [167, 289] width 206 height 40
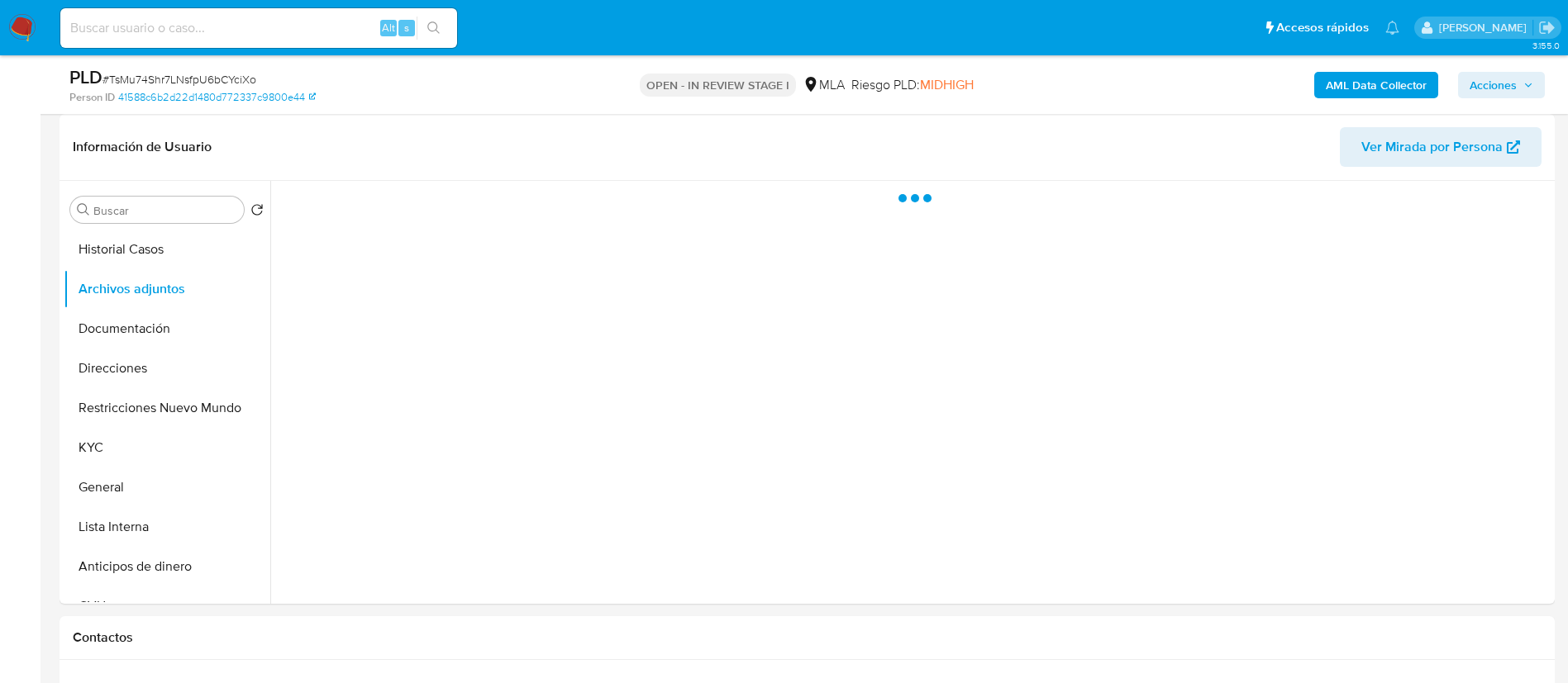
click at [1362, 79] on b "AML Data Collector" at bounding box center [1376, 85] width 101 height 27
